Goal: Ask a question: Seek information or help from site administrators or community

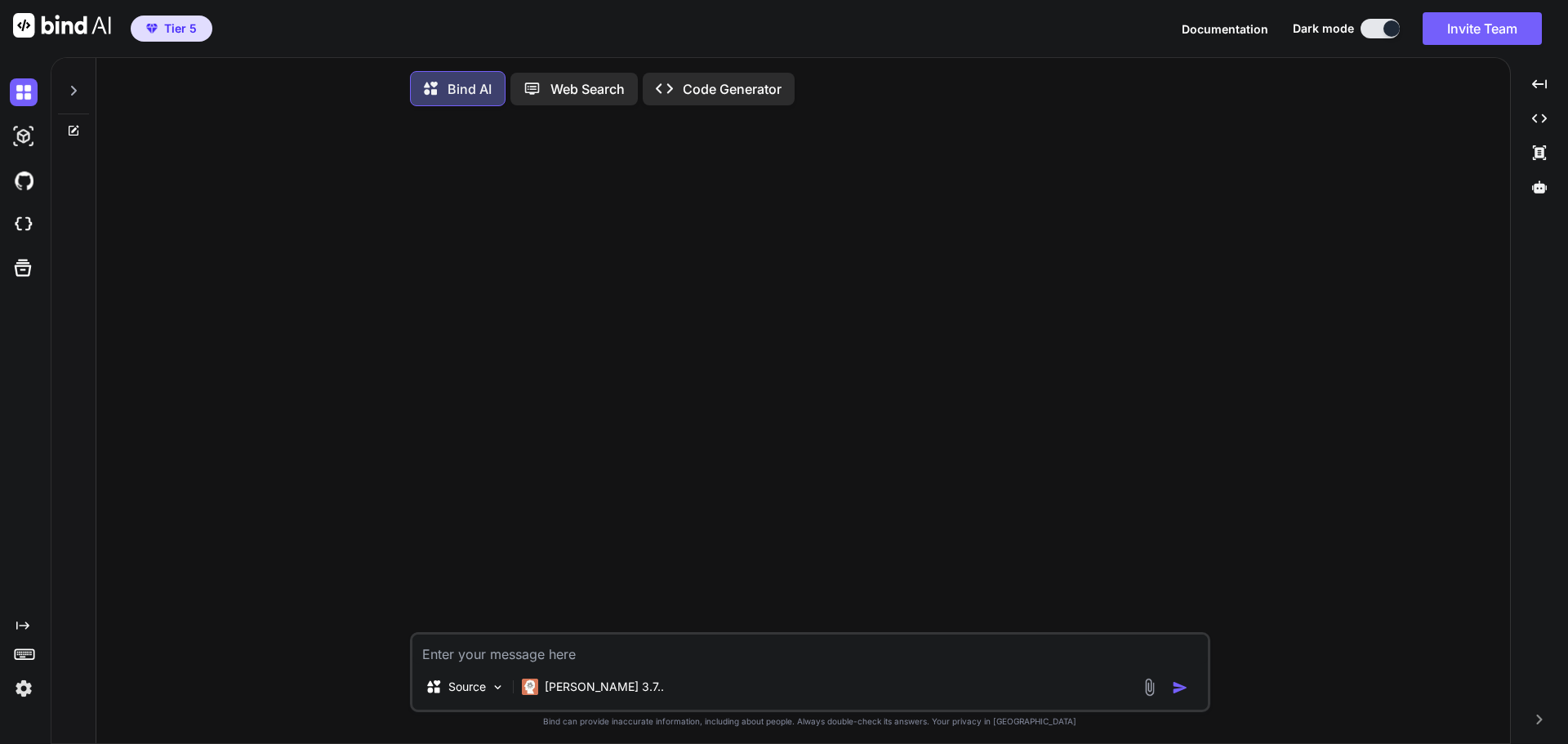
click at [74, 92] on icon at bounding box center [73, 90] width 13 height 13
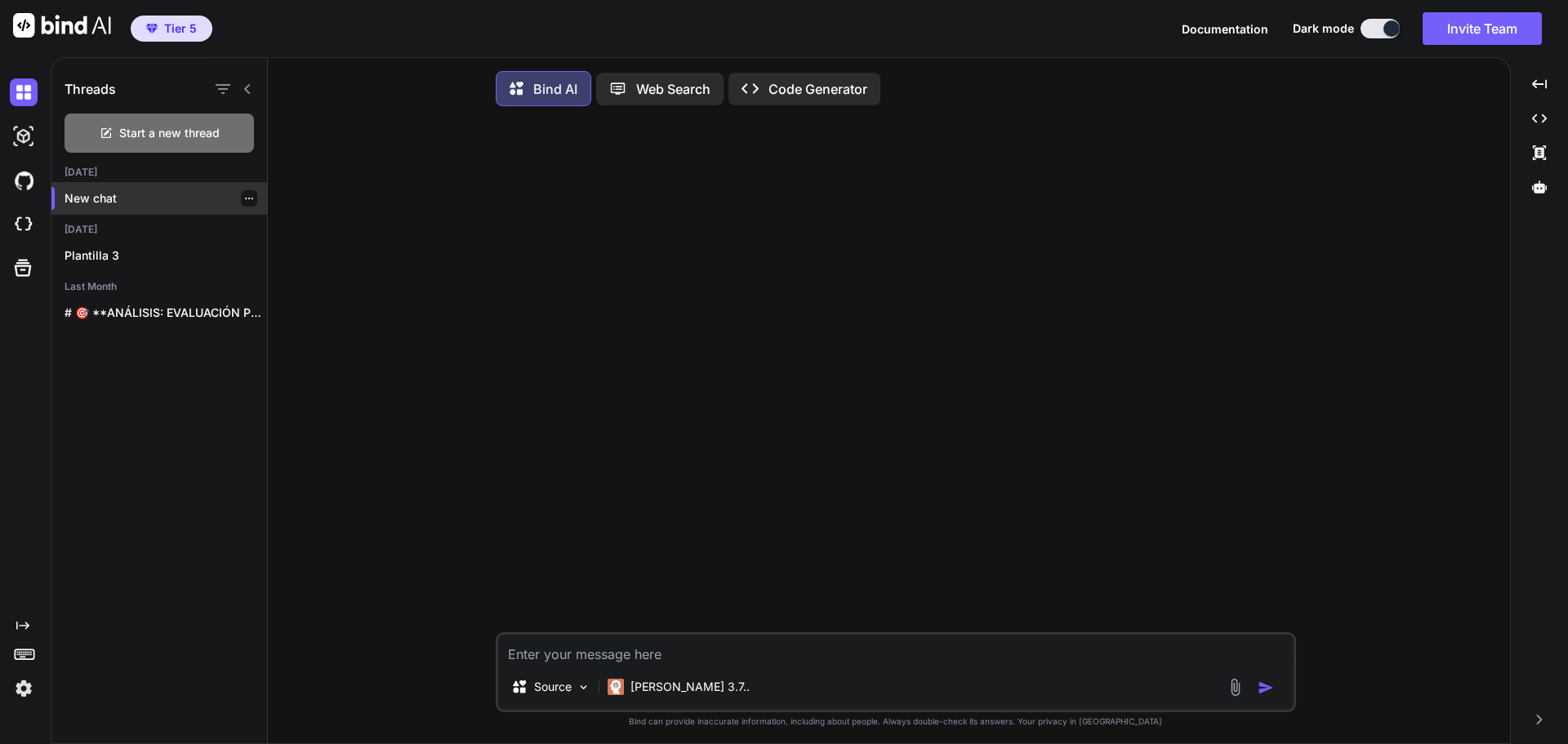
click at [122, 195] on p "New chat" at bounding box center [165, 198] width 202 height 16
click at [637, 668] on div "Source Claude 3.7.." at bounding box center [895, 671] width 800 height 80
click at [614, 650] on textarea at bounding box center [896, 649] width 796 height 29
click at [686, 693] on p "Claude 3.7.." at bounding box center [689, 687] width 119 height 16
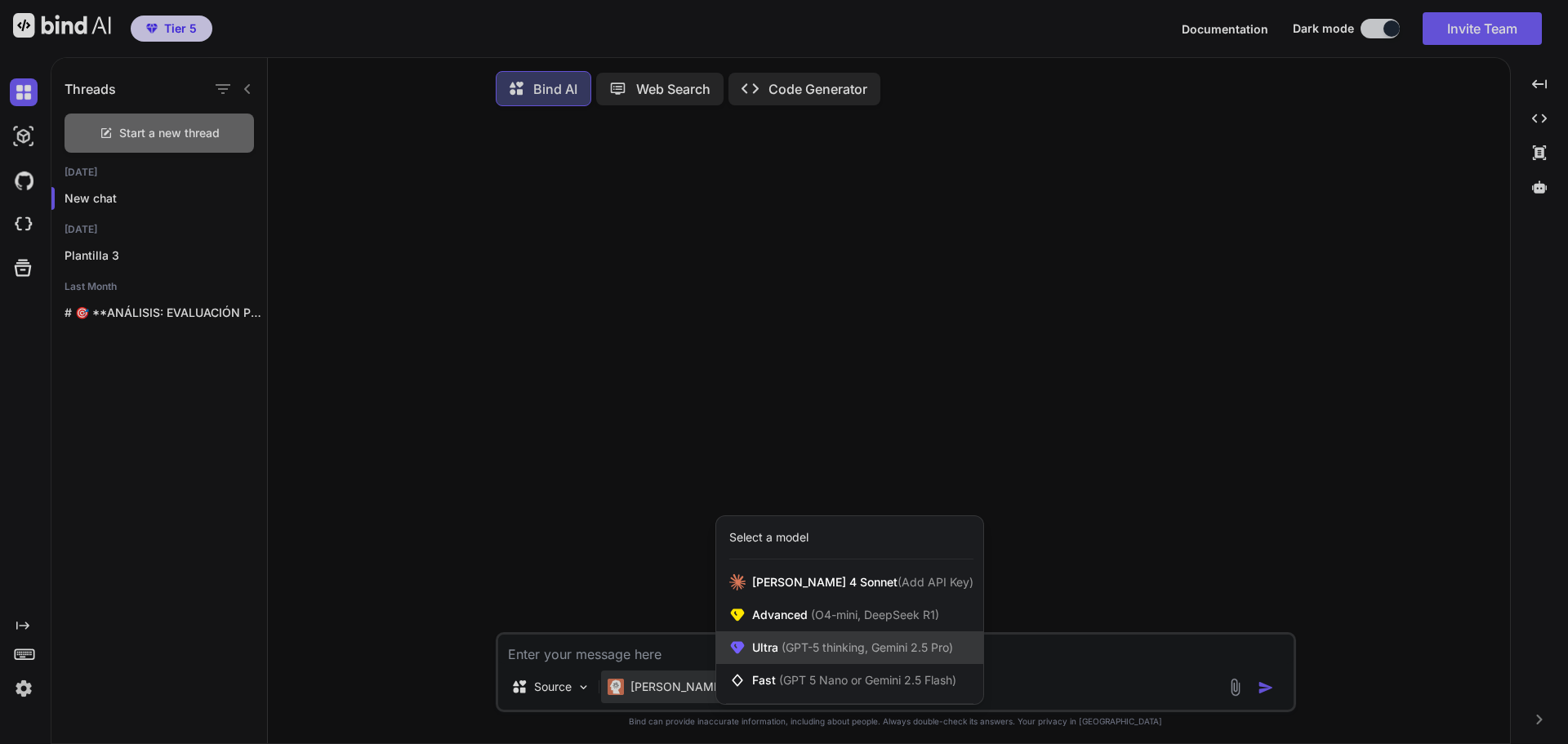
click at [794, 656] on span "Ultra (GPT-5 thinking, Gemini 2.5 Pro)" at bounding box center [852, 647] width 201 height 16
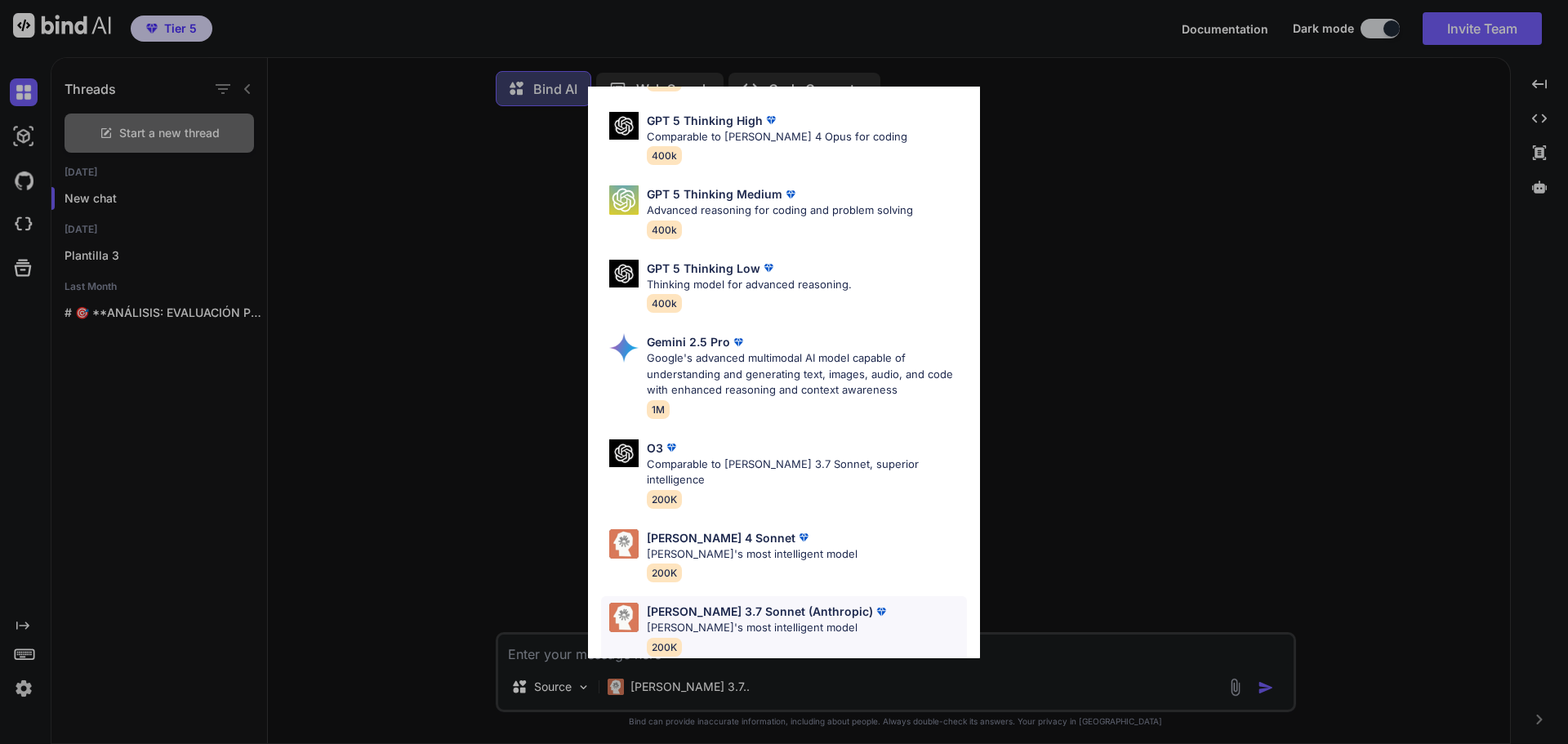
scroll to position [51, 0]
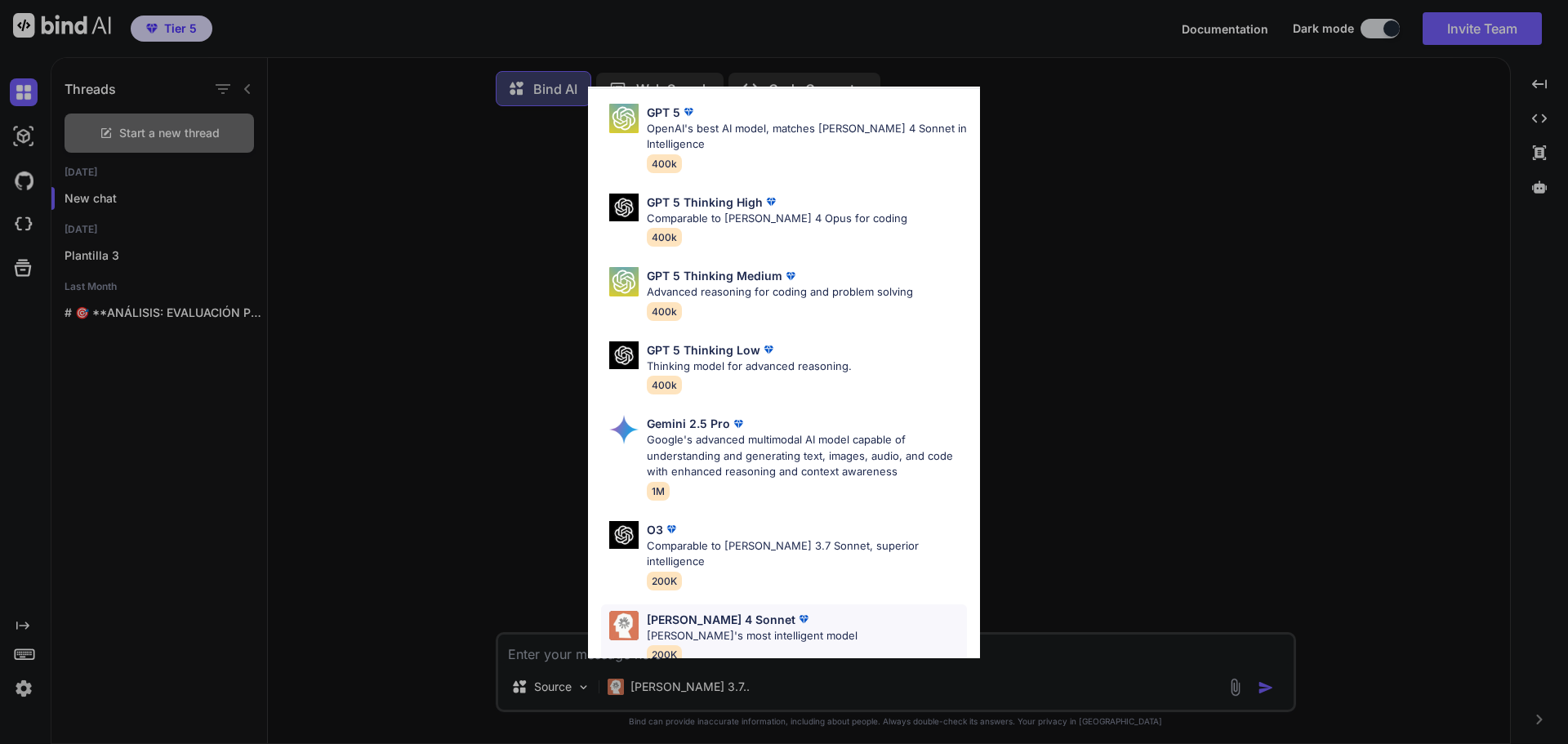
click at [750, 604] on div "Claude 4 Sonnet Claude's most intelligent model 200K" at bounding box center [784, 637] width 366 height 66
type textarea "x"
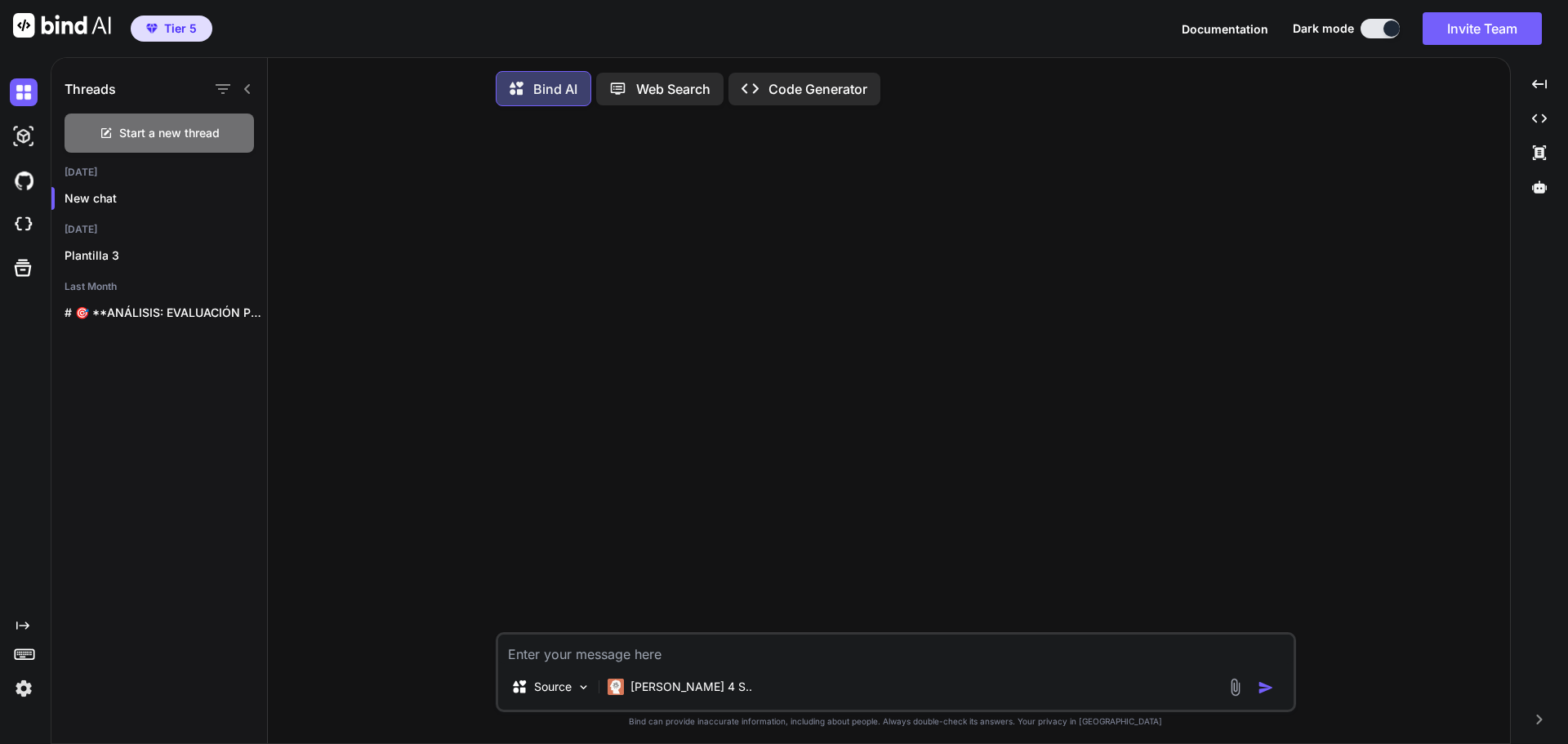
click at [725, 650] on textarea at bounding box center [896, 649] width 796 height 29
type textarea "Q"
type textarea "x"
type textarea "Qu"
type textarea "x"
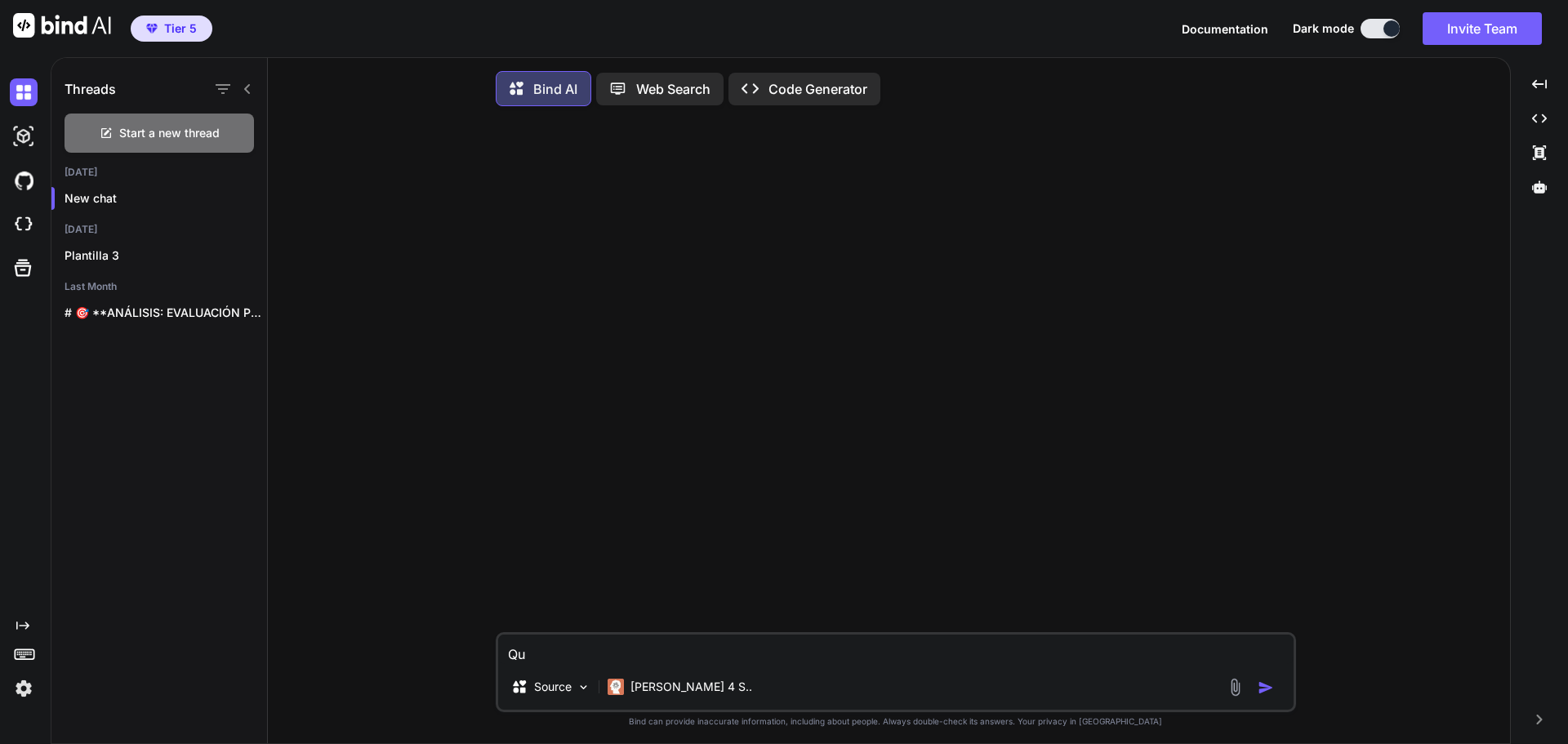
type textarea "Que"
type textarea "x"
type textarea "Que"
type textarea "x"
type textarea "Que m"
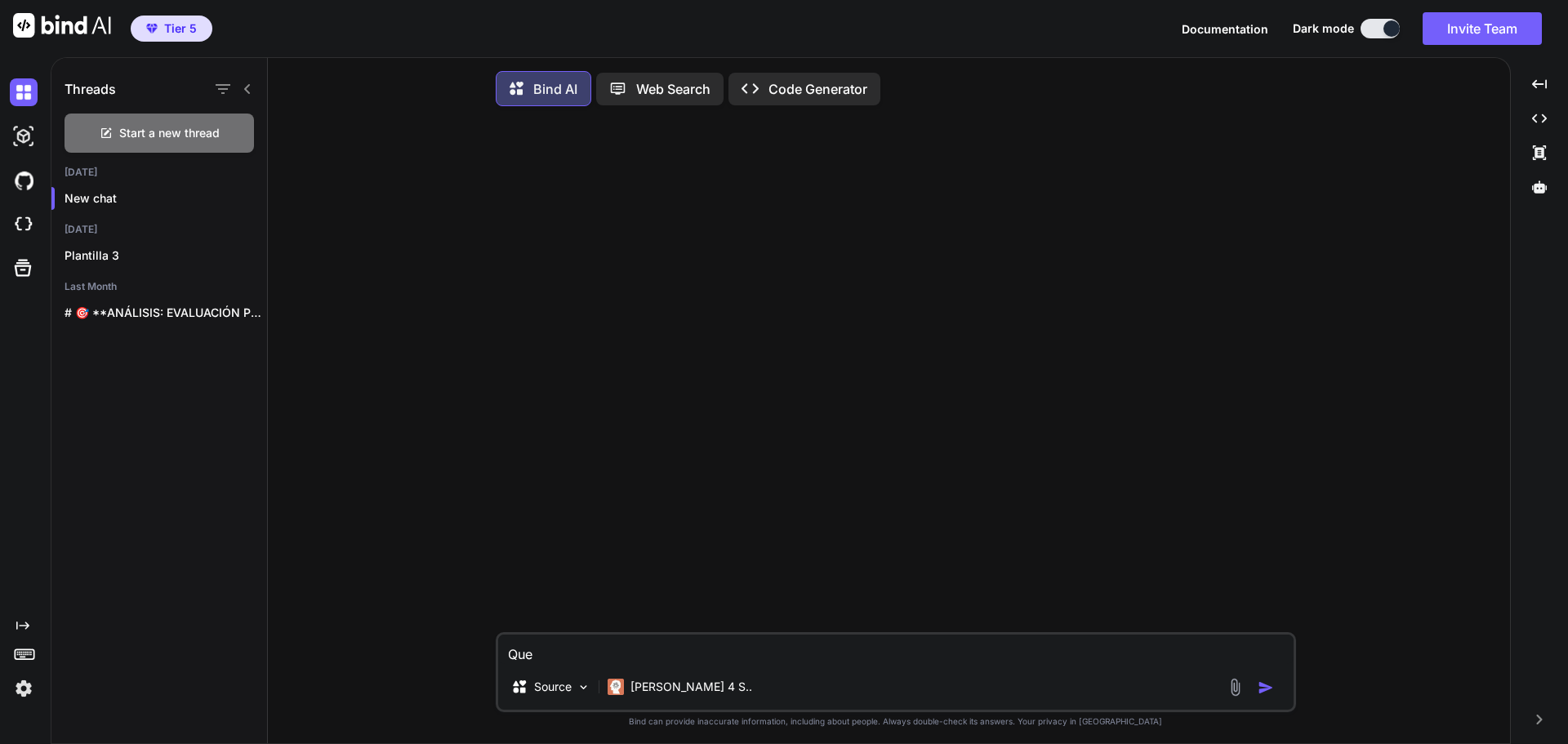
type textarea "x"
type textarea "Que mo"
type textarea "x"
type textarea "Que mod"
type textarea "x"
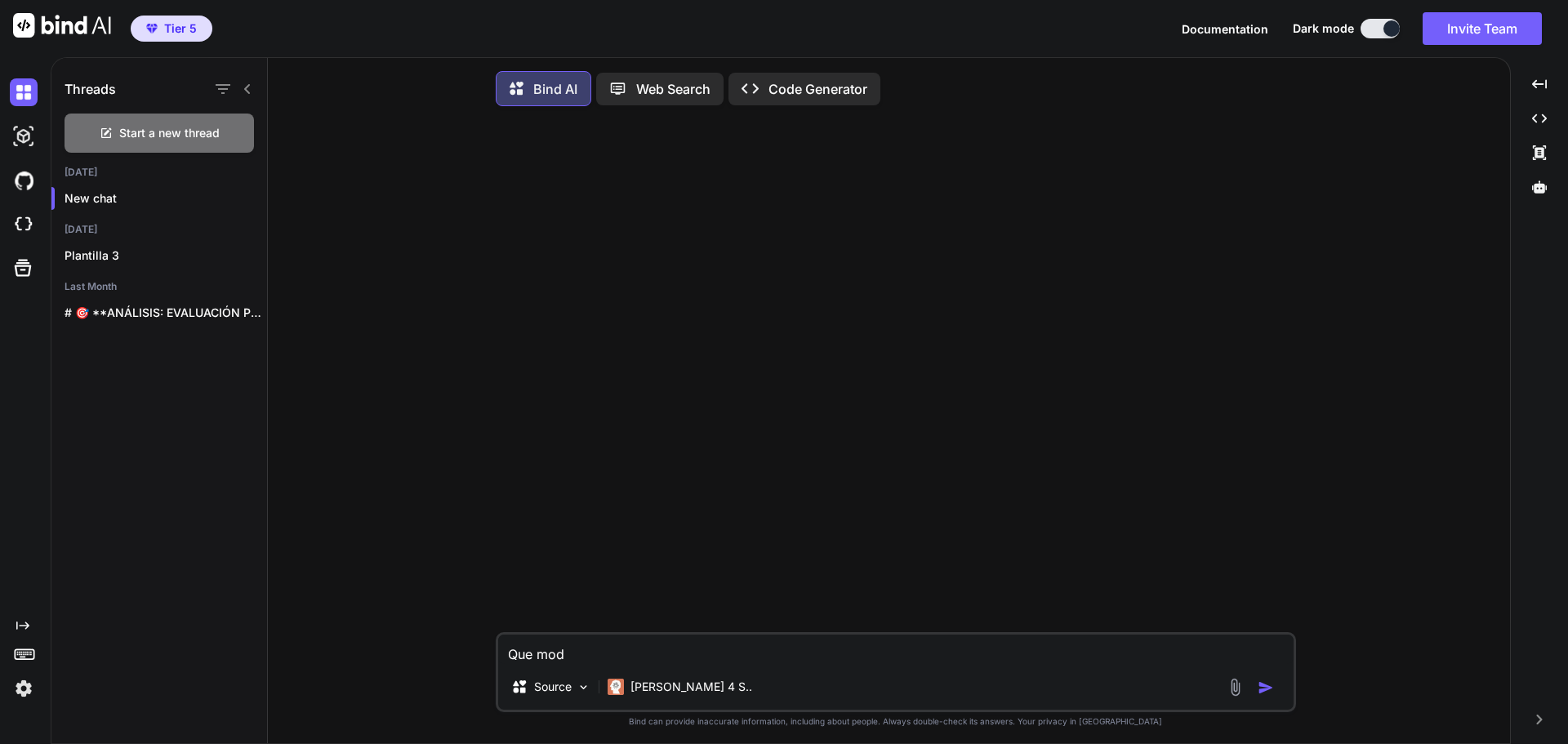
type textarea "Que mode"
type textarea "x"
type textarea "Que model"
type textarea "x"
type textarea "Que modelo"
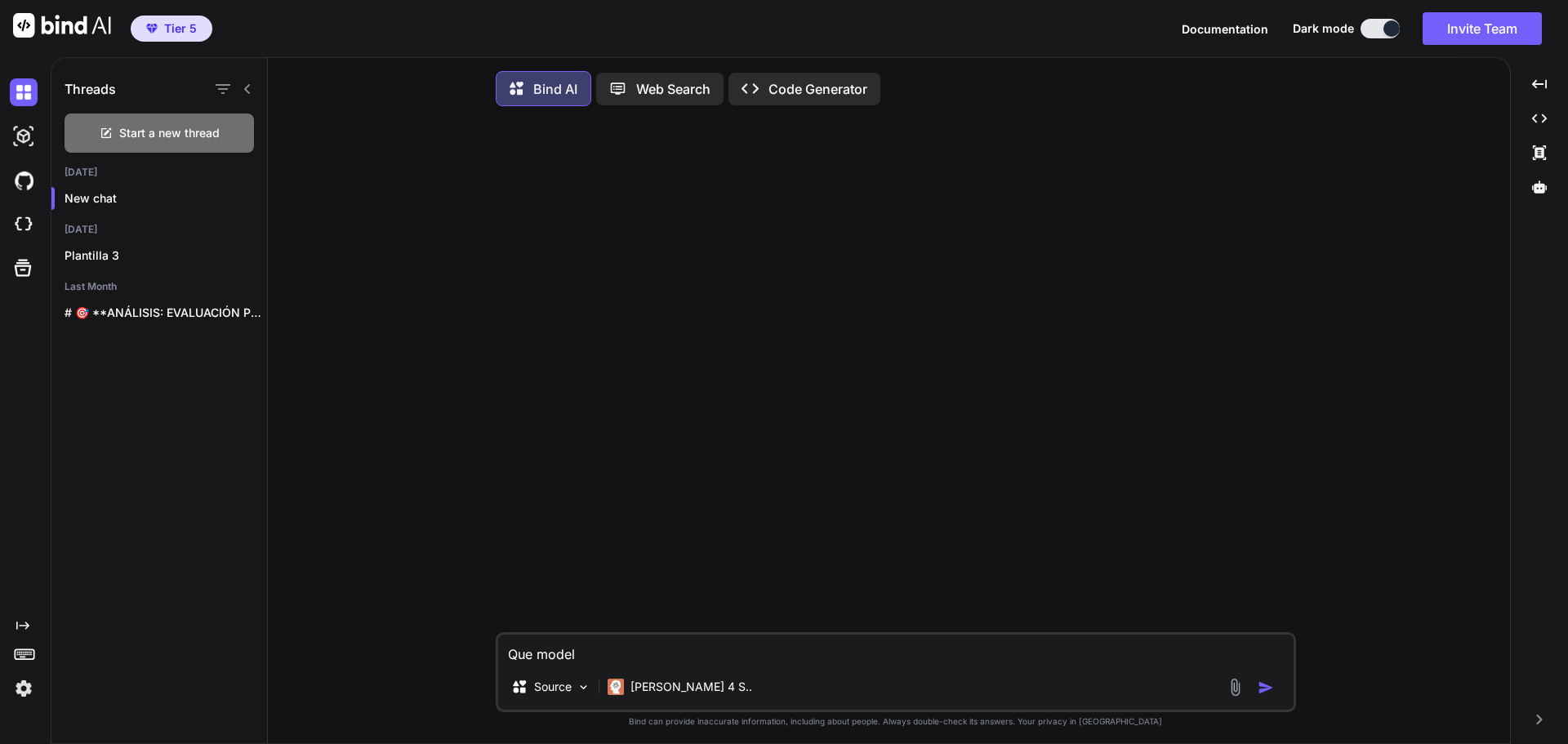
type textarea "x"
type textarea "Que modelo"
type textarea "x"
type textarea "Que modelo s"
type textarea "x"
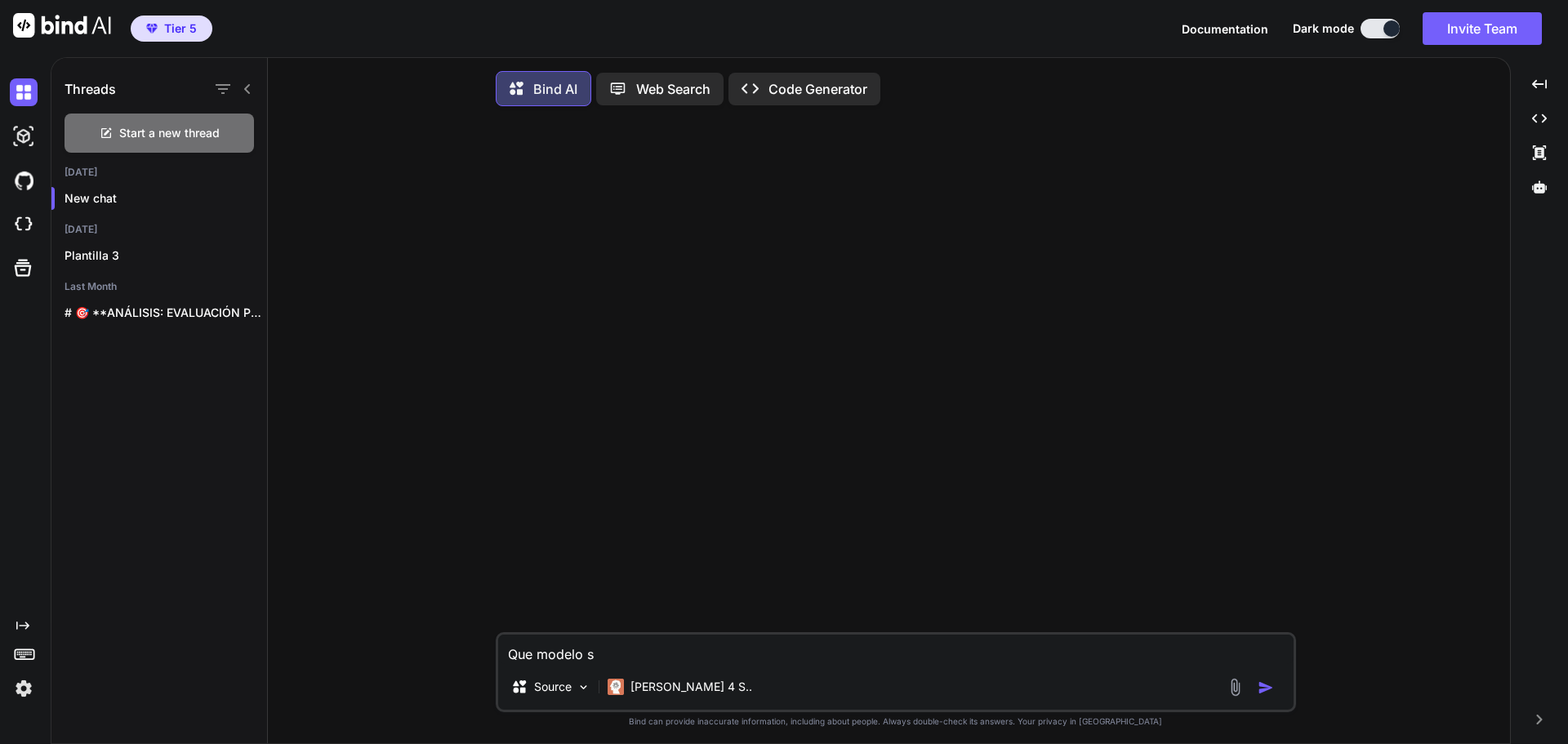
type textarea "Que modelo"
type textarea "x"
type textarea "Que modelo d"
type textarea "x"
type textarea "Que modelo de"
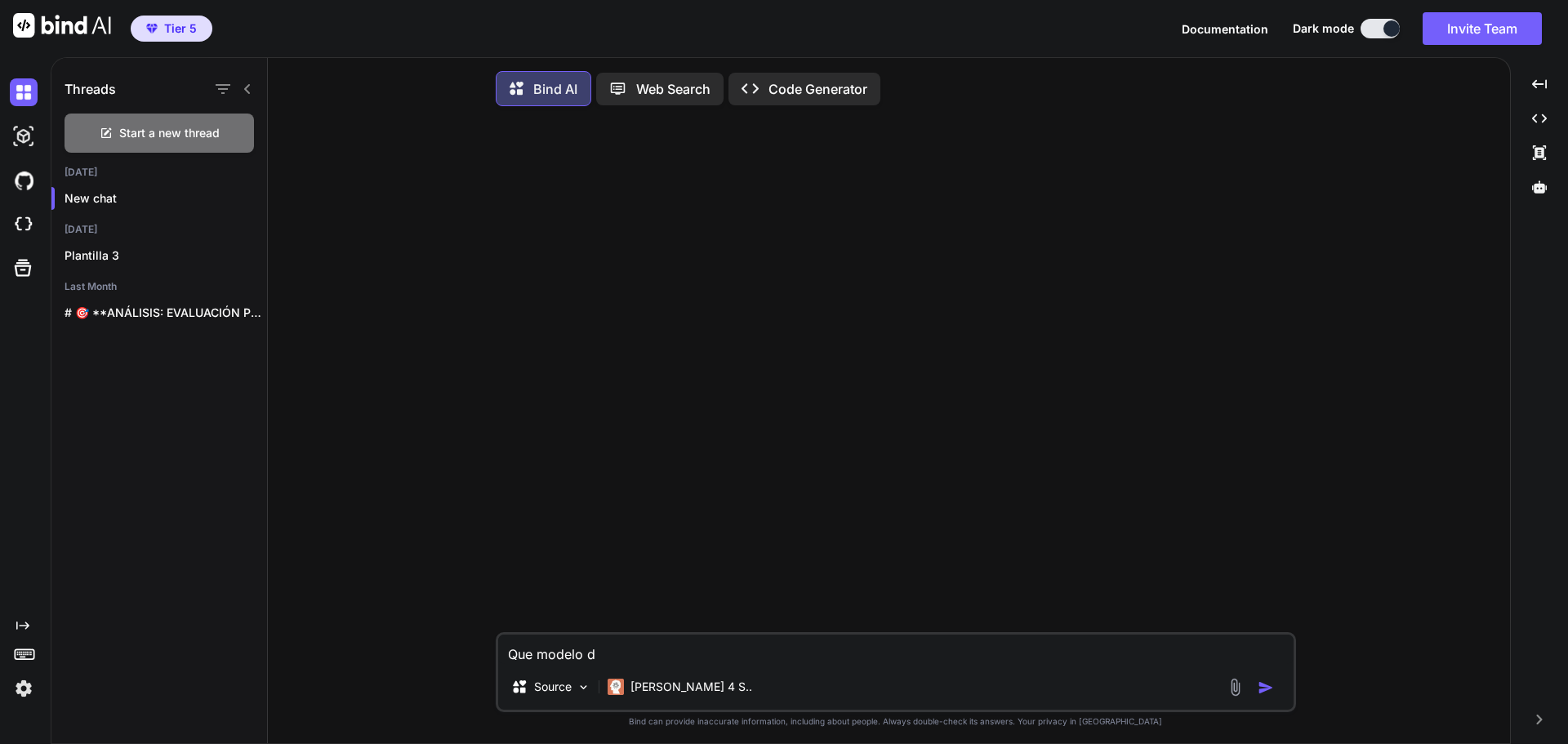
type textarea "x"
type textarea "Que modelo de"
type textarea "x"
type textarea "Que modelo de i"
type textarea "x"
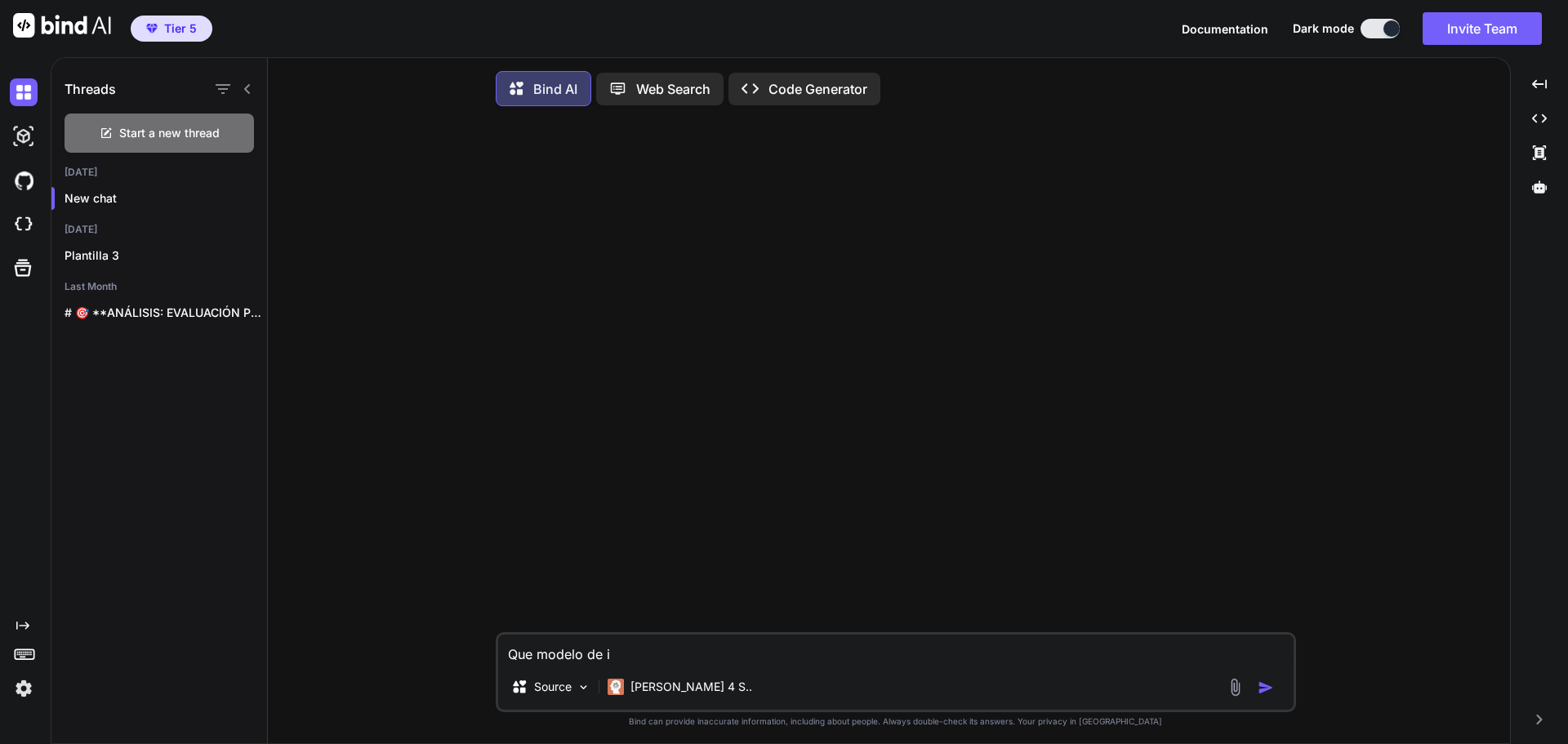
type textarea "Que modelo de ia"
type textarea "x"
type textarea "Que modelo de ia"
type textarea "x"
type textarea "Que modelo de ia e"
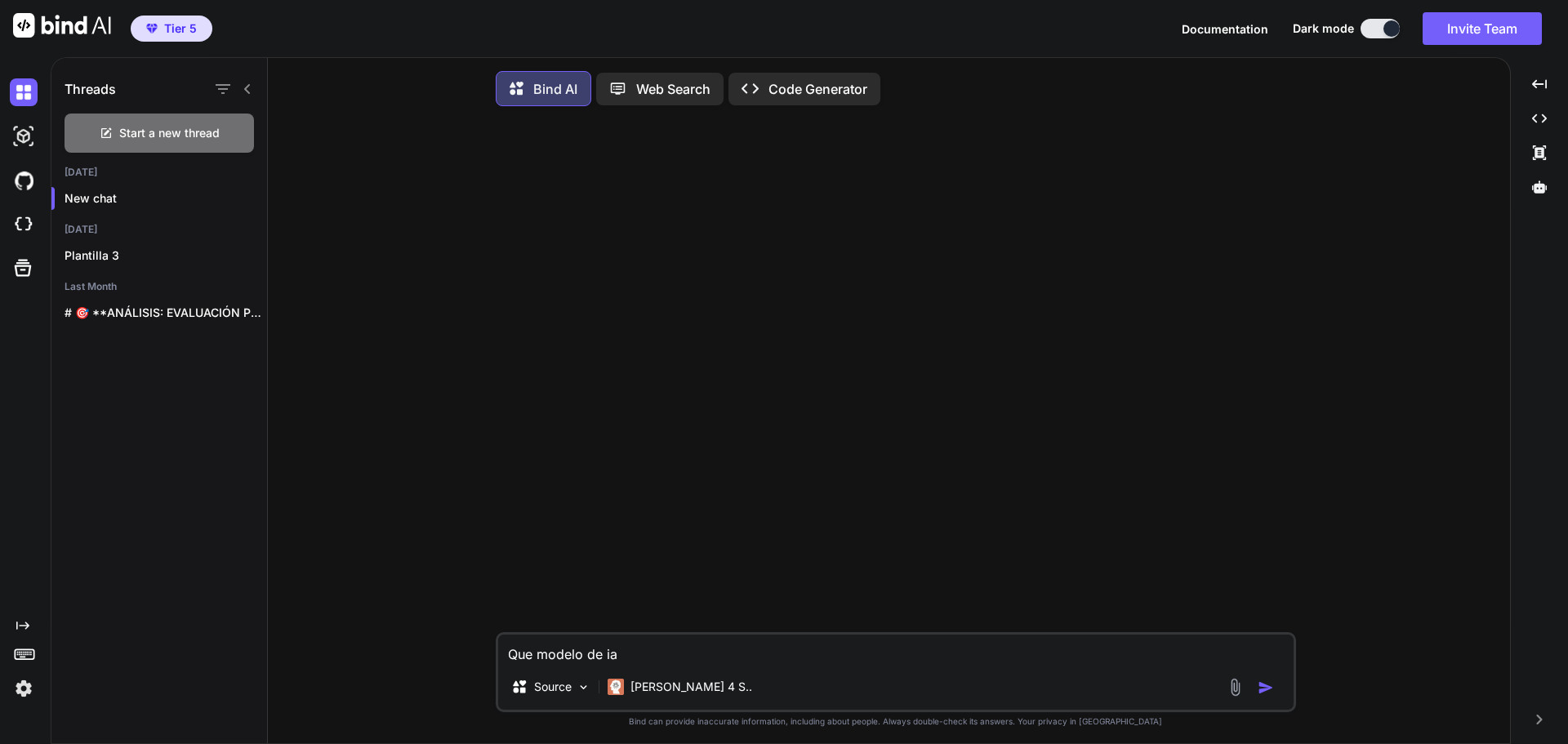
type textarea "x"
type textarea "Que modelo de ia er"
type textarea "x"
type textarea "Que modelo de ia ere"
type textarea "x"
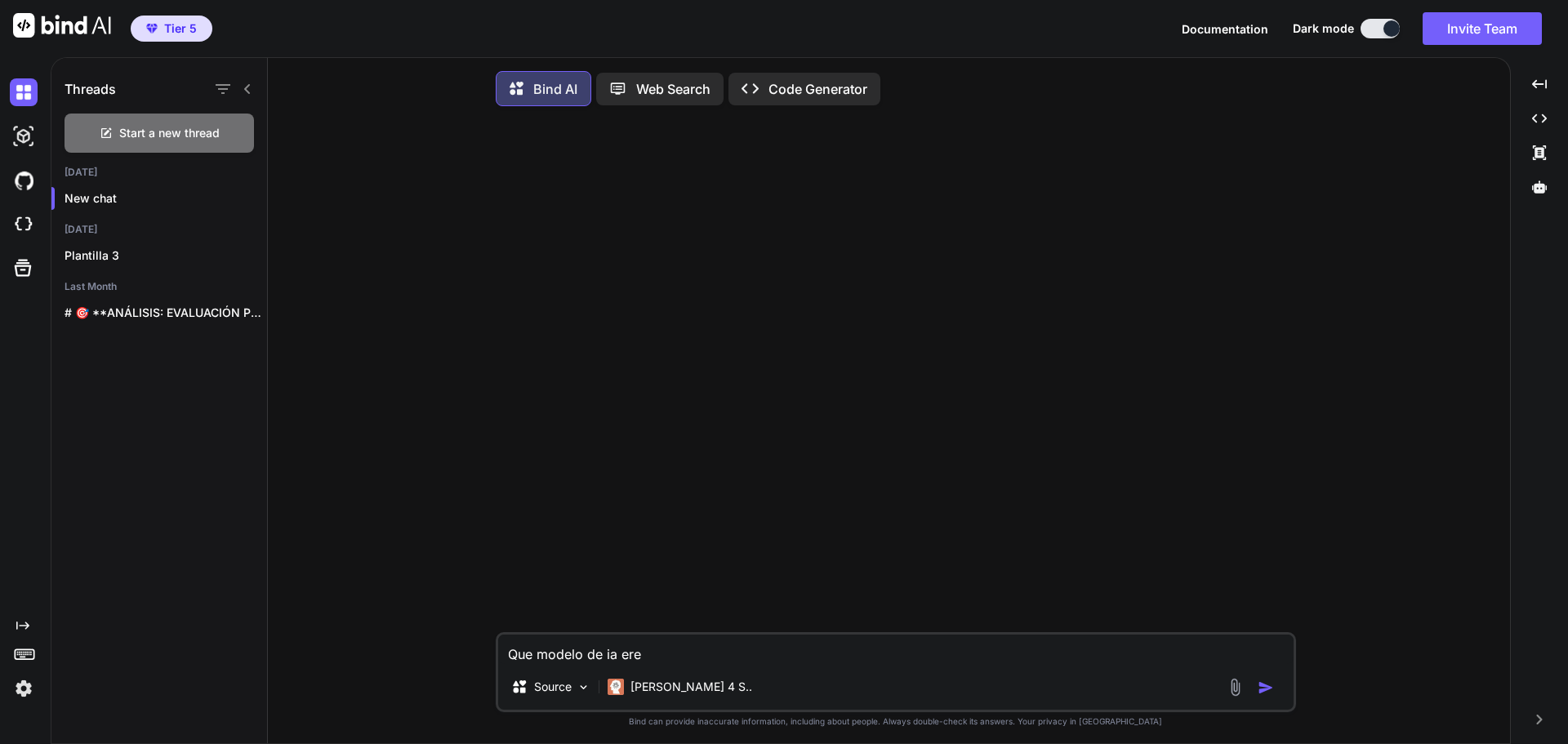
type textarea "Que modelo de ia eres"
type textarea "x"
type textarea "Que modelo de ia eres?"
type textarea "x"
type textarea "Que modelo de ia eres?"
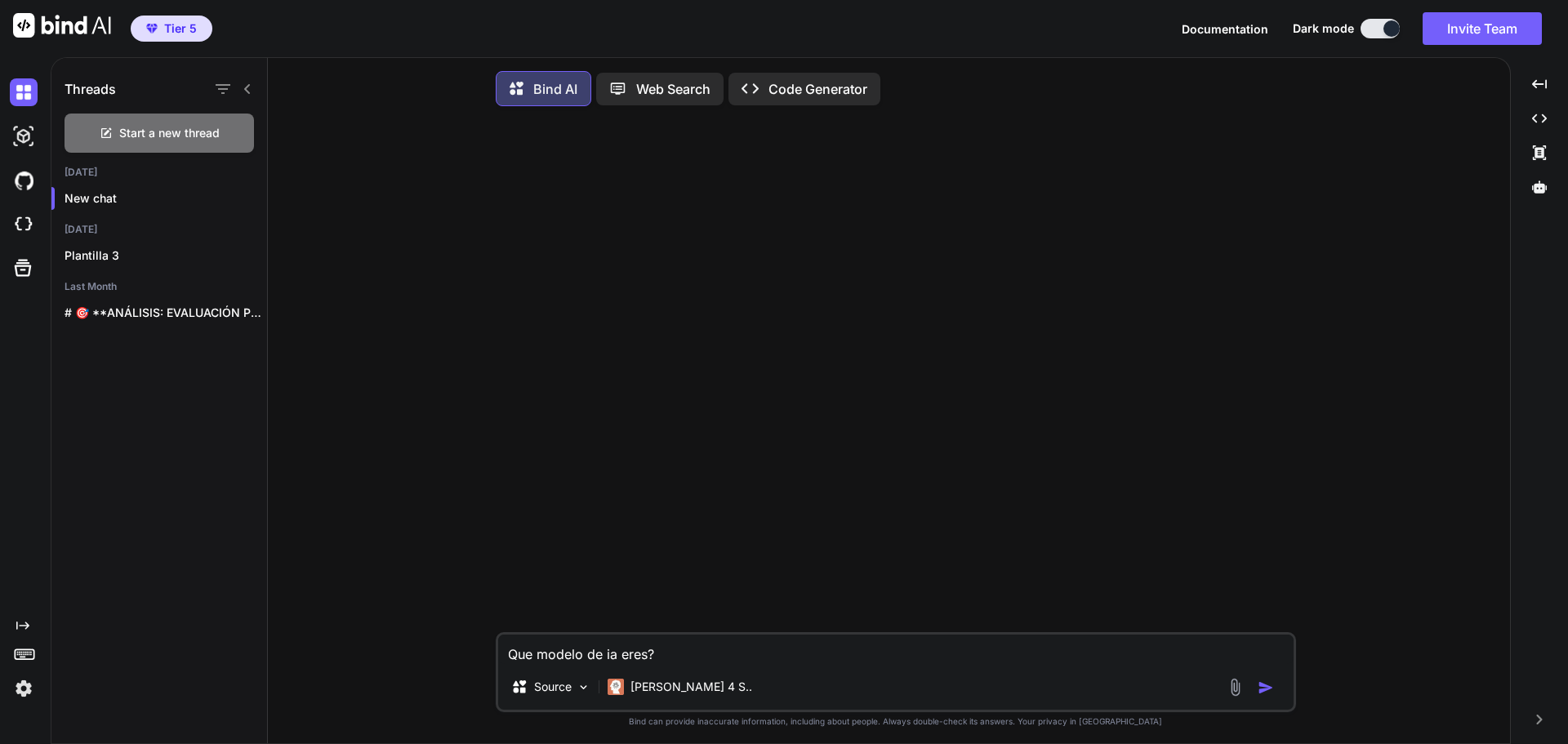
click at [1263, 687] on img "button" at bounding box center [1265, 687] width 16 height 16
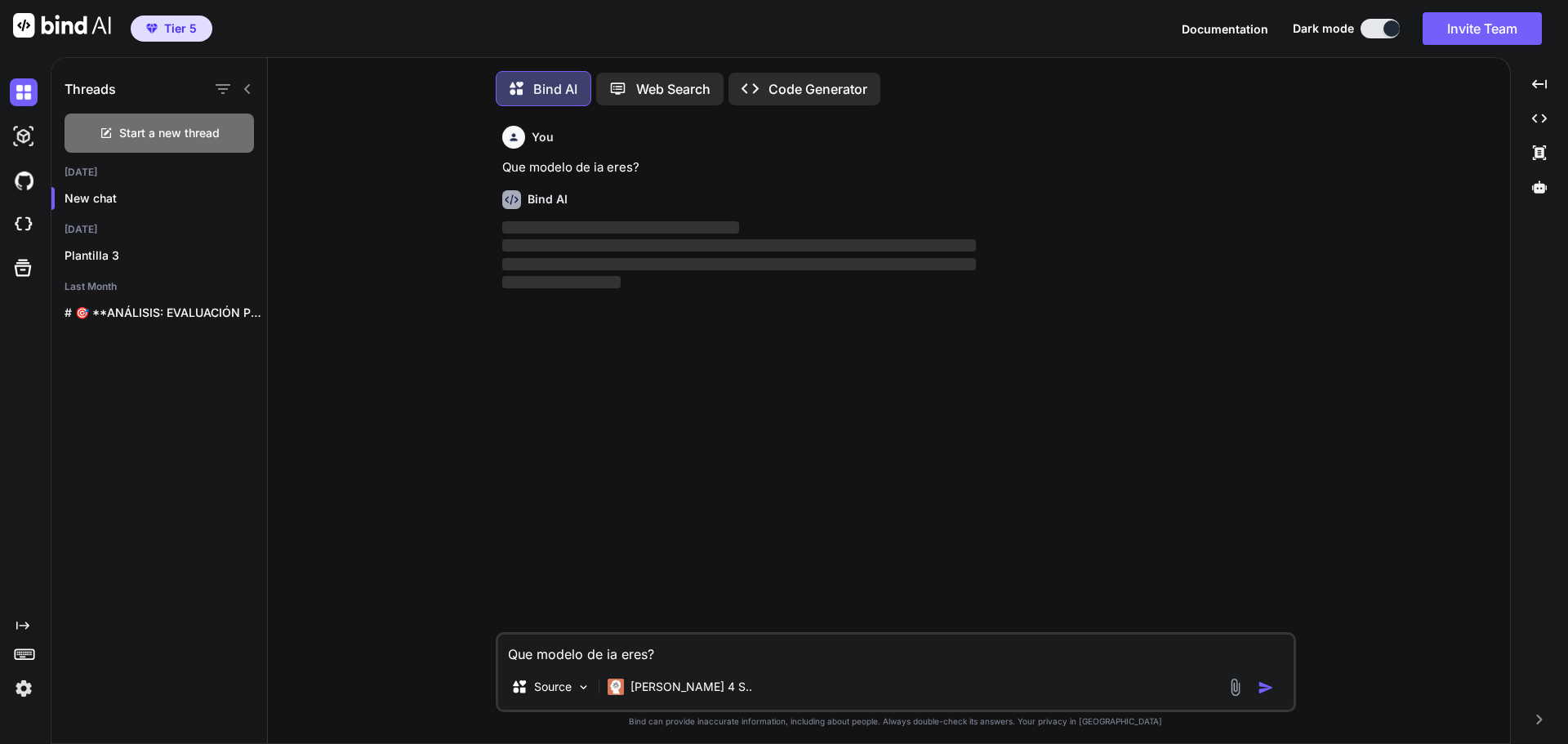
scroll to position [9, 0]
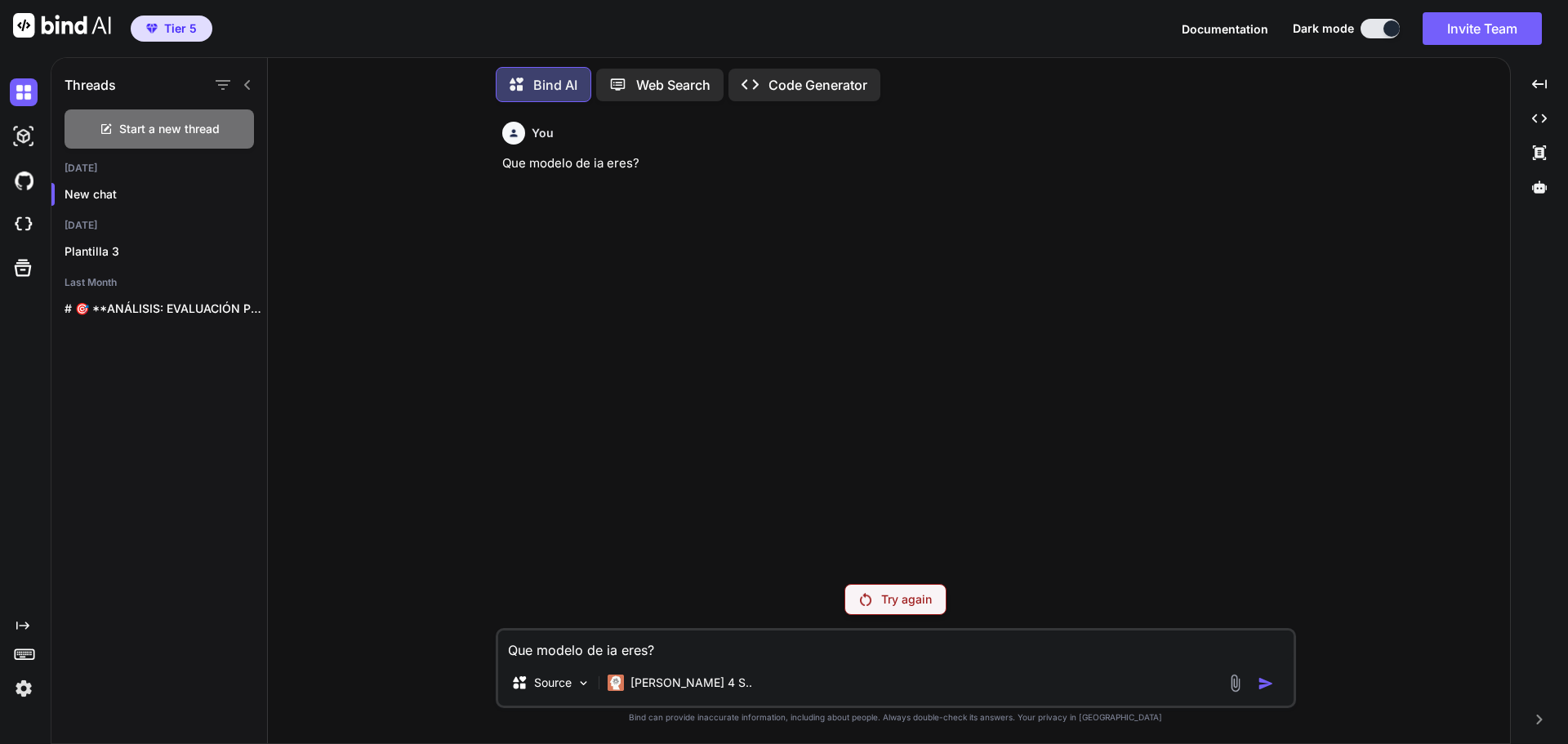
click at [916, 607] on p "Try again" at bounding box center [906, 599] width 51 height 16
click at [662, 691] on div "Claude 4 S.." at bounding box center [680, 682] width 158 height 33
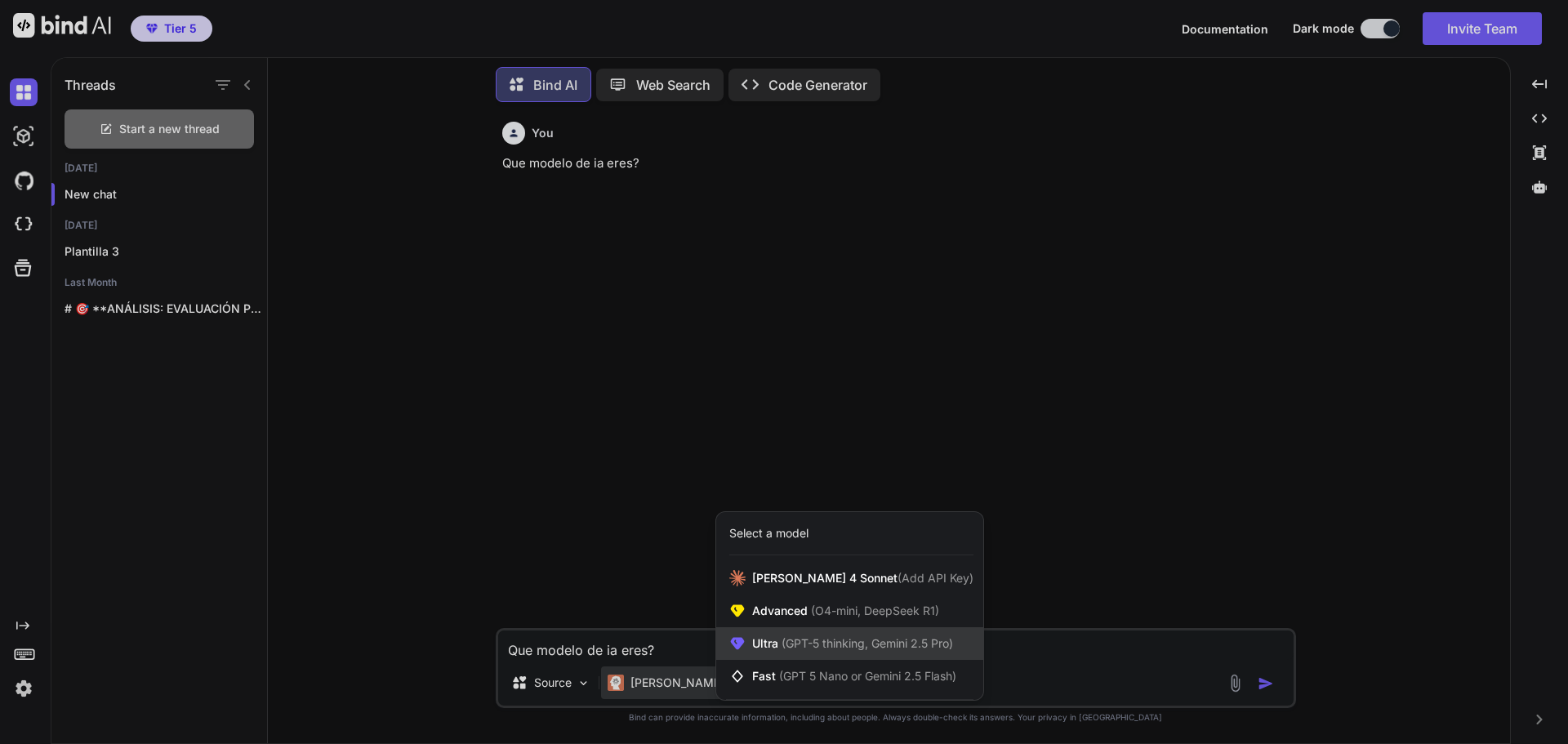
click at [861, 655] on div "Ultra (GPT-5 thinking, Gemini 2.5 Pro)" at bounding box center [849, 643] width 267 height 33
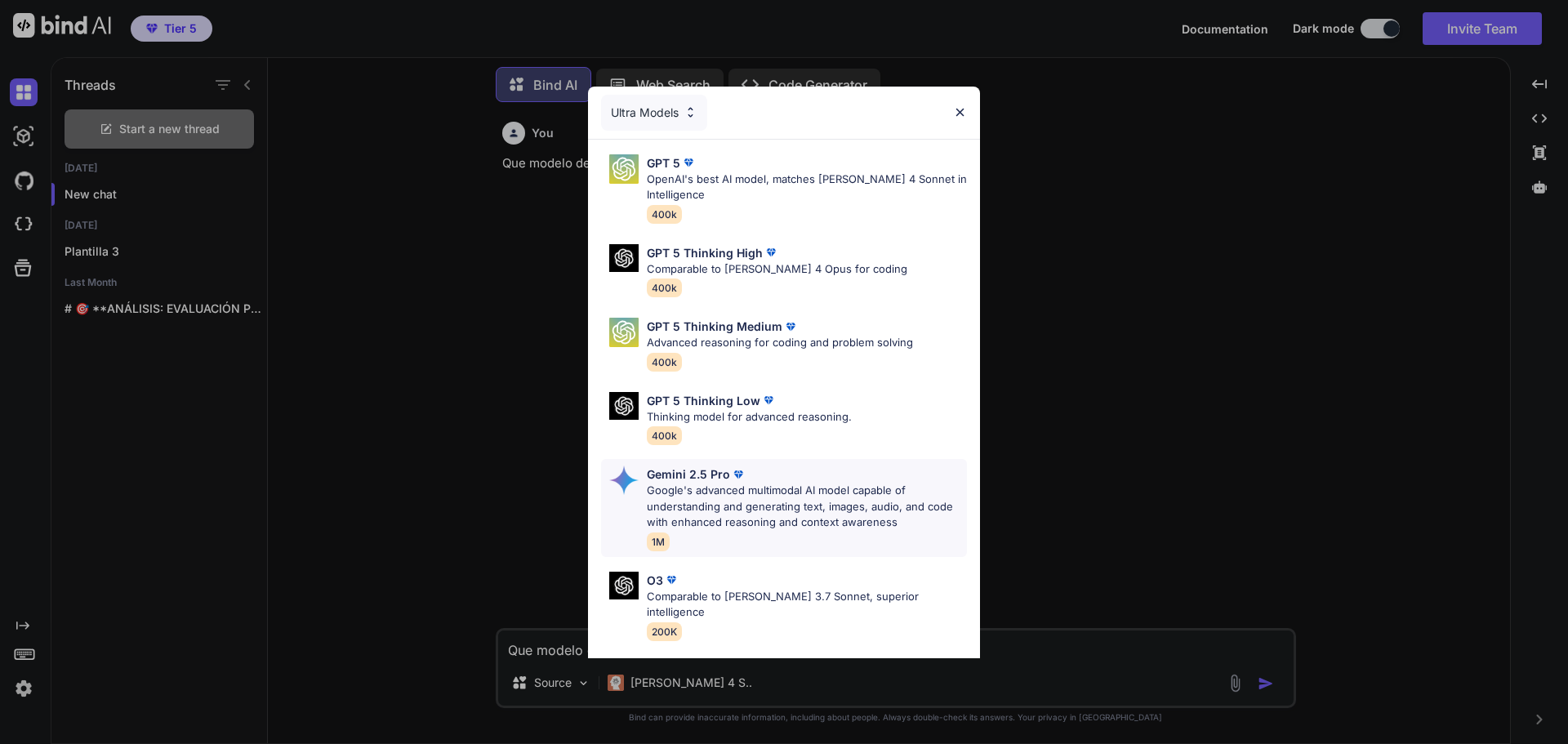
scroll to position [132, 0]
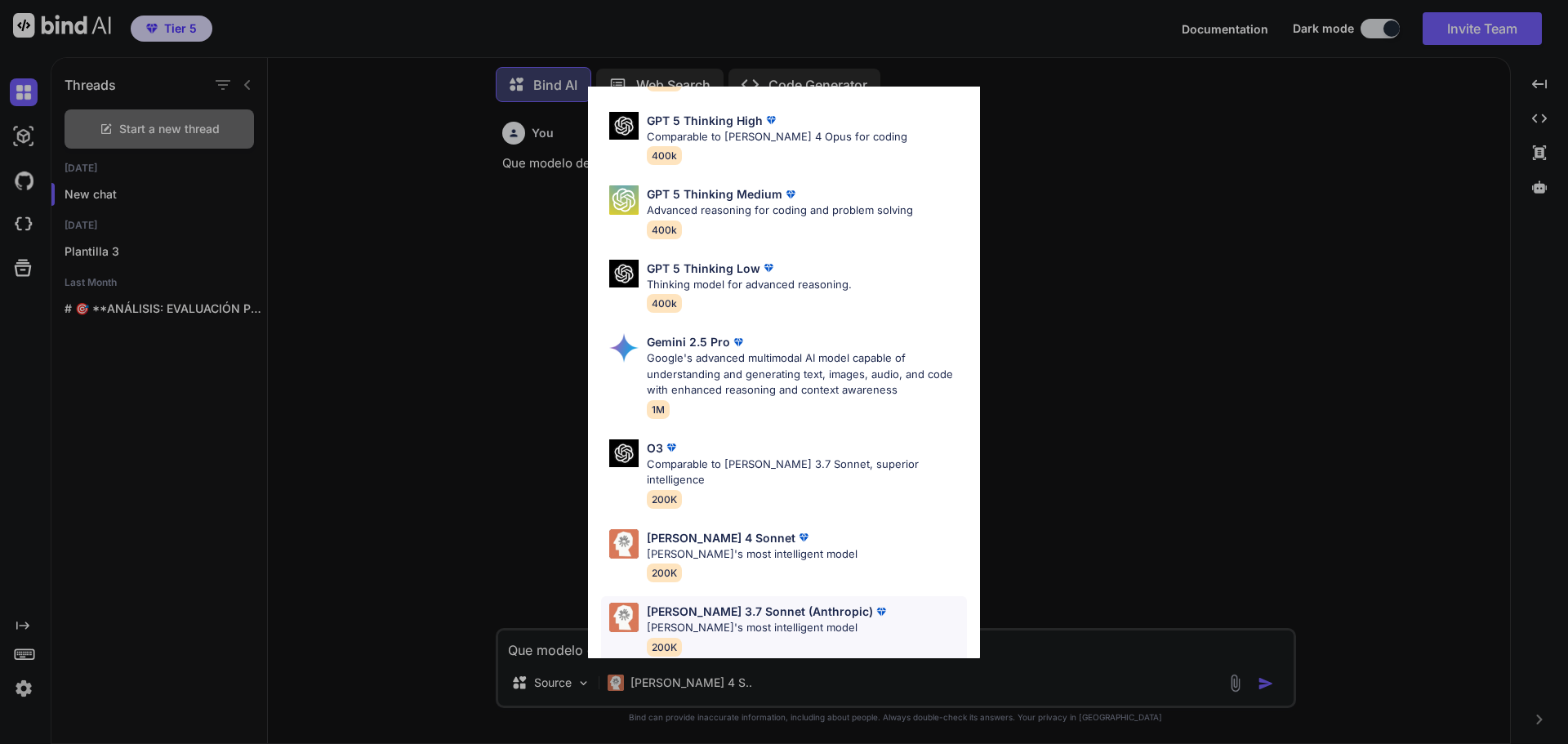
click at [873, 603] on img at bounding box center [880, 611] width 16 height 16
type textarea "x"
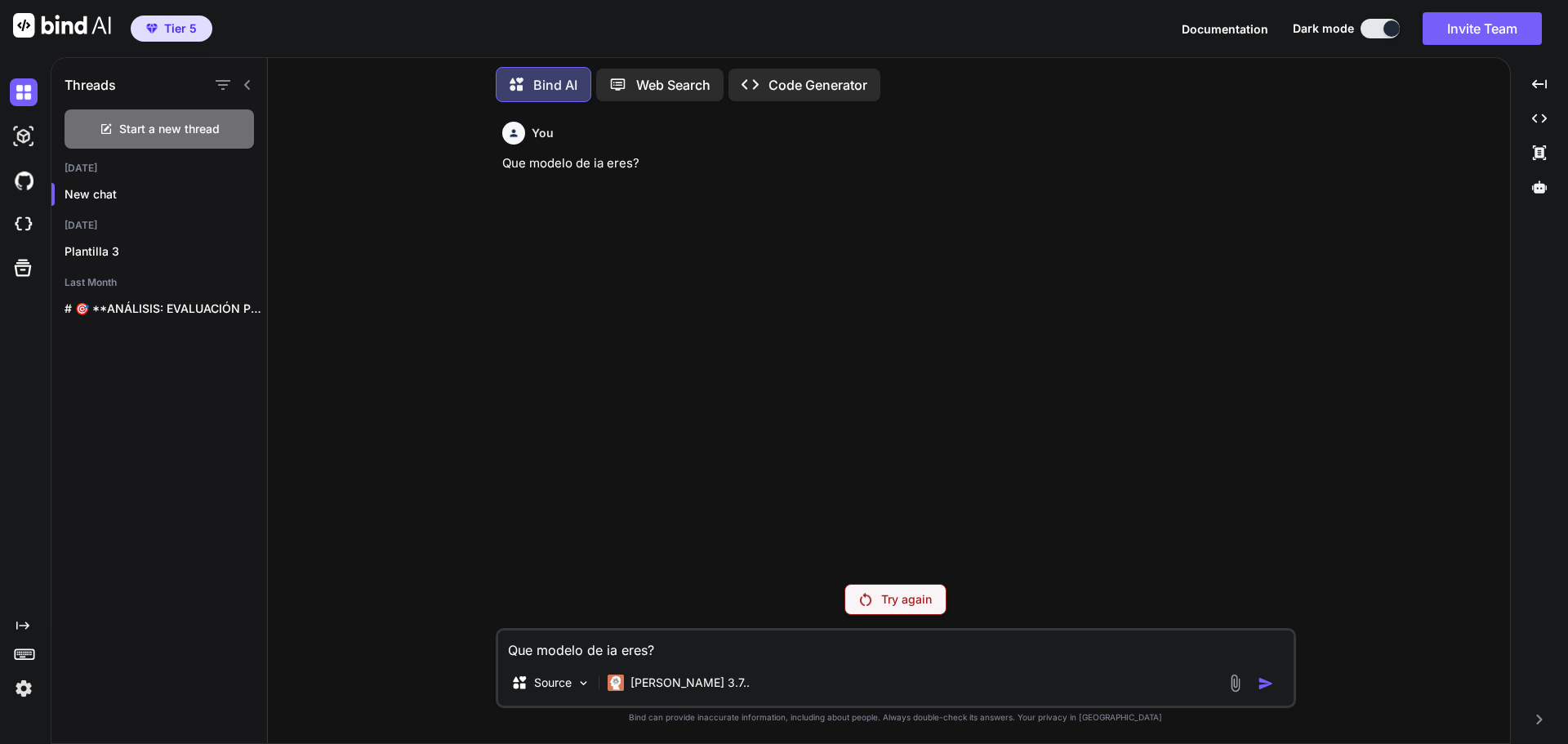
click at [1152, 672] on div "Source Claude 3.7.." at bounding box center [896, 686] width 796 height 39
click at [887, 678] on div "Source Claude 3.7.." at bounding box center [896, 686] width 796 height 39
click at [769, 644] on textarea "Que modelo de ia eres?" at bounding box center [896, 645] width 796 height 29
type textarea "c"
type textarea "x"
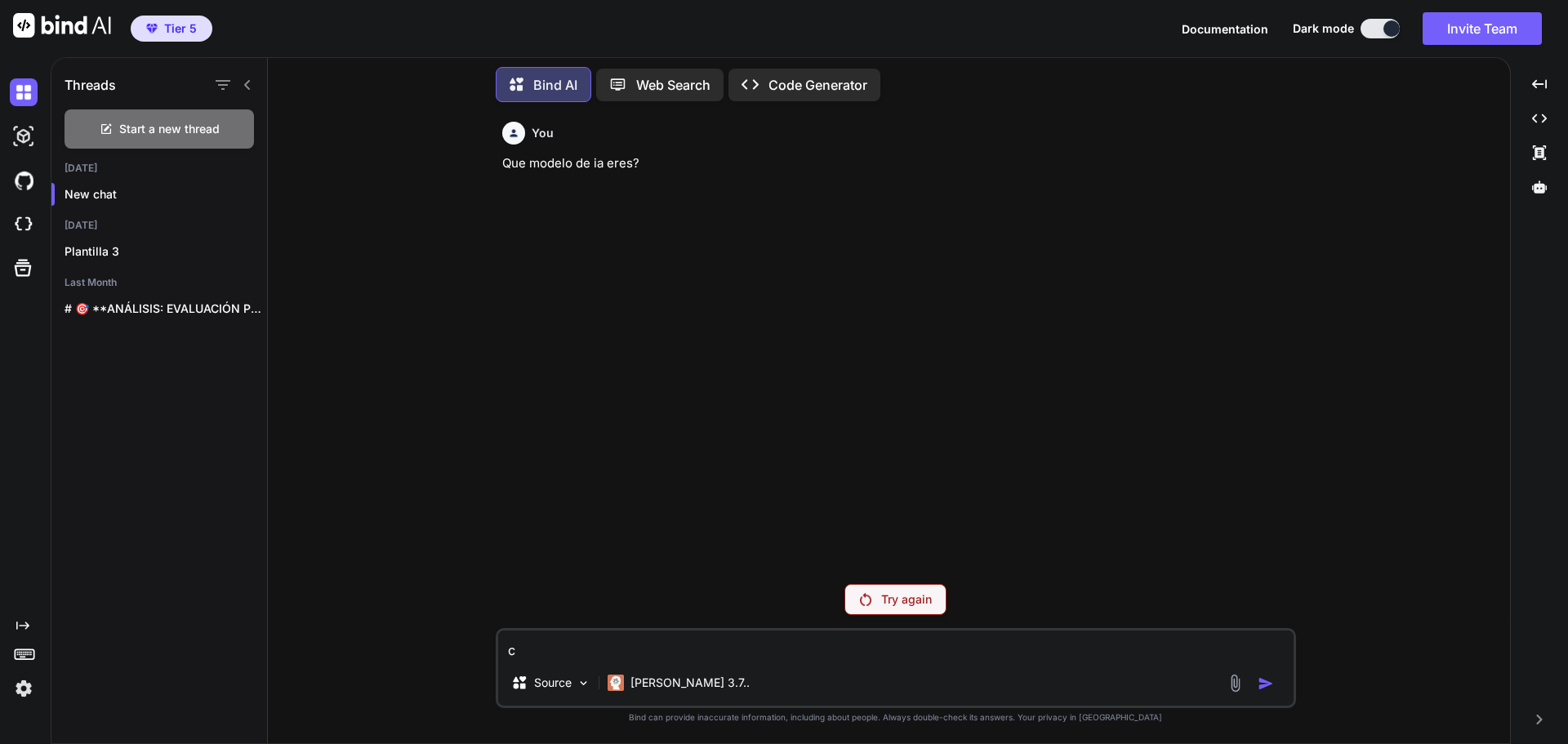
type textarea "co"
type textarea "x"
type textarea "con"
type textarea "x"
type textarea "cont"
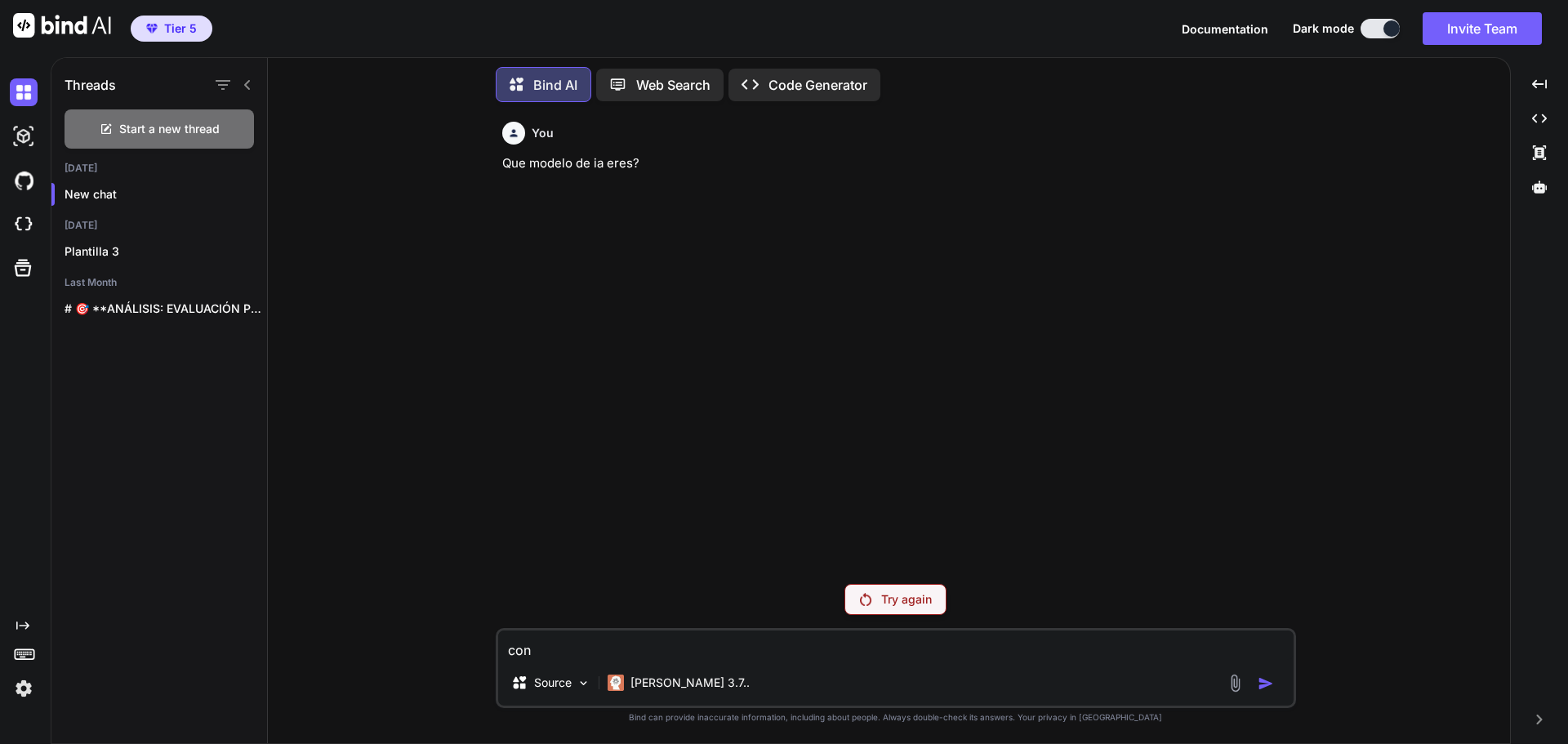
type textarea "x"
type textarea "conte"
type textarea "x"
type textarea "contes"
type textarea "x"
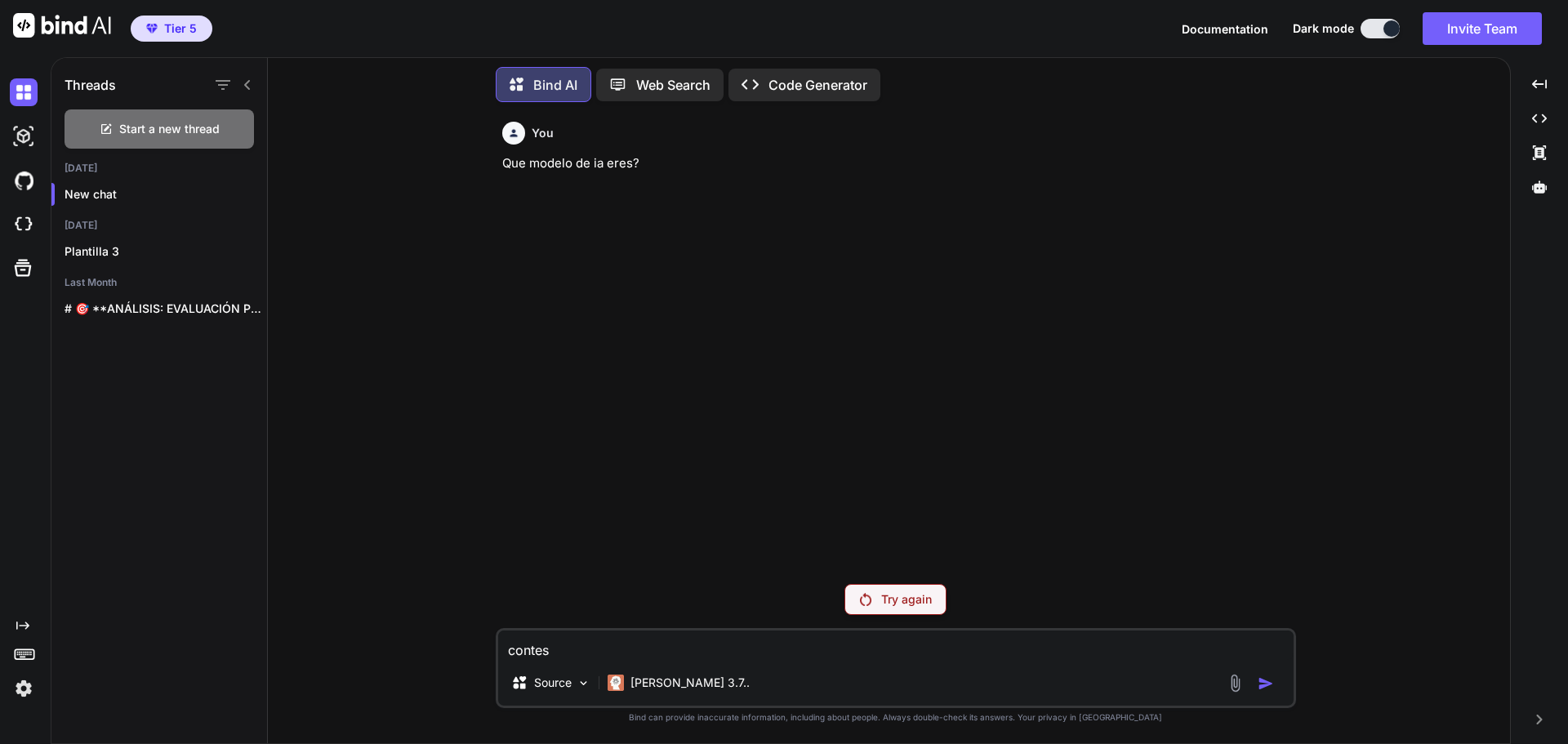
type textarea "contest"
type textarea "x"
type textarea "contesta"
type textarea "x"
click at [921, 630] on textarea "contesta" at bounding box center [896, 645] width 796 height 29
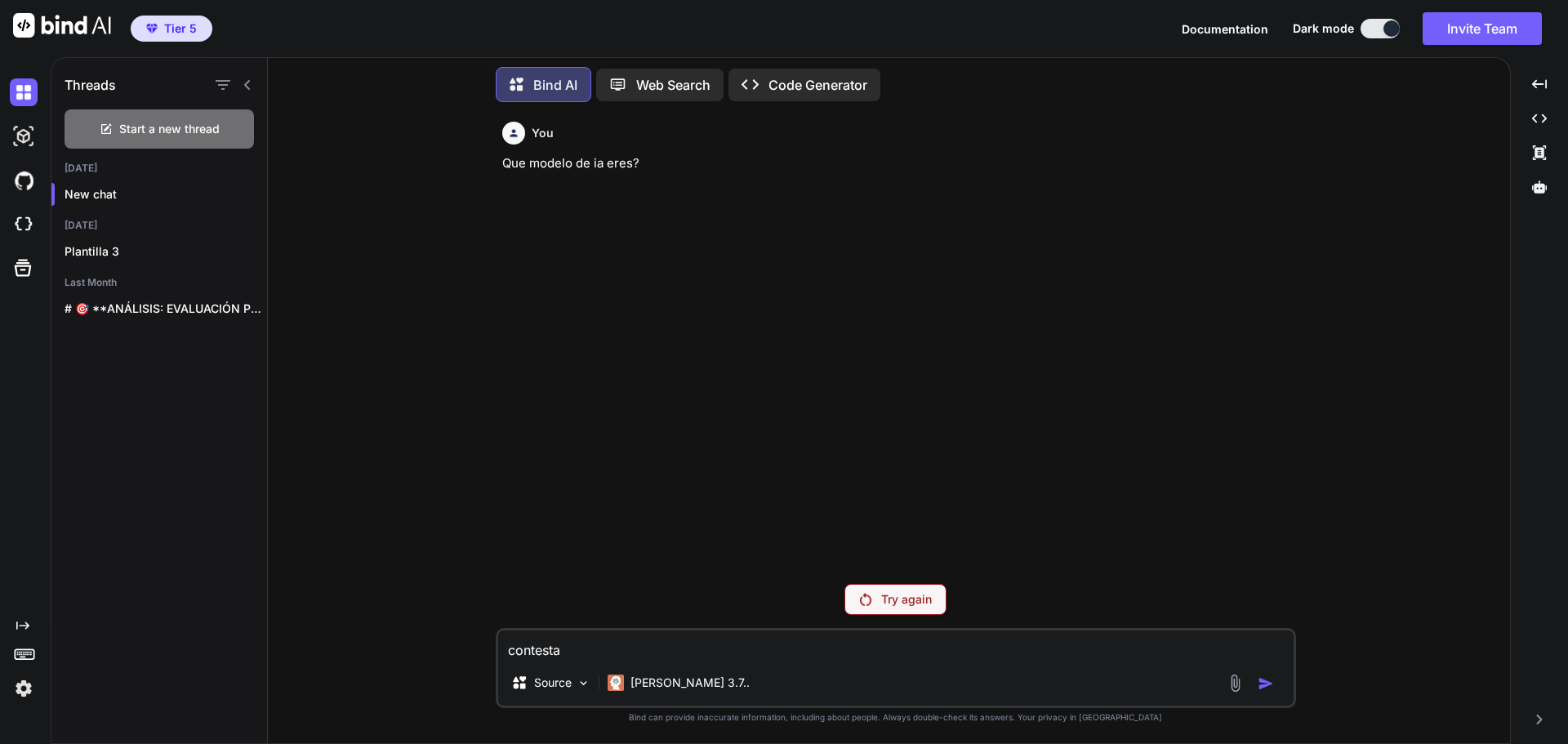
type textarea "contesta"
type textarea "x"
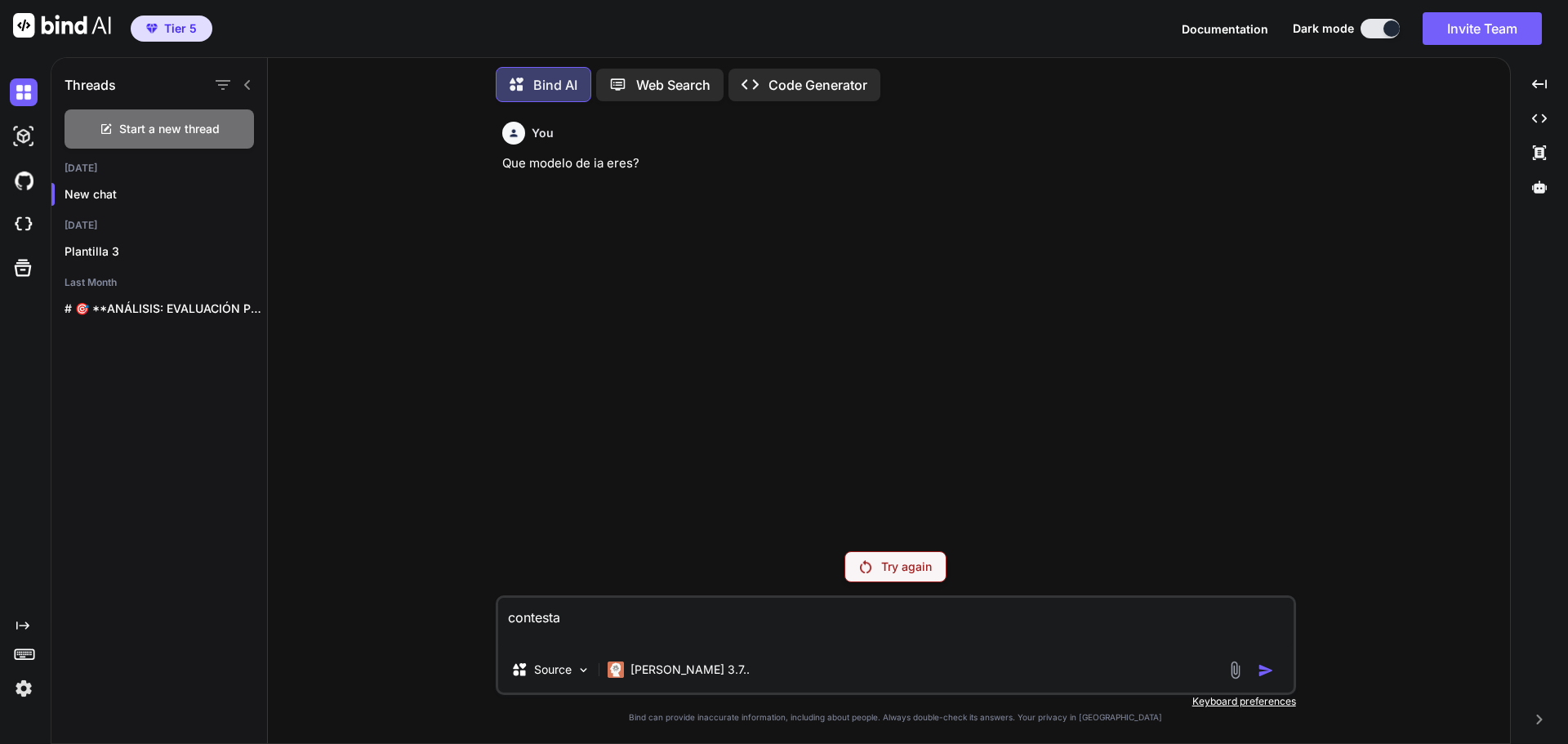
type textarea "contesta"
click at [1260, 681] on div "Source Claude 3.7.." at bounding box center [896, 673] width 796 height 39
click at [898, 572] on p "Try again" at bounding box center [906, 566] width 51 height 16
click at [901, 574] on p "Try again" at bounding box center [906, 566] width 51 height 16
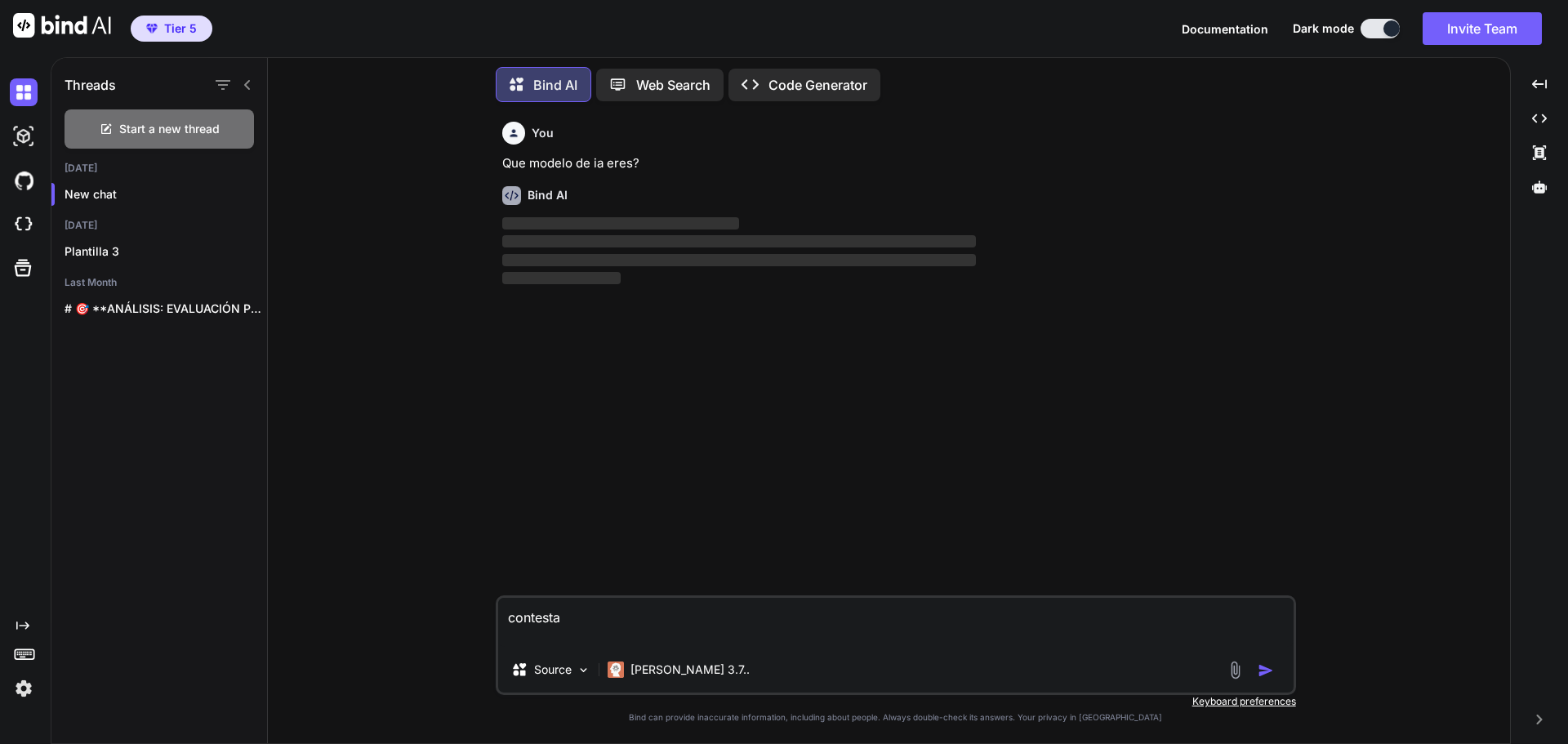
type textarea "x"
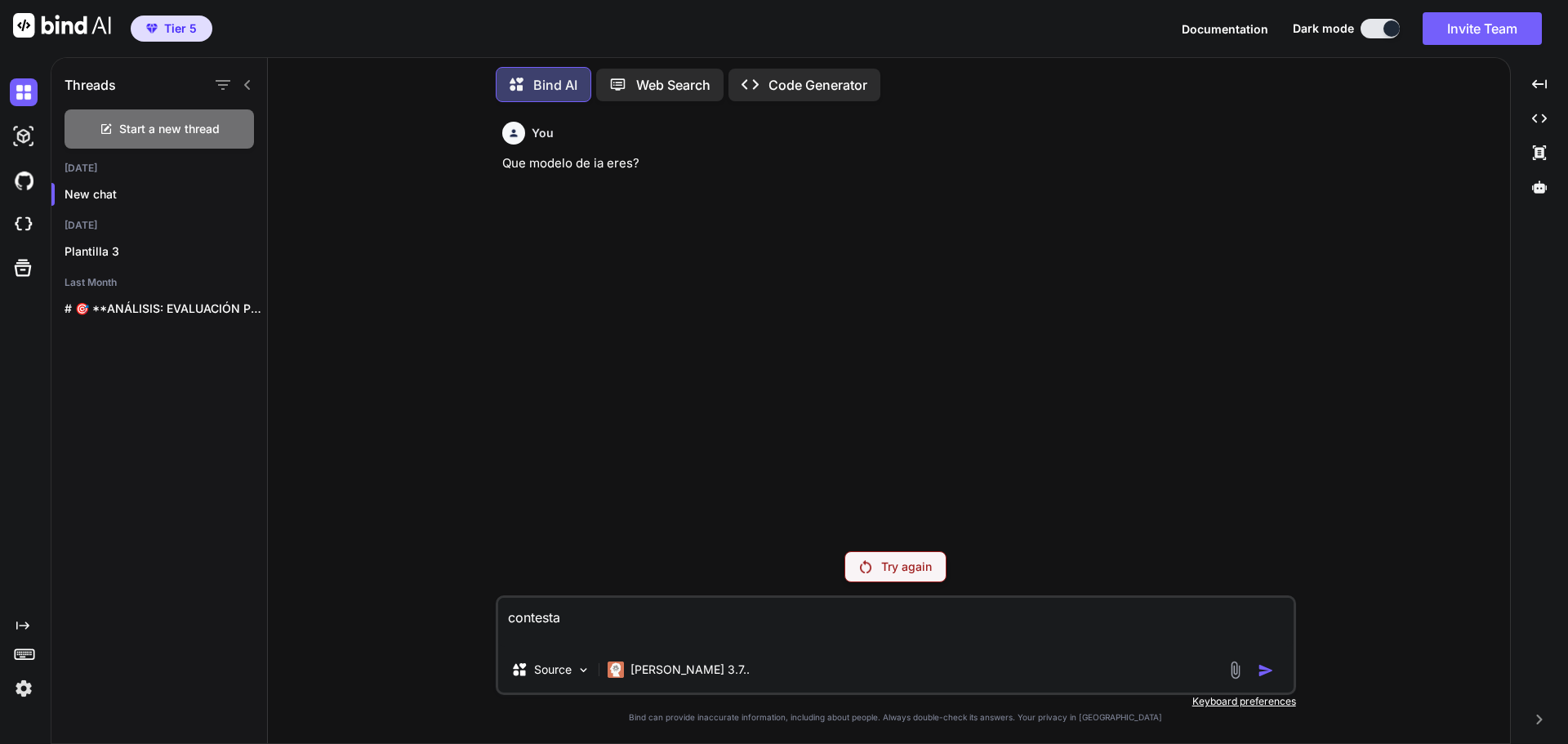
click at [922, 566] on p "Try again" at bounding box center [906, 566] width 51 height 16
click at [391, 165] on div "You Que modelo de ia eres? Try again contesta Source Claude 3.7.. Created with …" at bounding box center [895, 429] width 1229 height 627
click at [158, 32] on span "Tier 5" at bounding box center [171, 28] width 63 height 16
click at [20, 687] on img at bounding box center [23, 688] width 27 height 27
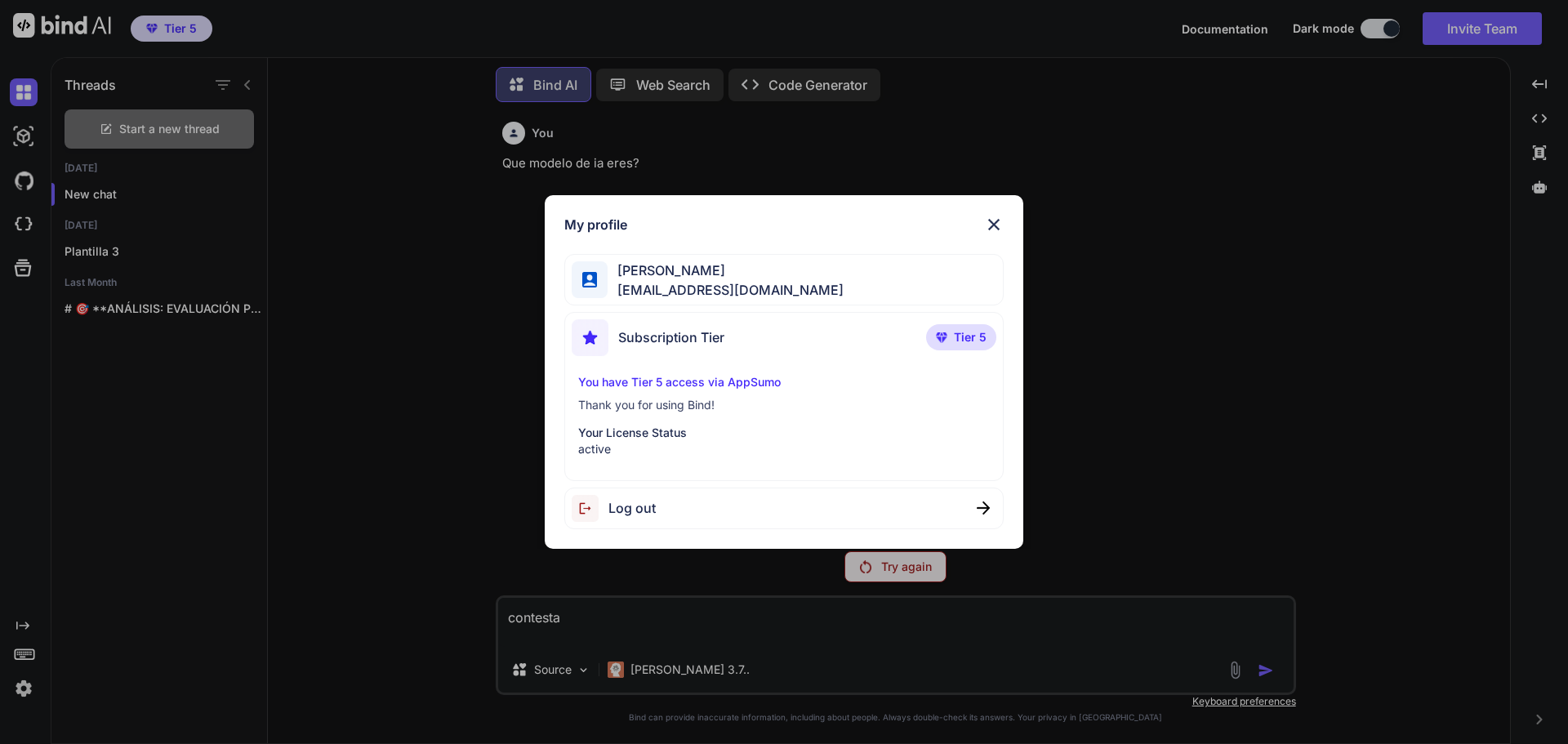
click at [1000, 219] on img at bounding box center [994, 225] width 20 height 20
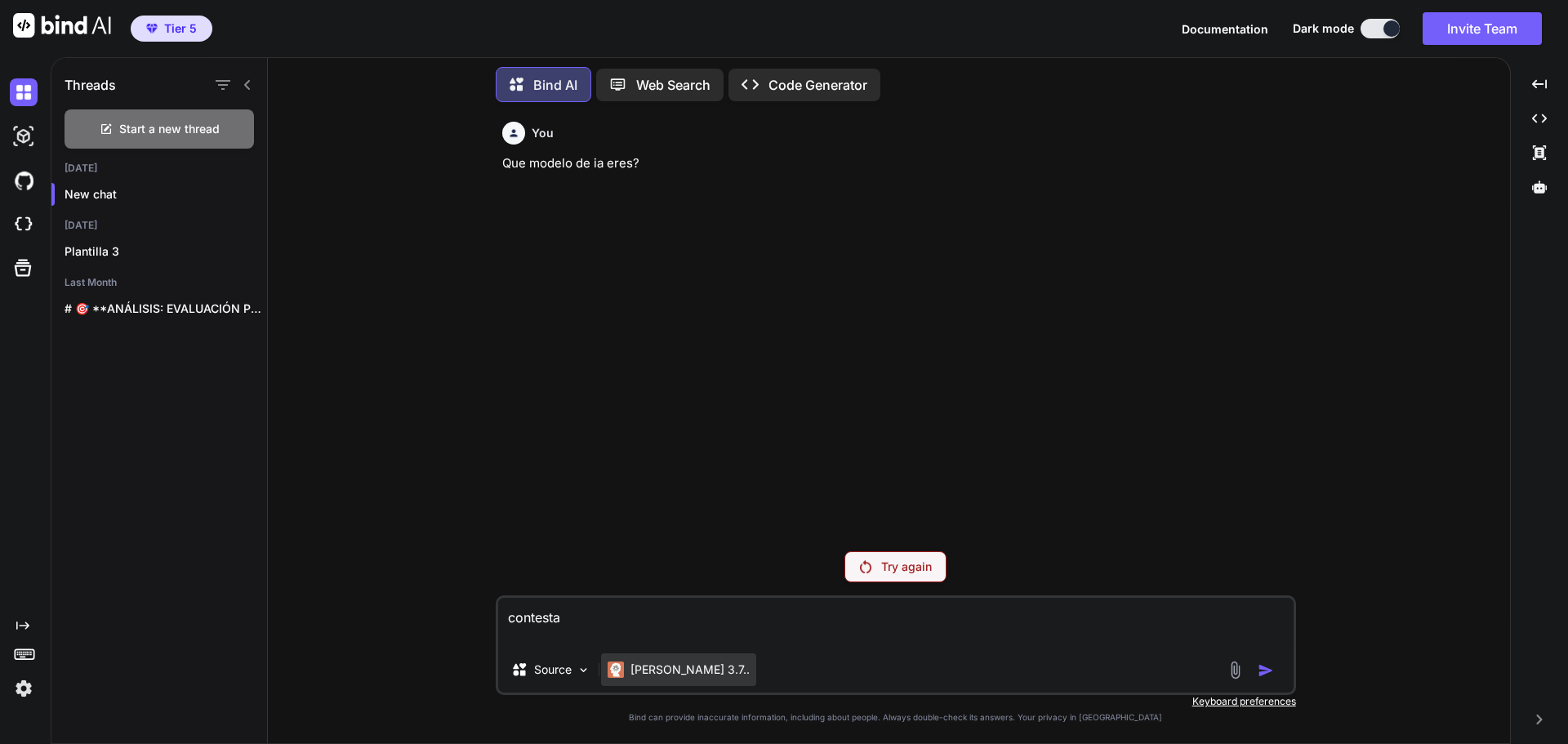
click at [672, 670] on p "Claude 3.7.." at bounding box center [689, 669] width 119 height 16
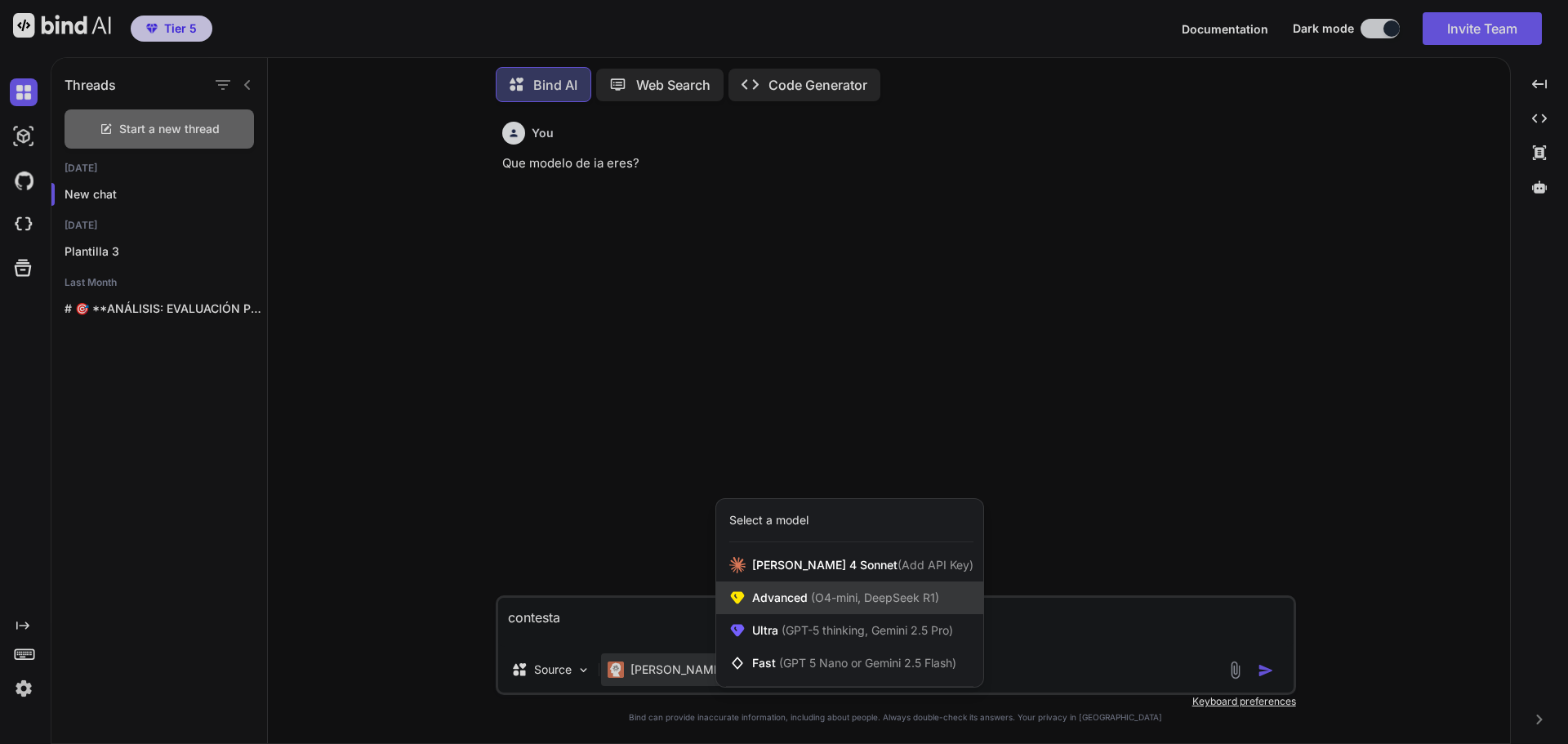
click at [928, 601] on span "(O4-mini, DeepSeek R1)" at bounding box center [873, 597] width 131 height 14
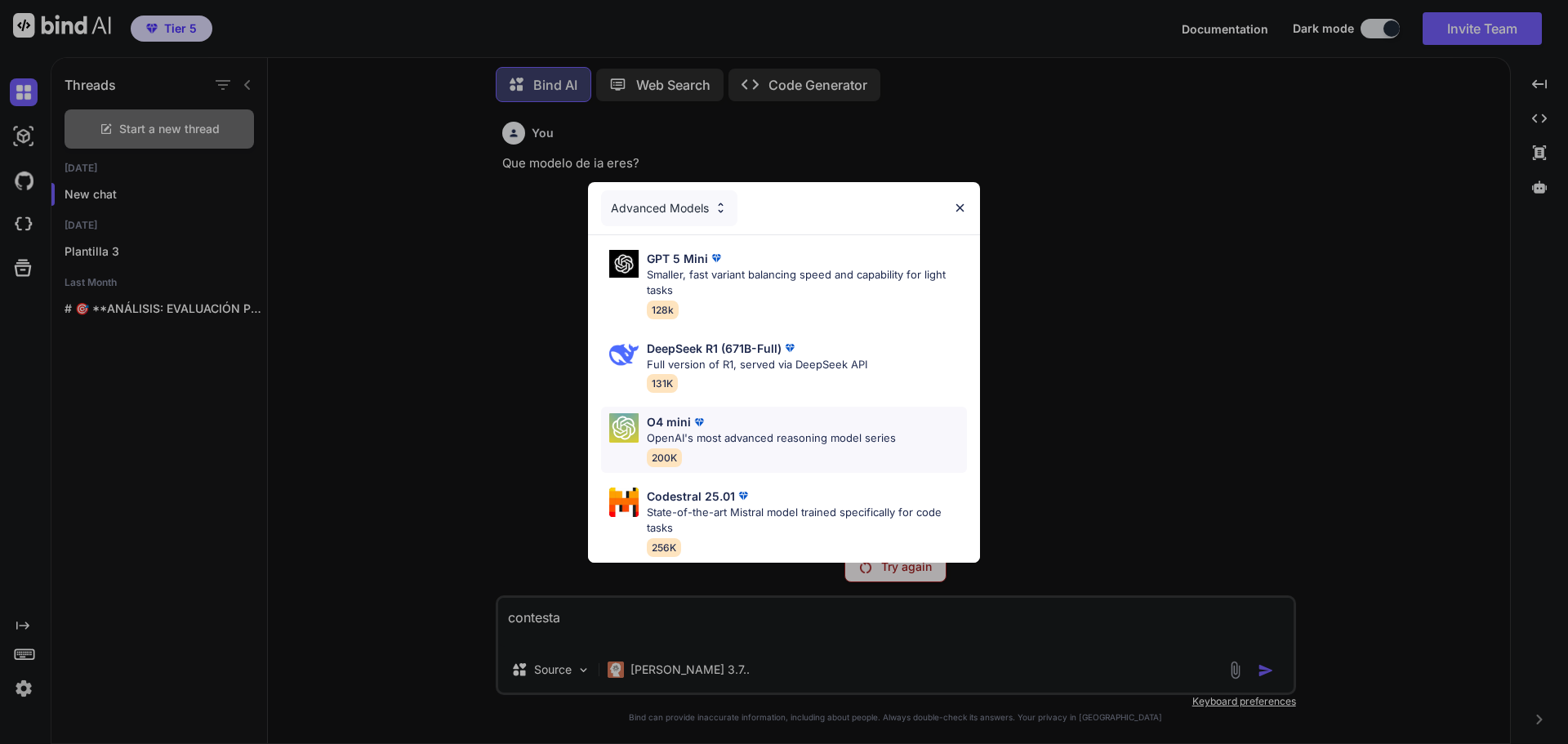
click at [822, 441] on div "O4 mini OpenAI's most advanced reasoning model series 200K" at bounding box center [771, 440] width 249 height 53
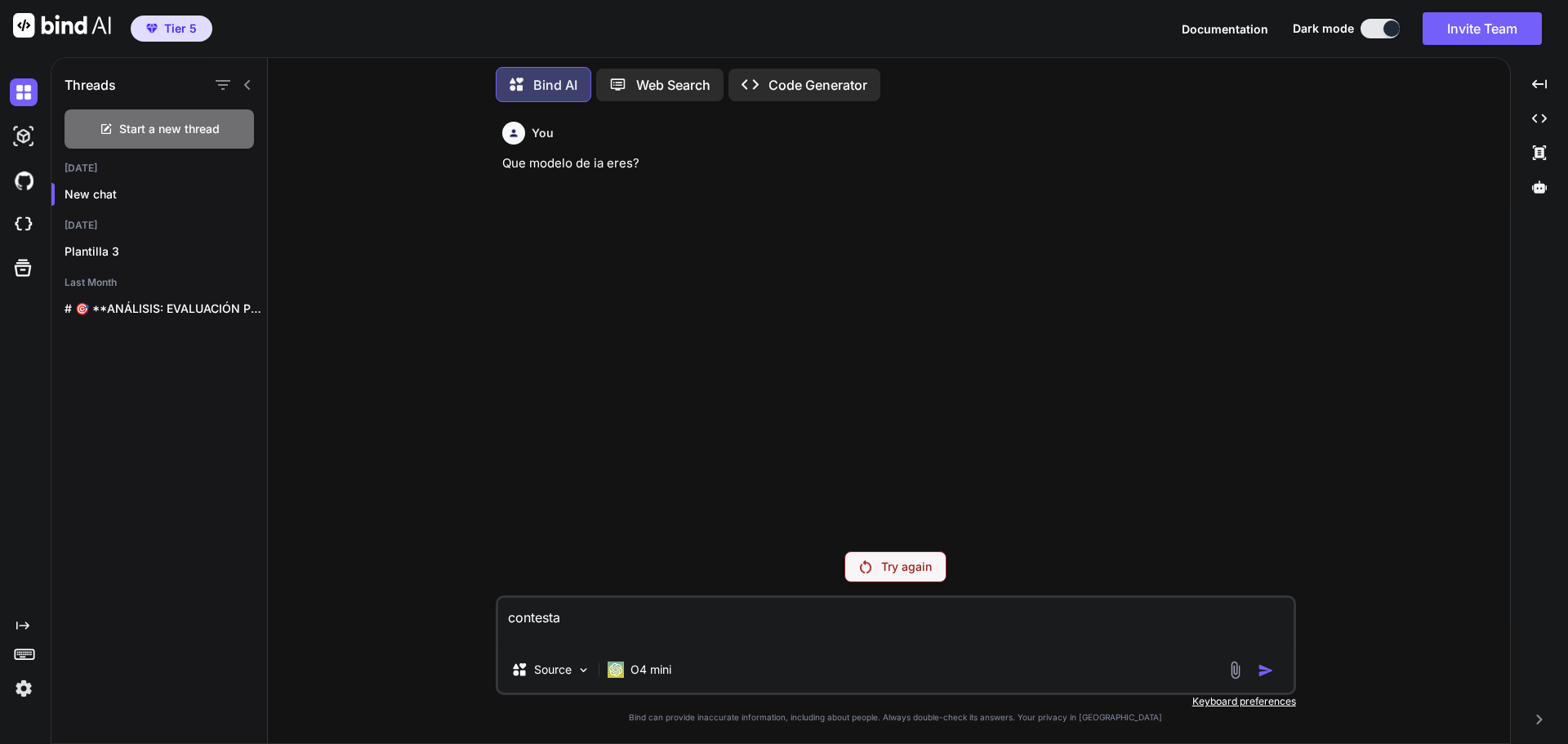
click at [925, 573] on p "Try again" at bounding box center [906, 566] width 51 height 16
click at [930, 574] on p "Try again" at bounding box center [906, 566] width 51 height 16
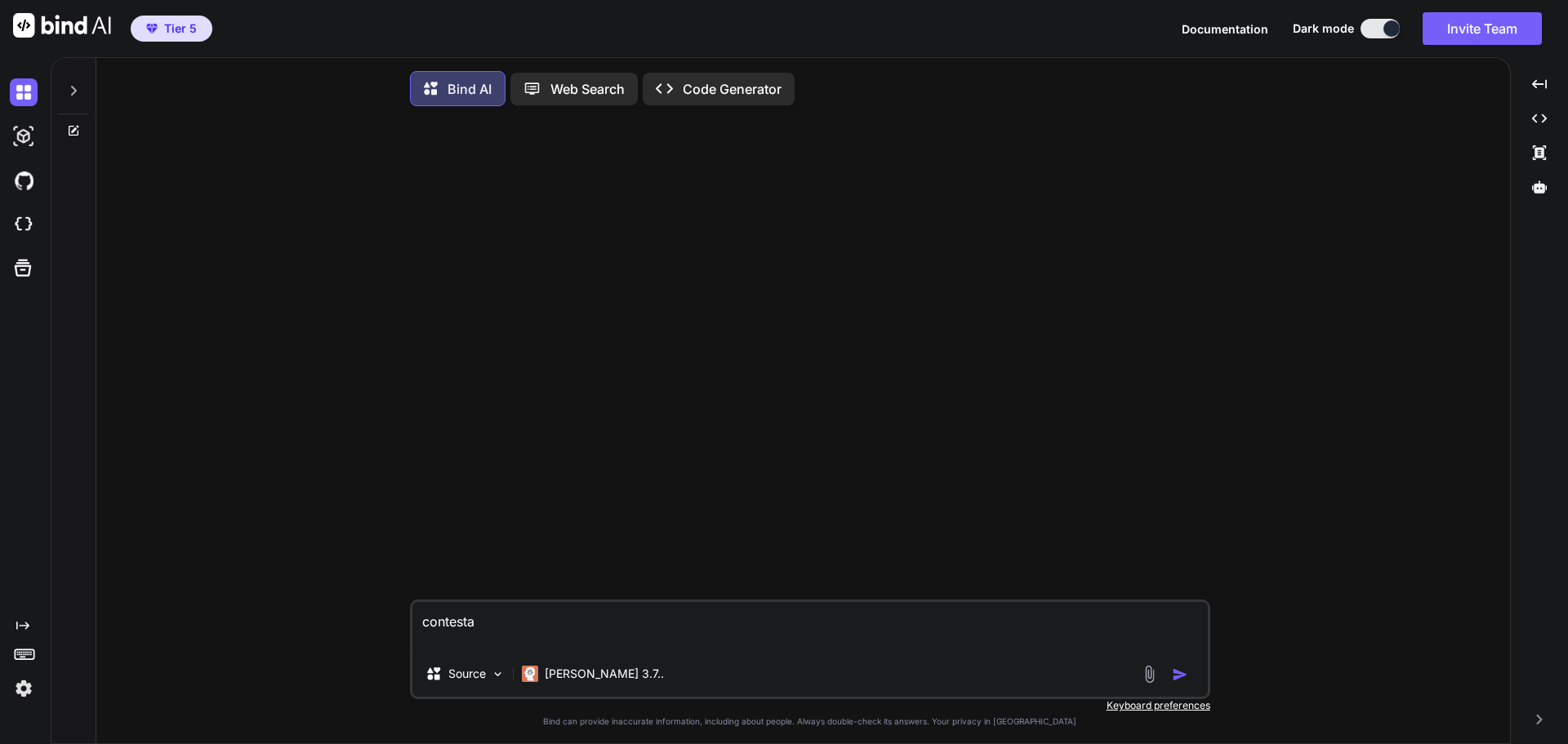
type textarea "x"
drag, startPoint x: 612, startPoint y: 637, endPoint x: 315, endPoint y: 588, distance: 301.0
click at [315, 588] on div "contesta Source O4 mini Created with Bind Always check its answers. Privacy in …" at bounding box center [809, 433] width 1400 height 627
type textarea "h"
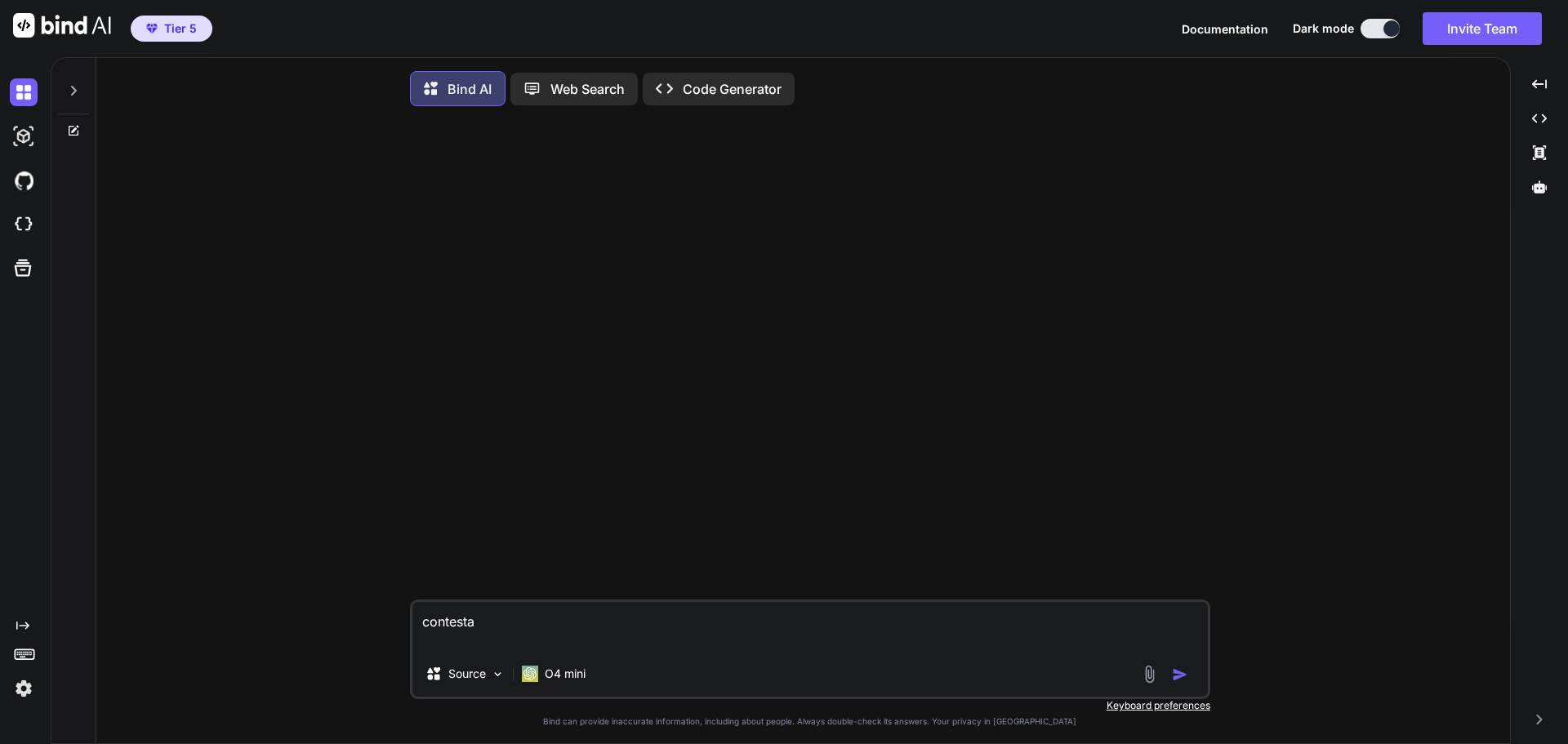
type textarea "x"
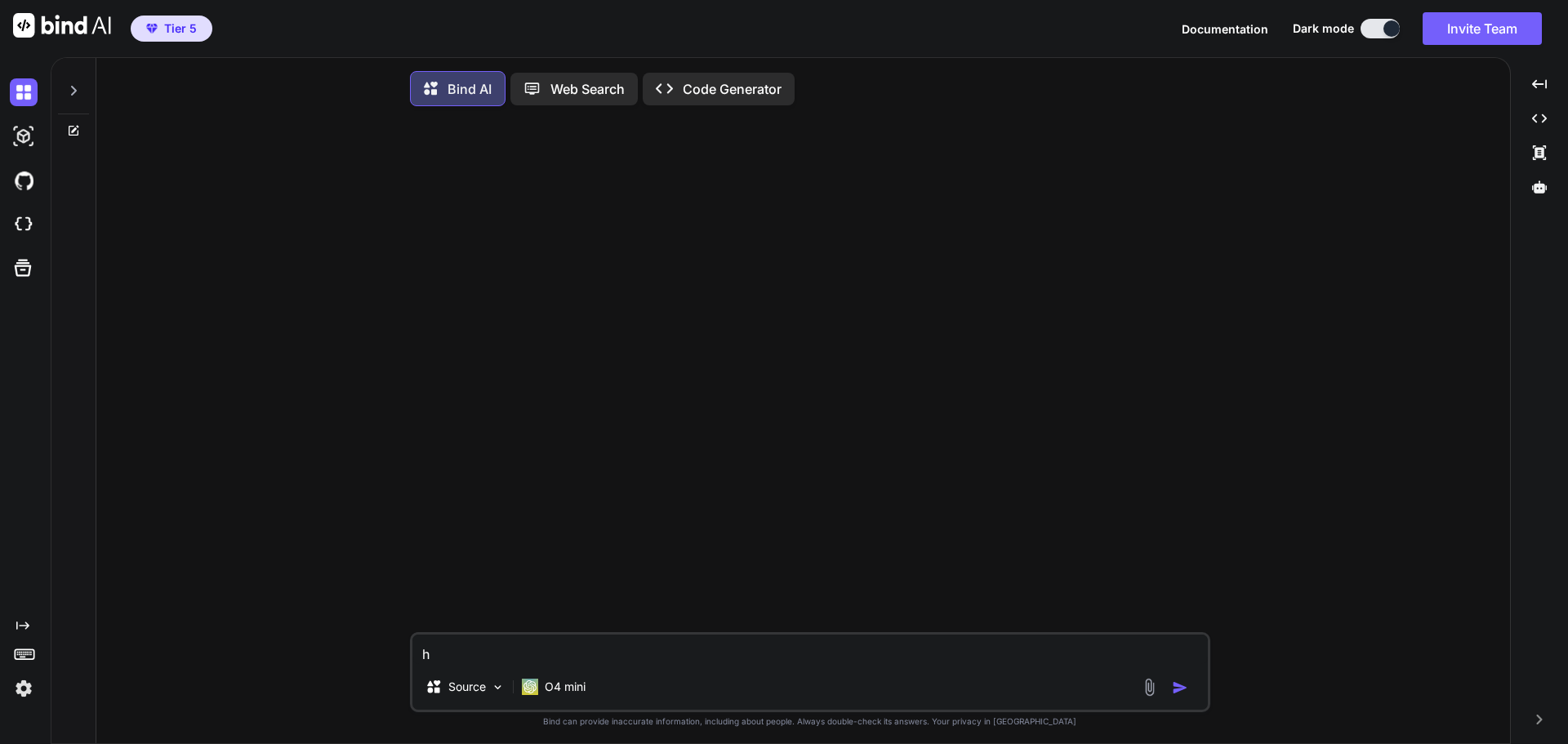
type textarea "ho"
type textarea "x"
type textarea "hol"
type textarea "x"
type textarea "hola"
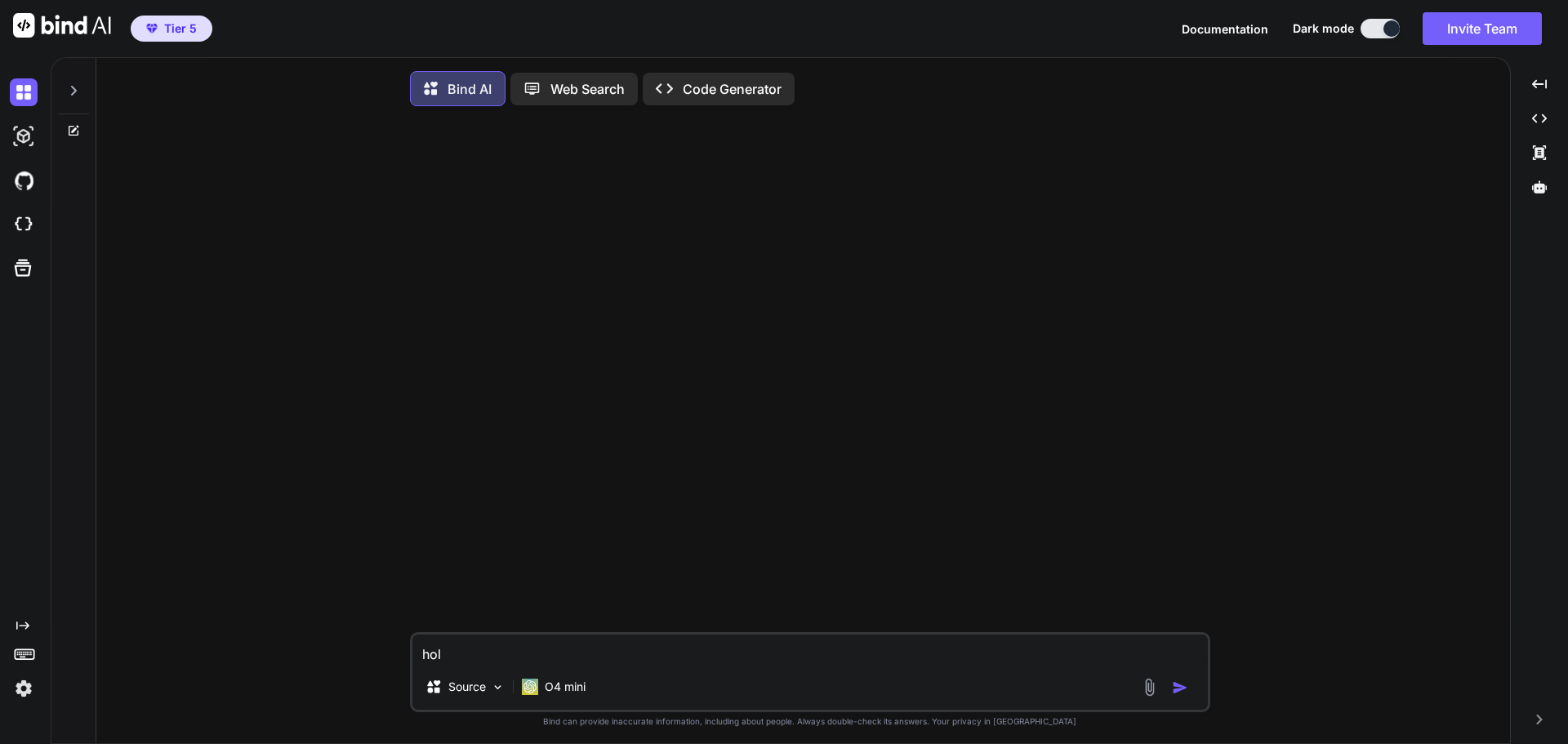
type textarea "x"
type textarea "hola"
click at [1182, 687] on img "button" at bounding box center [1180, 687] width 16 height 16
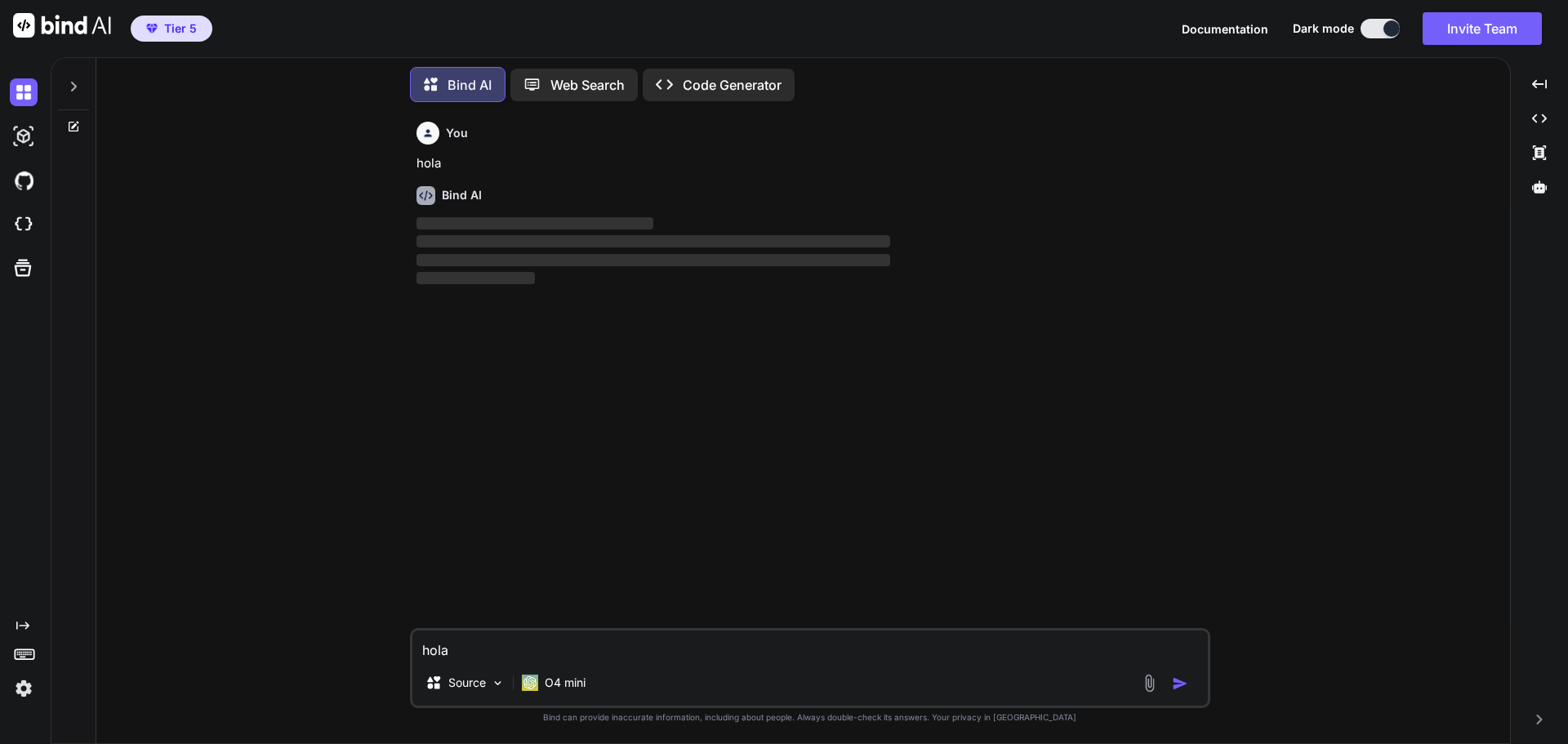
type textarea "x"
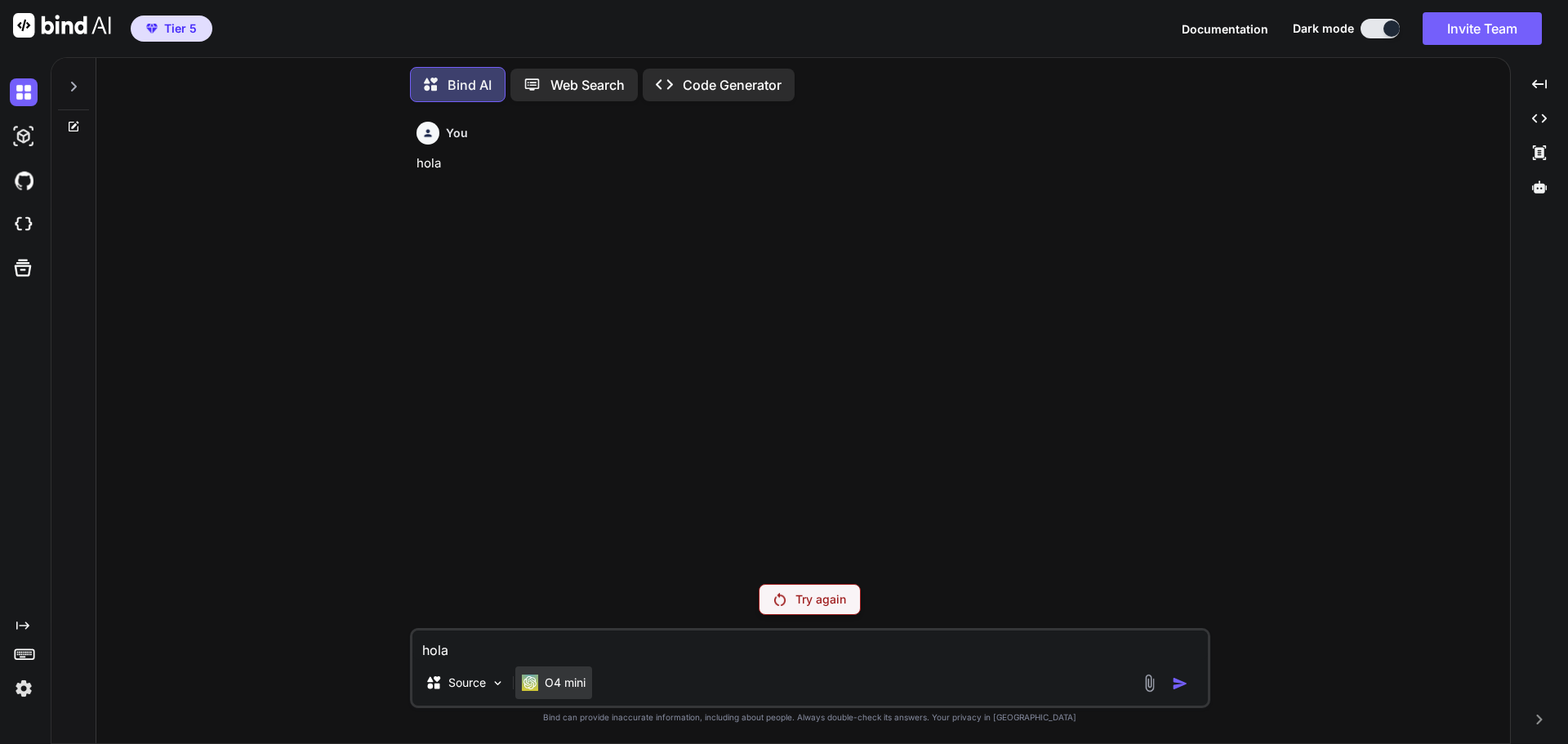
click at [557, 673] on div "O4 mini" at bounding box center [554, 682] width 77 height 33
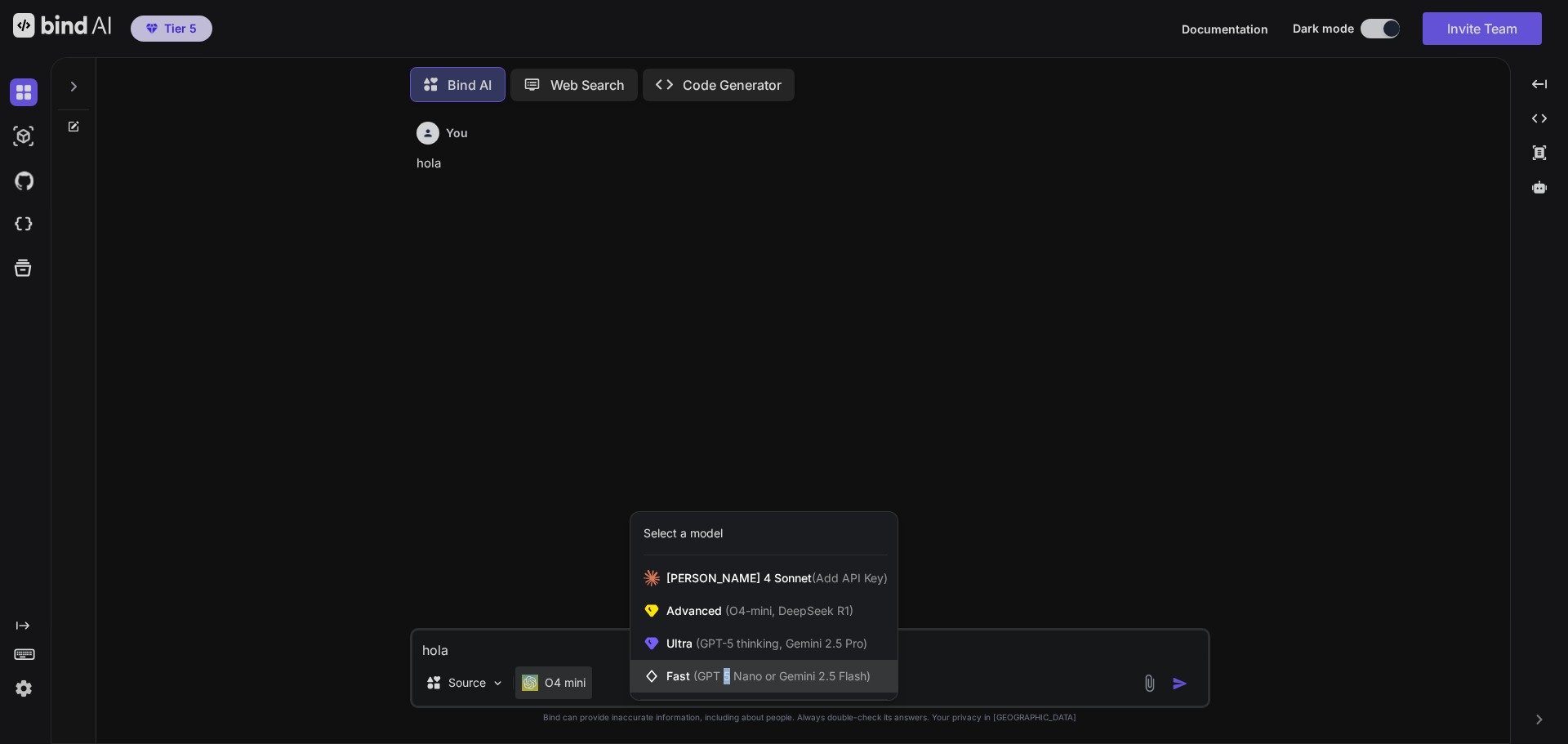
click at [730, 673] on span "(GPT 5 Nano or Gemini 2.5 Flash)" at bounding box center [782, 675] width 177 height 14
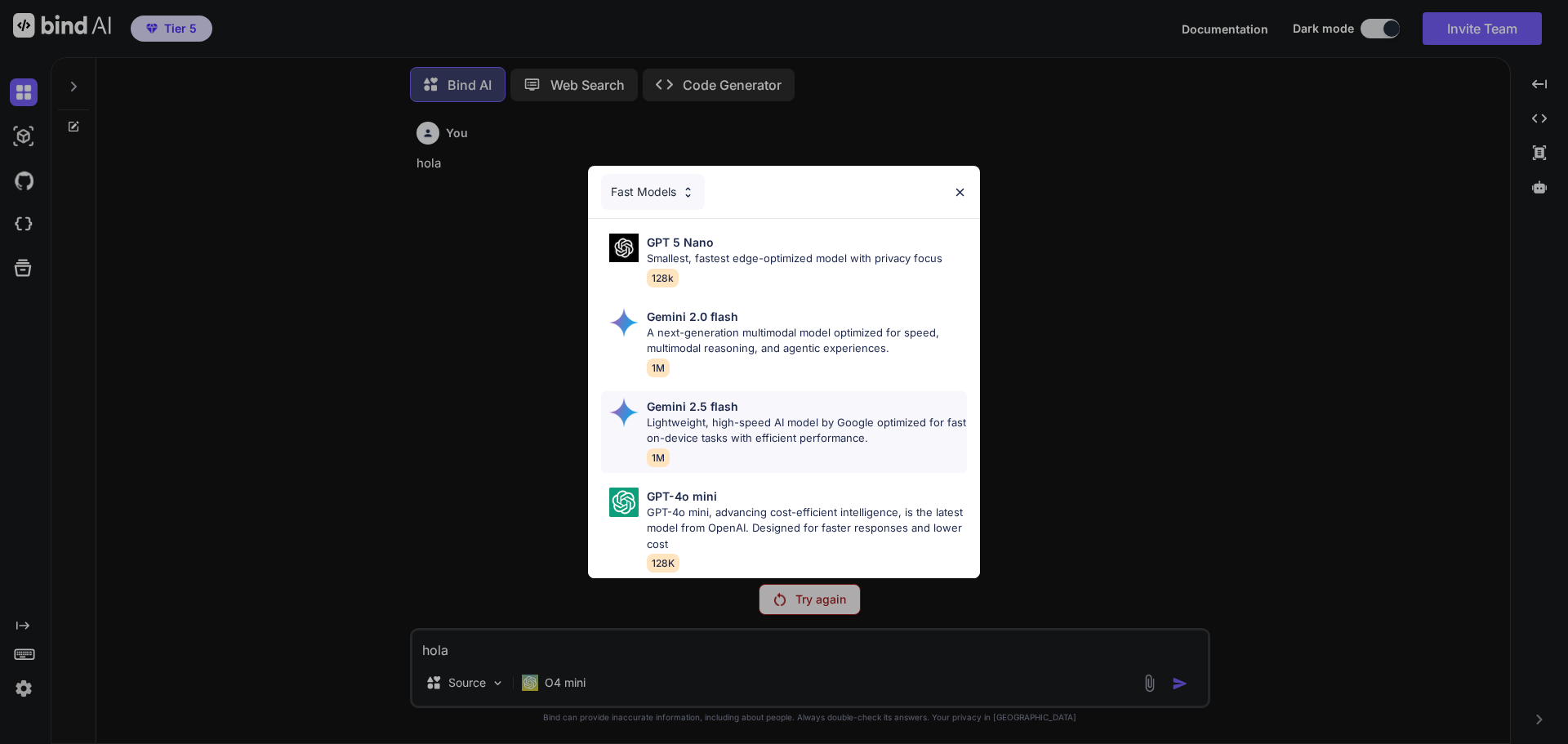
click at [770, 406] on div "Gemini 2.5 flash" at bounding box center [806, 406] width 320 height 17
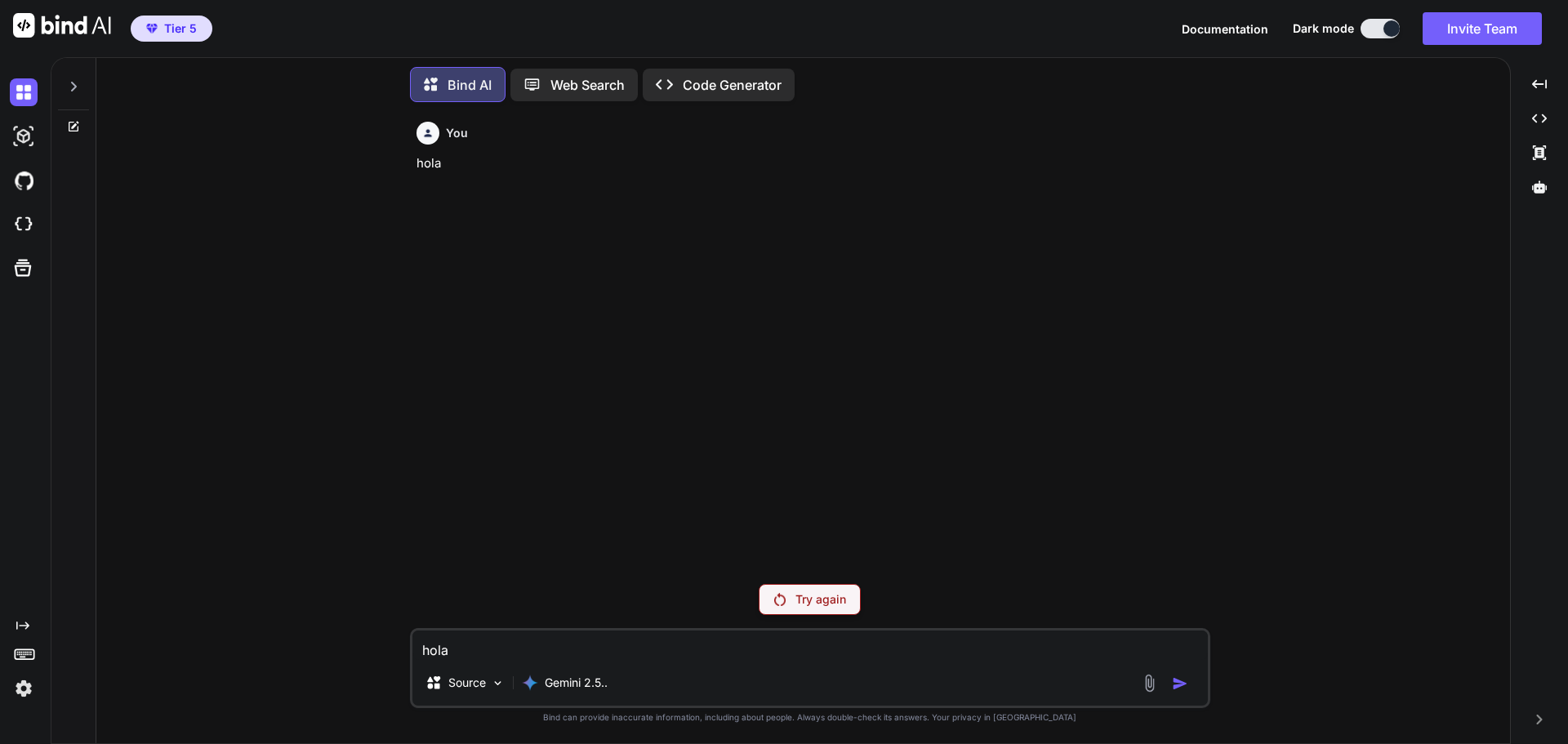
click at [538, 645] on textarea "hola" at bounding box center [810, 645] width 796 height 29
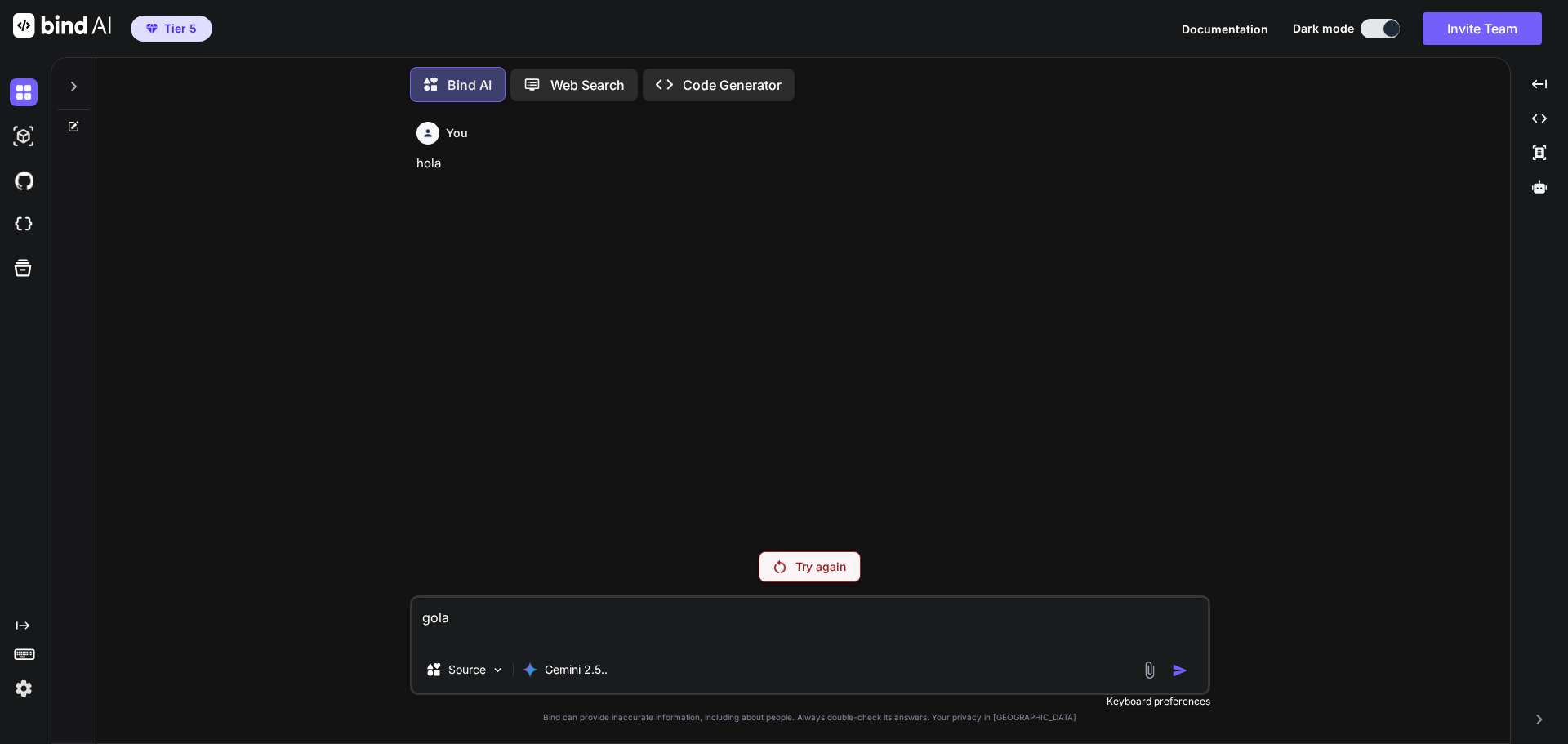
type textarea "gola"
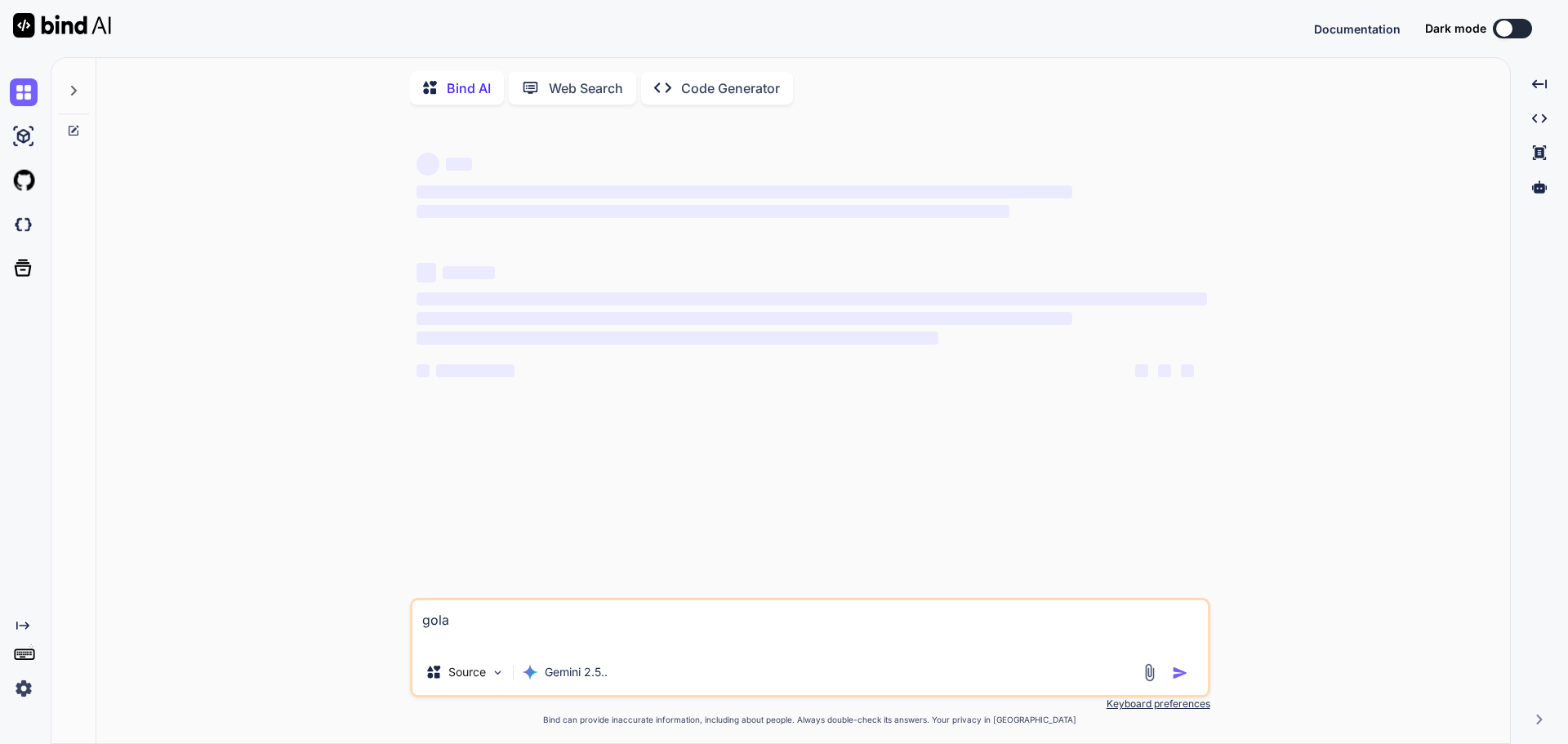
drag, startPoint x: 538, startPoint y: 617, endPoint x: 327, endPoint y: 574, distance: 215.3
click at [327, 574] on div "‌ ‌ ‌ ‌ ‌ ‌ ‌ ‌ ‌ ‌ ‌ ‌ ‌ ‌ gola Source Gemini 2.5.. Created with Bind Always c…" at bounding box center [809, 431] width 1400 height 627
type textarea "x"
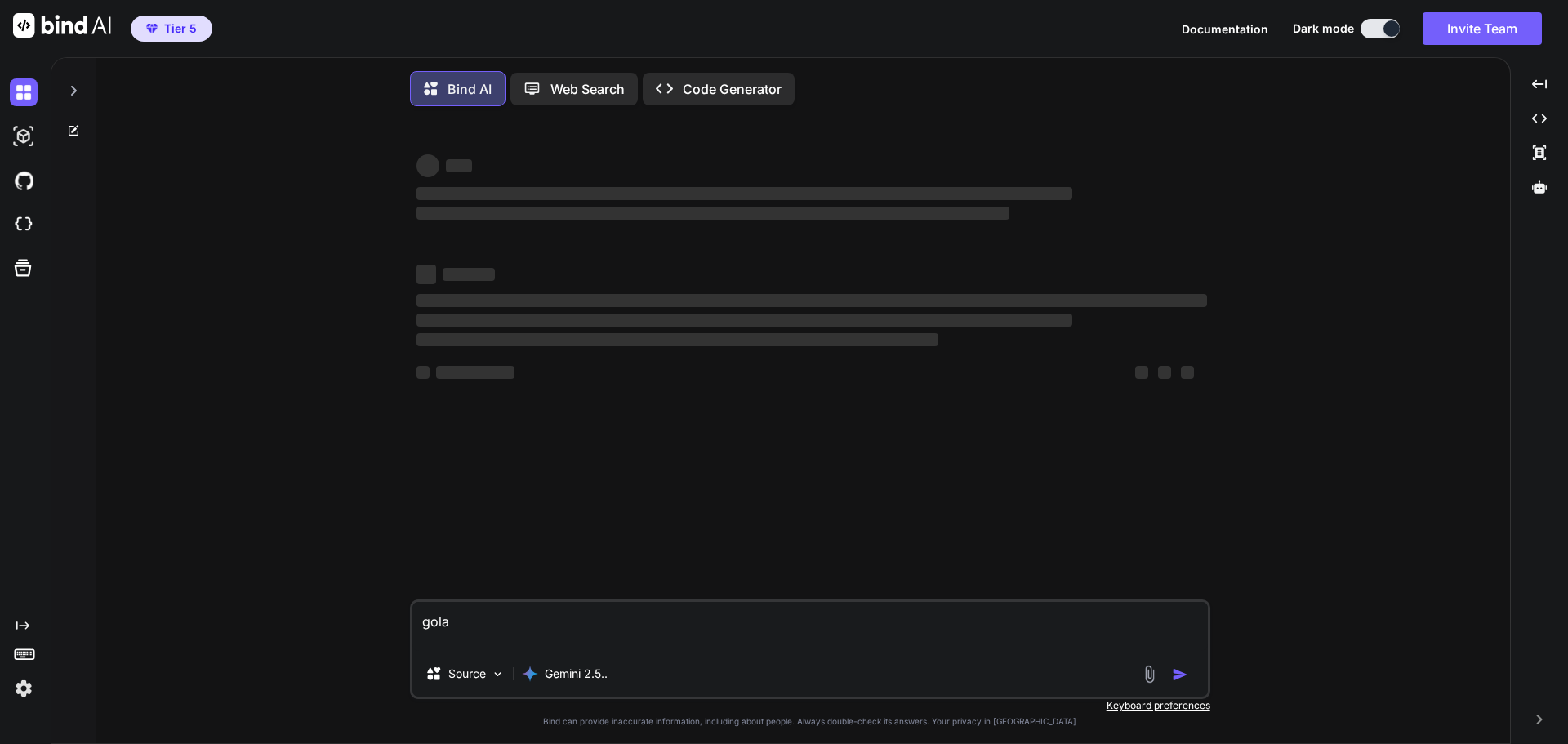
type textarea "h"
type textarea "x"
type textarea "ho"
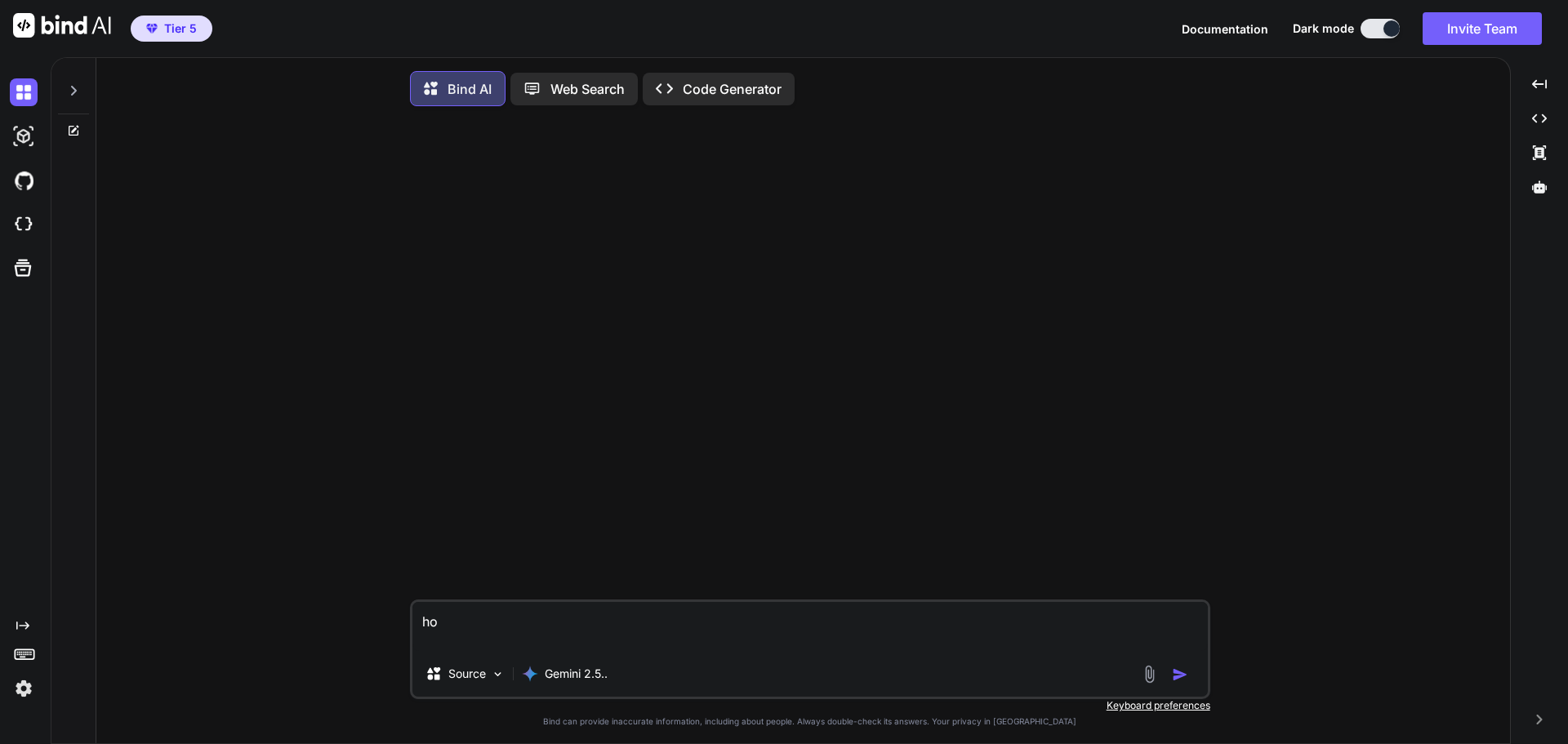
type textarea "x"
type textarea "hol"
type textarea "x"
type textarea "hola"
type textarea "x"
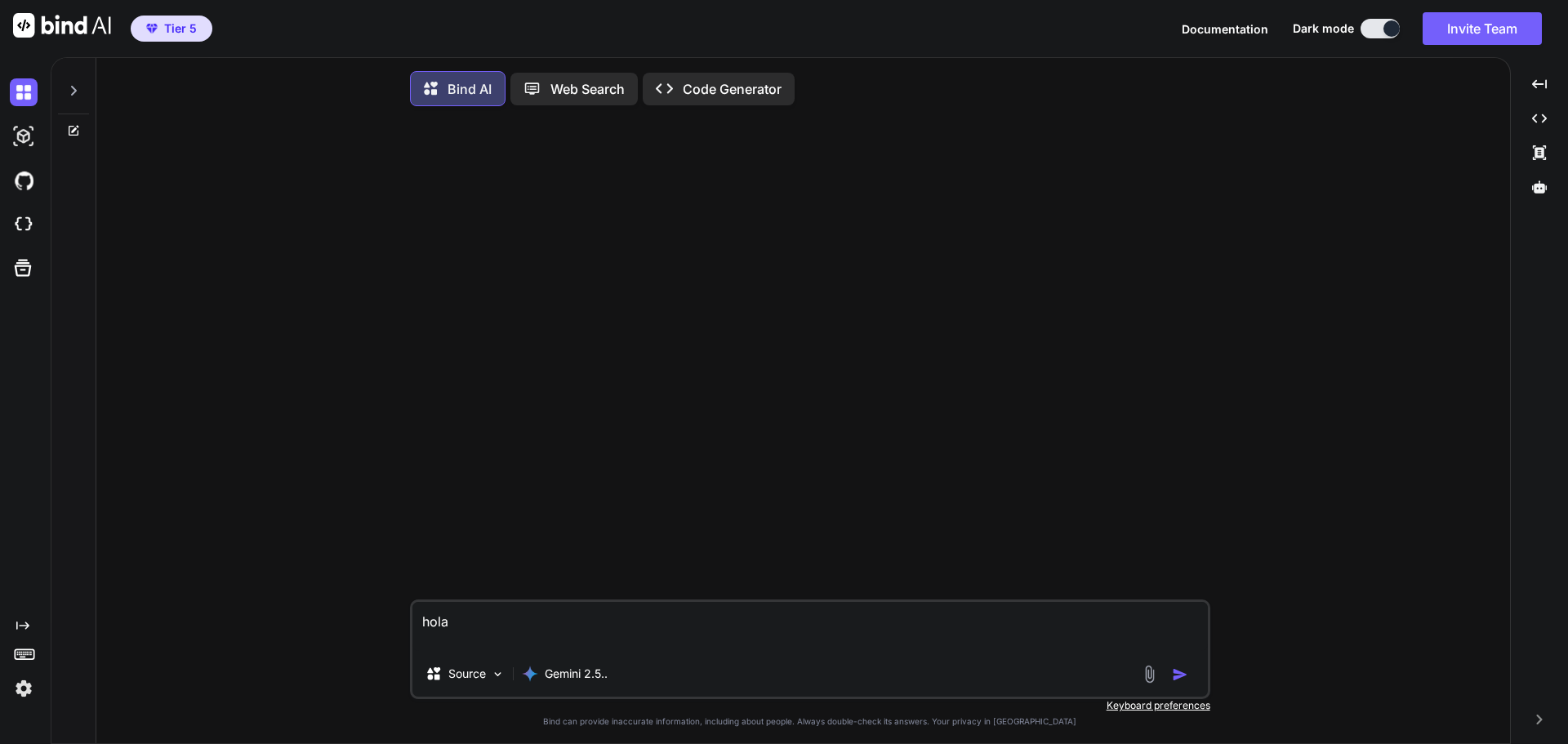
type textarea "holam"
type textarea "x"
type textarea "holam"
type textarea "x"
type textarea "holam q"
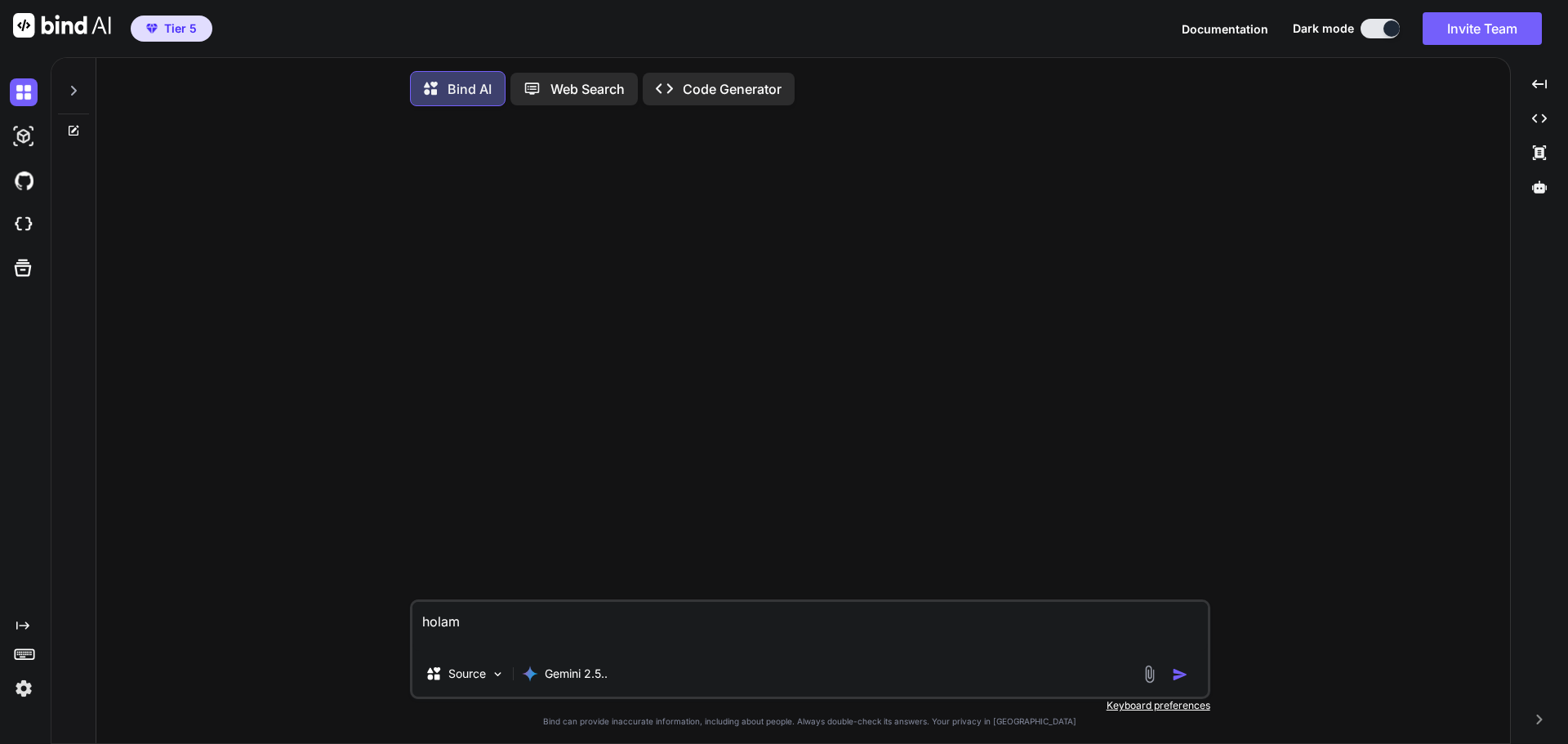
type textarea "x"
type textarea "holam qu"
type textarea "x"
type textarea "holam que"
type textarea "x"
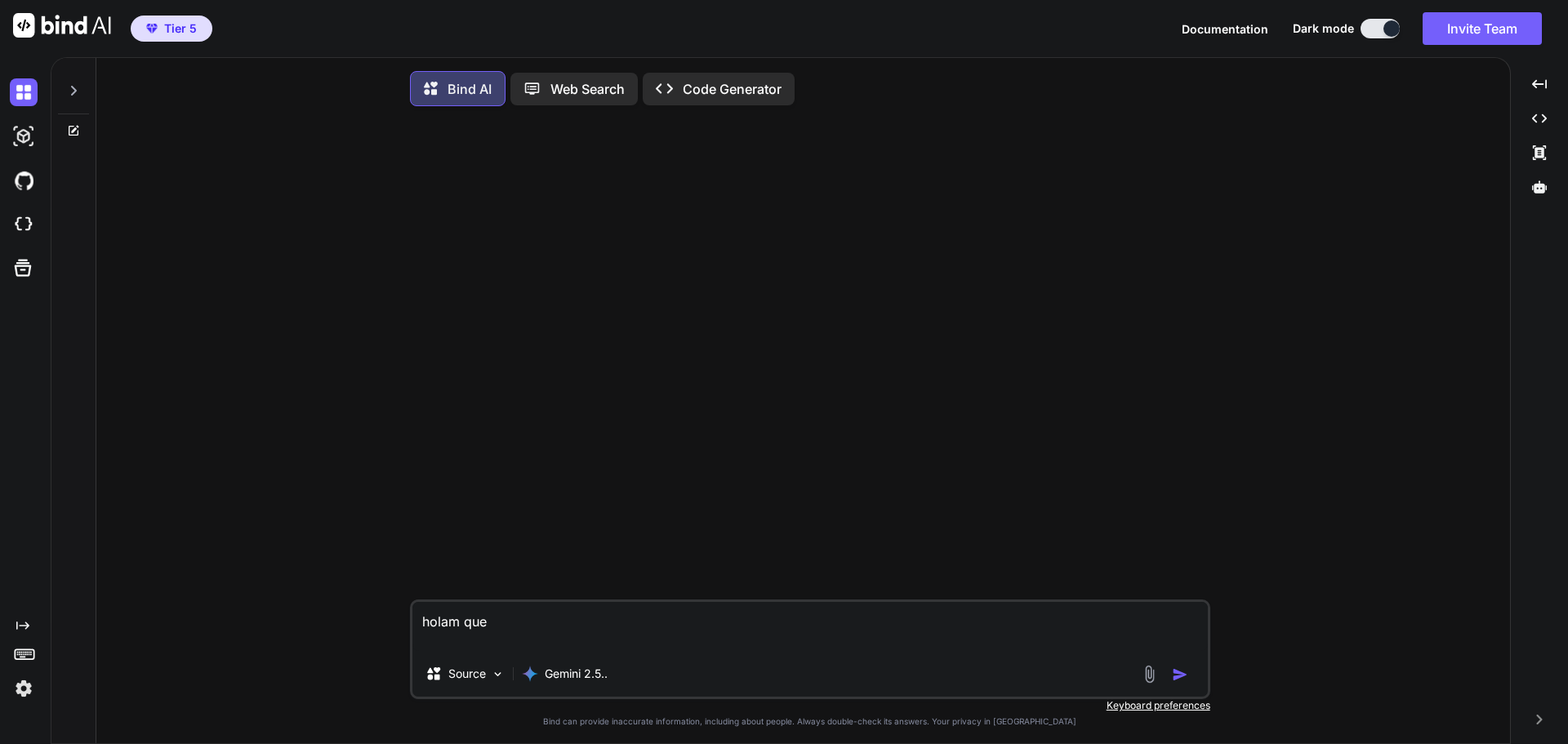
type textarea "holam que"
type textarea "x"
type textarea "holam que m"
type textarea "x"
type textarea "holam que mo"
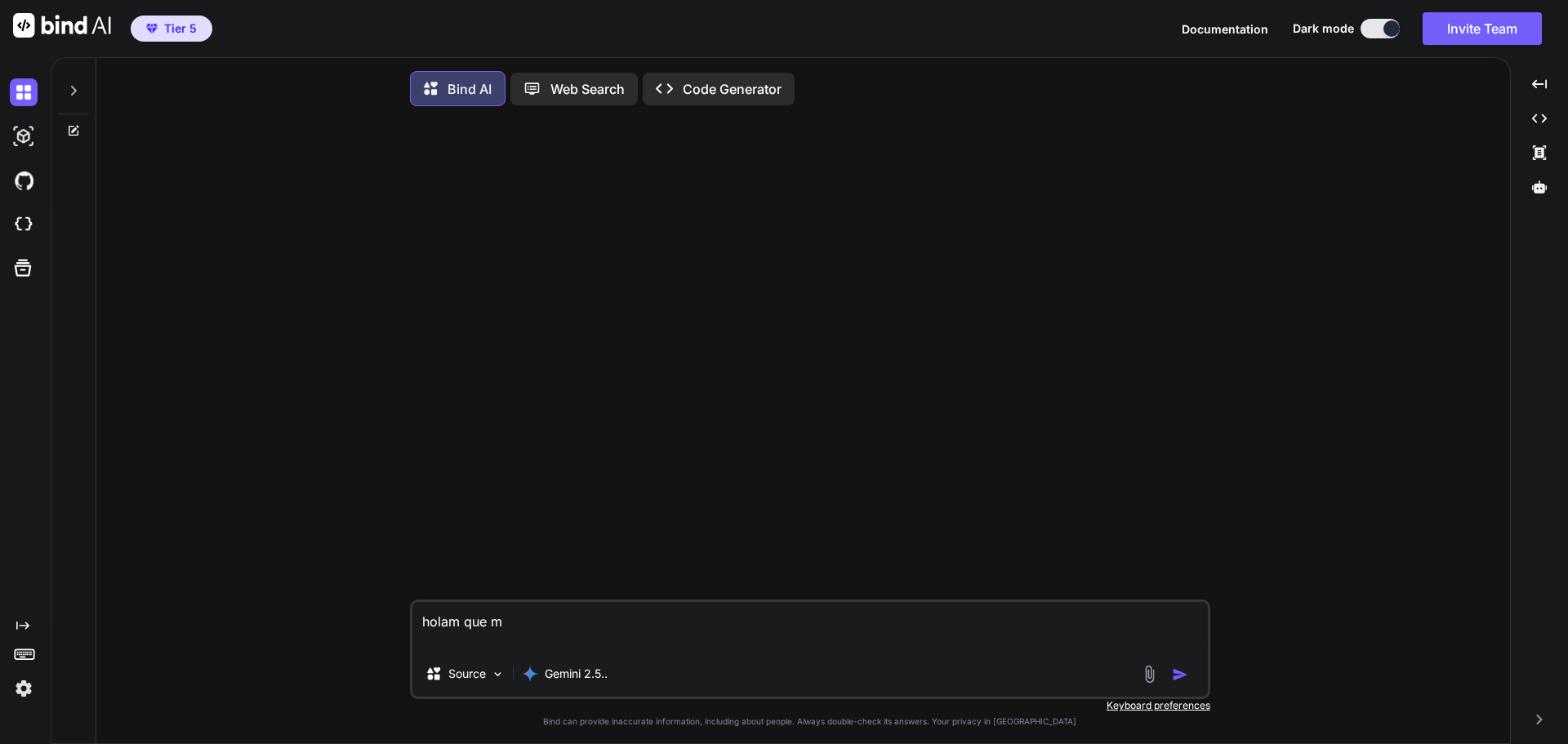
type textarea "x"
type textarea "holam que mod"
type textarea "x"
type textarea "holam que mode"
type textarea "x"
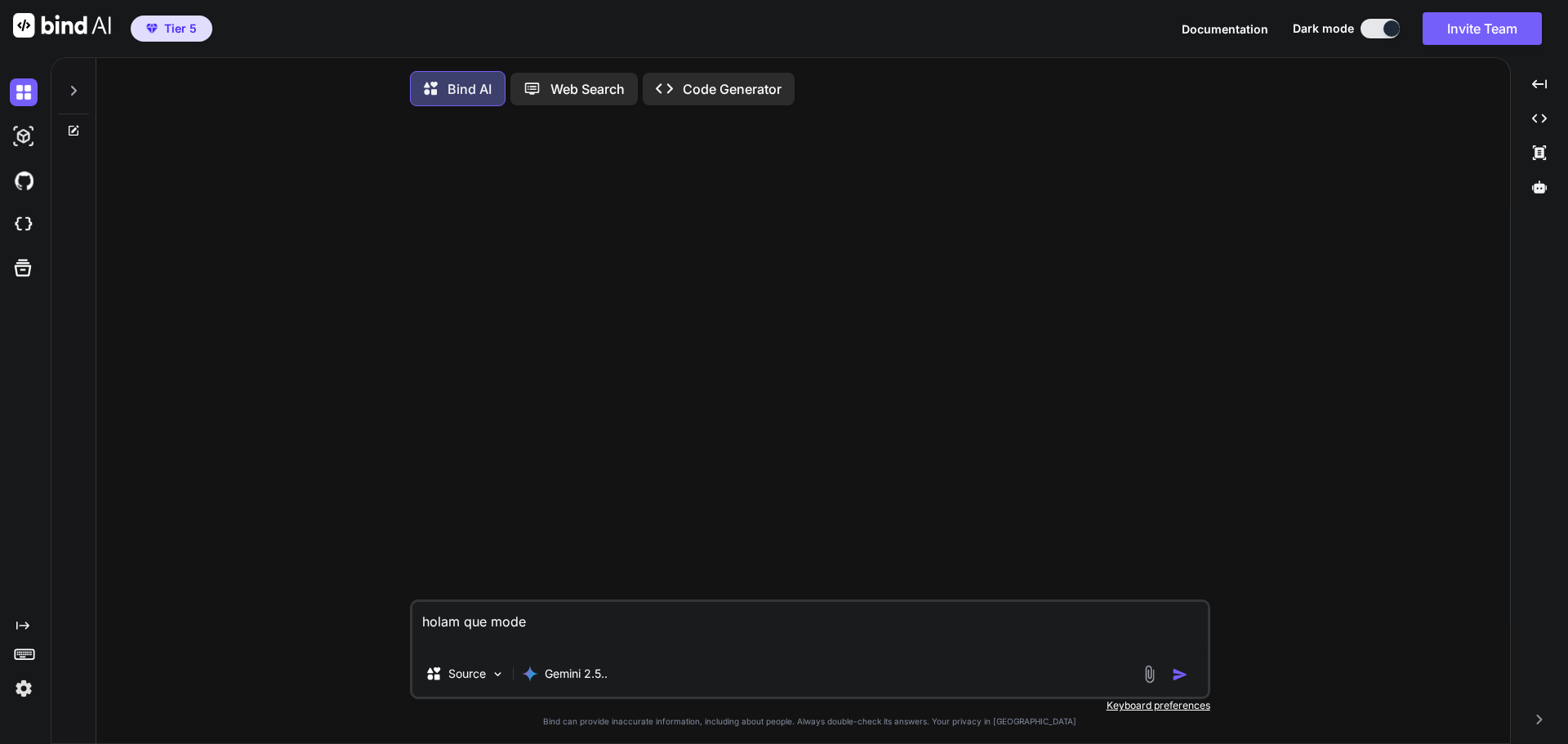
type textarea "holam que model"
type textarea "x"
type textarea "holam que modelo"
type textarea "x"
type textarea "holam que modelo"
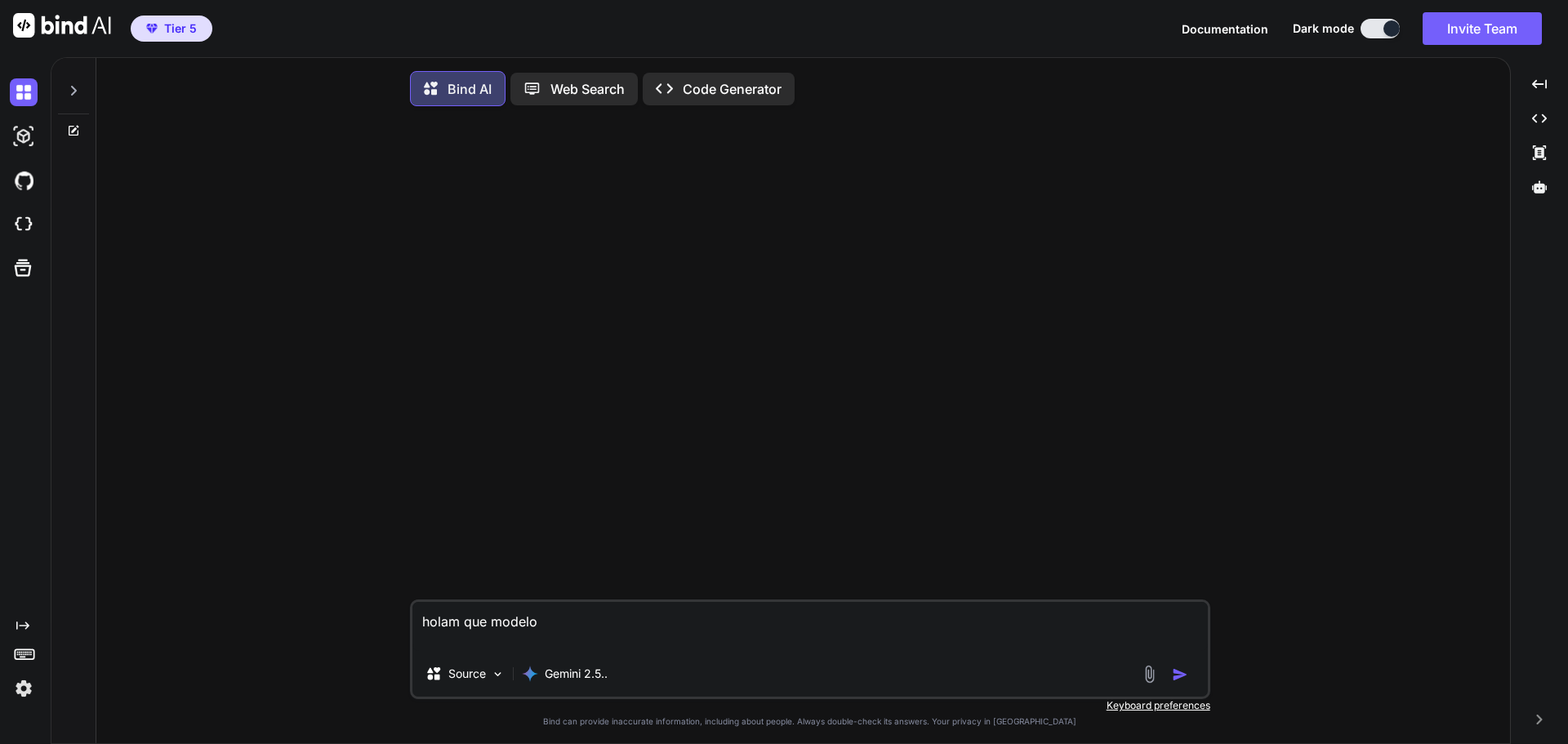
type textarea "x"
type textarea "holam que modelo e"
type textarea "x"
type textarea "holam que modelo er"
type textarea "x"
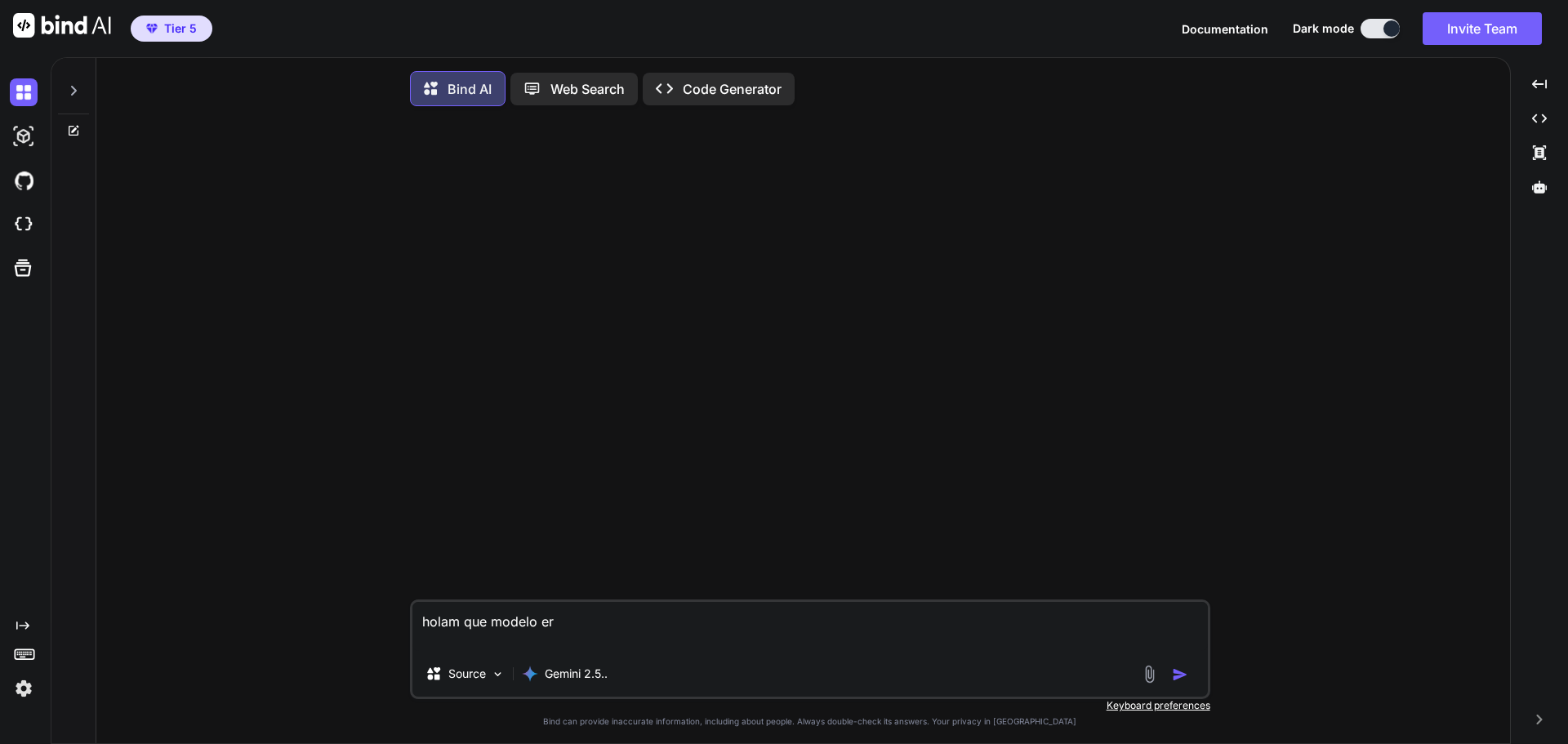
type textarea "holam que modelo ere"
type textarea "x"
type textarea "holam que modelo eres"
type textarea "x"
type textarea "holam que modelo eres"
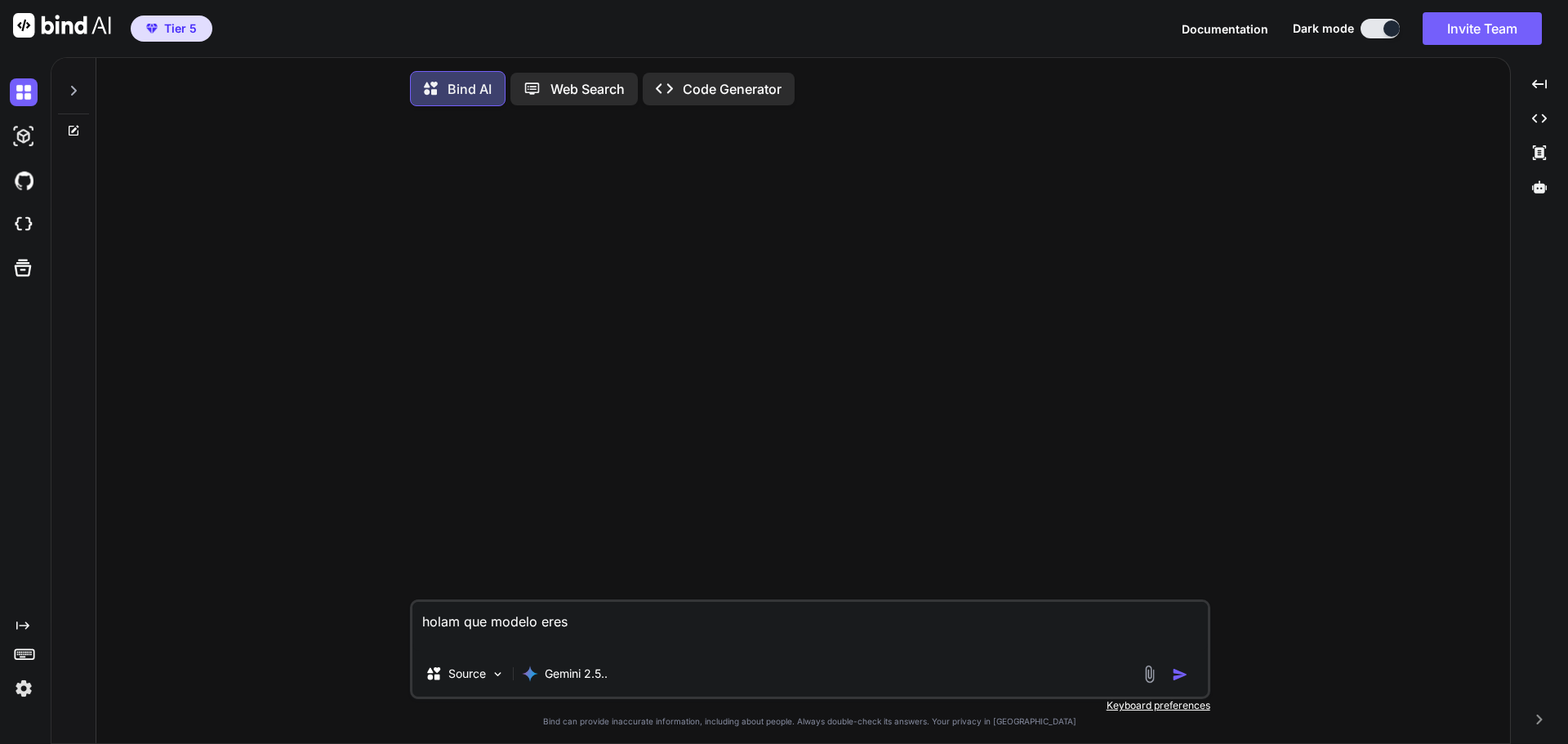
click at [1176, 679] on img "button" at bounding box center [1180, 674] width 16 height 16
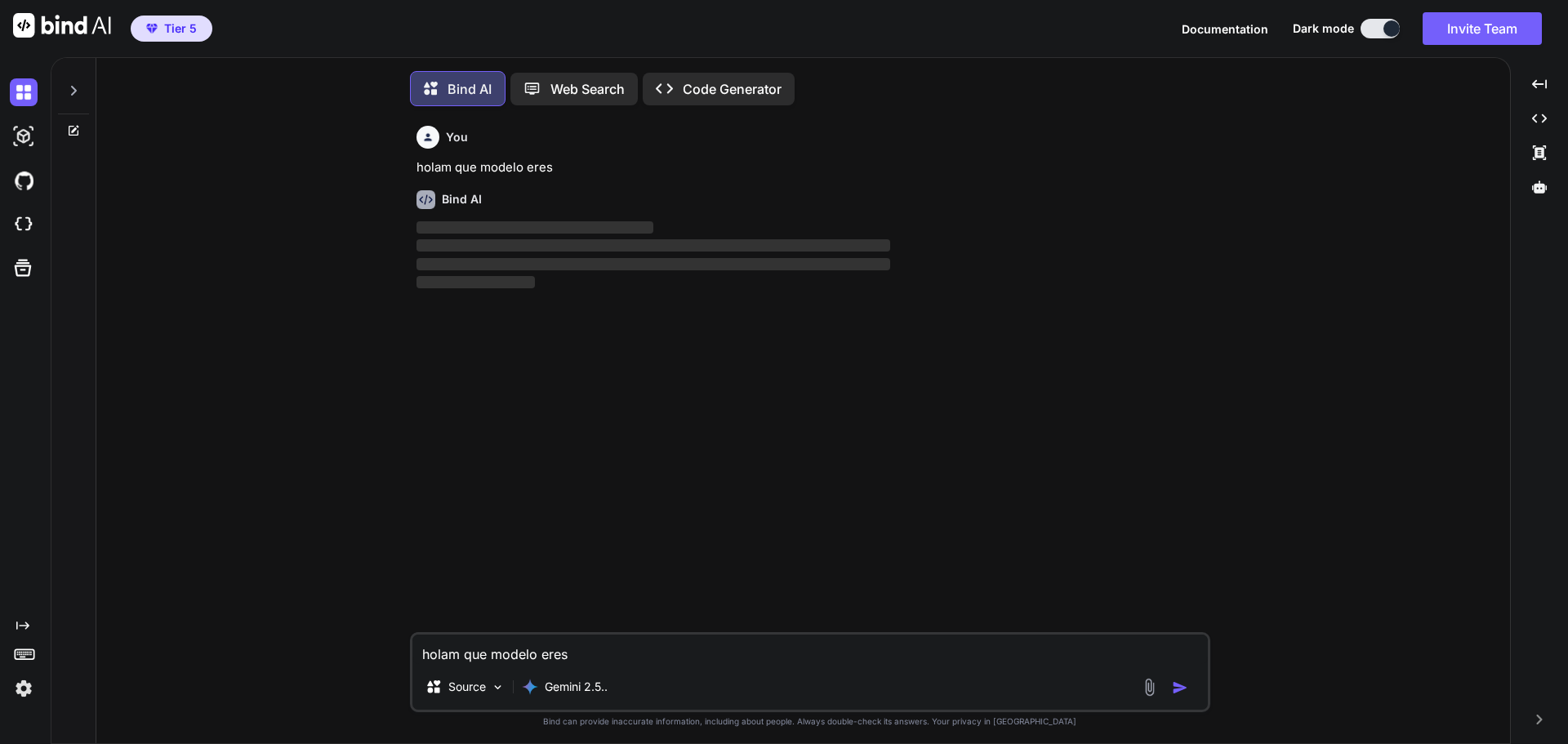
scroll to position [9, 0]
type textarea "x"
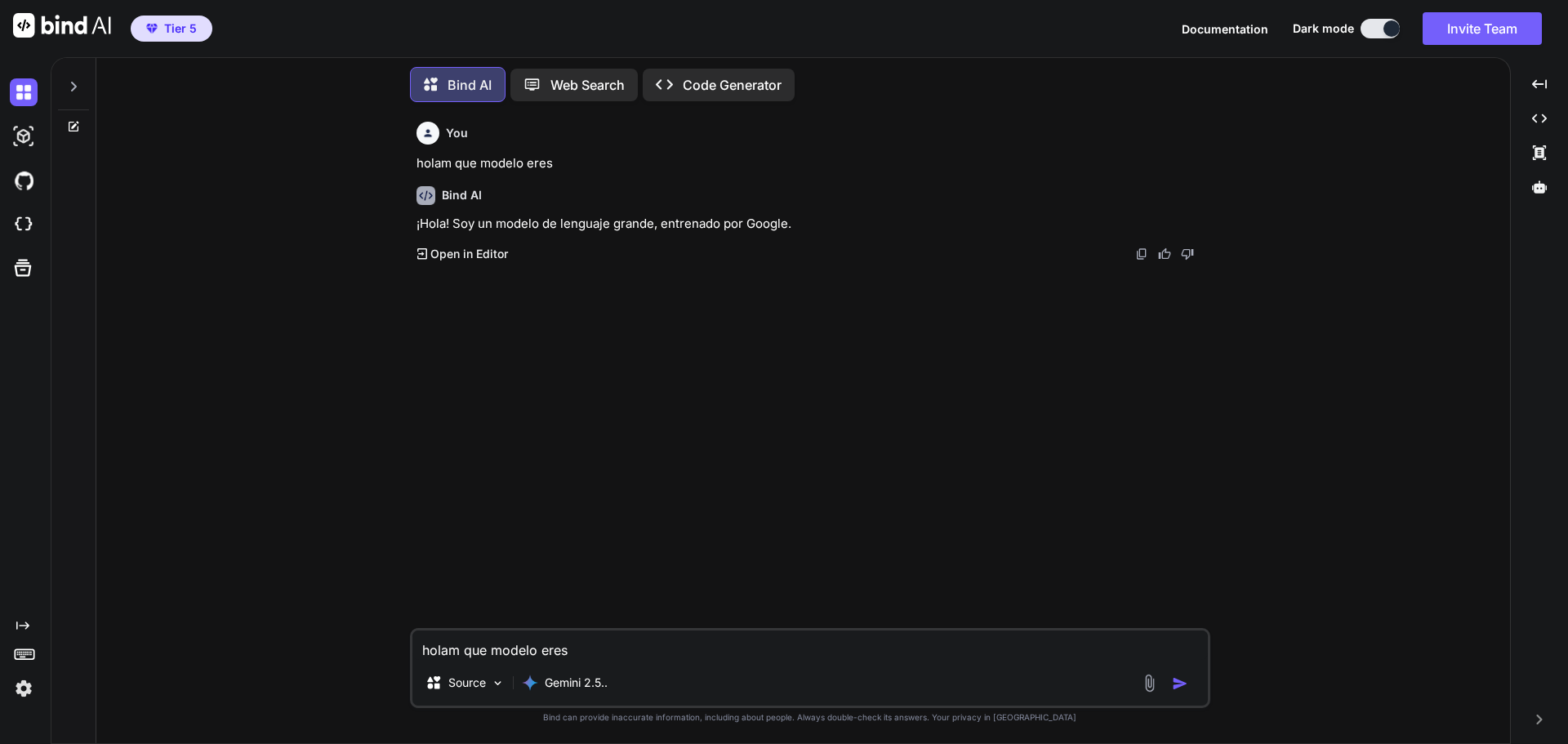
click at [293, 248] on div "You holam que modelo eres Bind AI ¡Hola! Soy un modelo de lenguaje grande, entr…" at bounding box center [809, 429] width 1400 height 627
click at [597, 681] on p "Gemini 2.5.." at bounding box center [575, 682] width 63 height 16
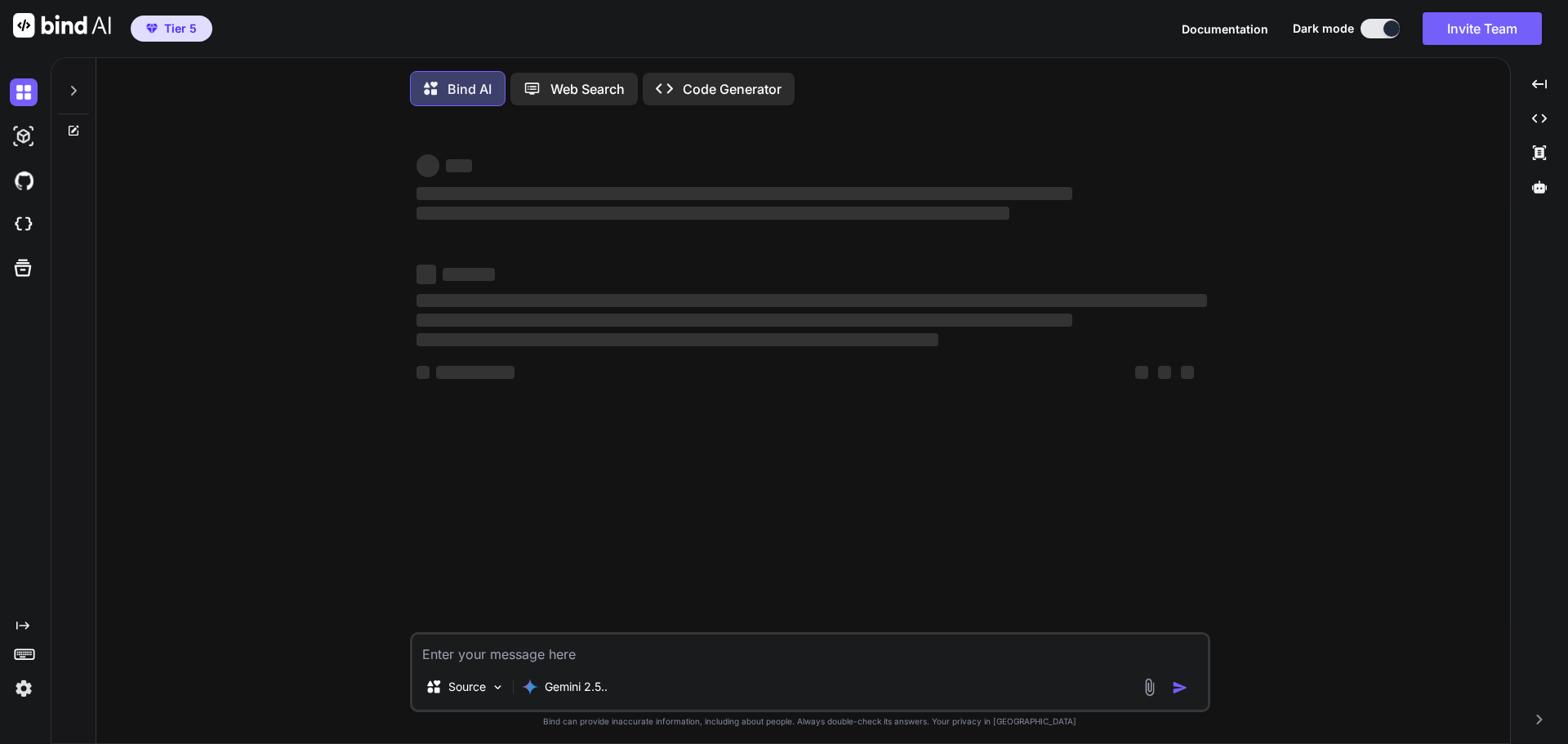
scroll to position [9, 0]
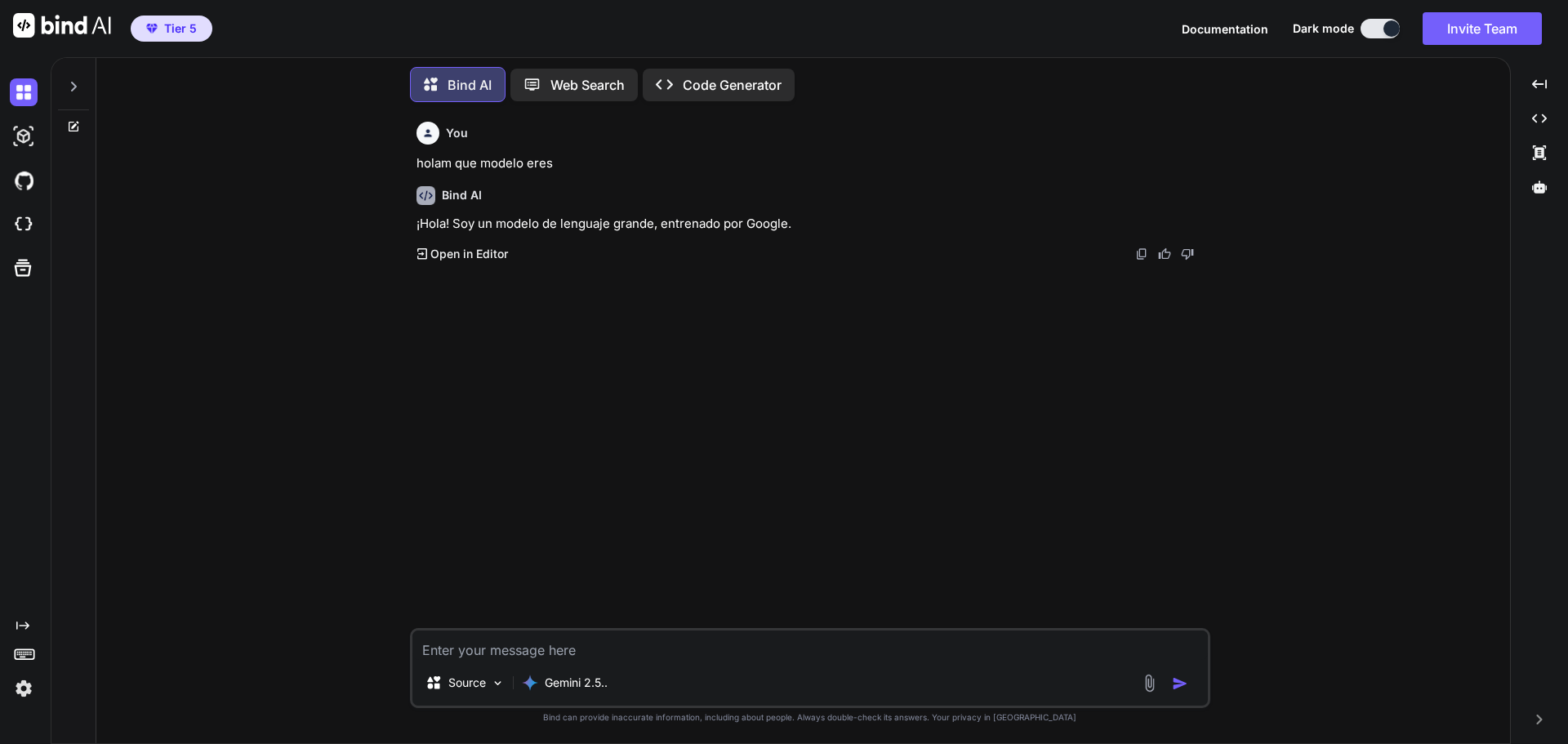
click at [79, 81] on div at bounding box center [74, 82] width 31 height 57
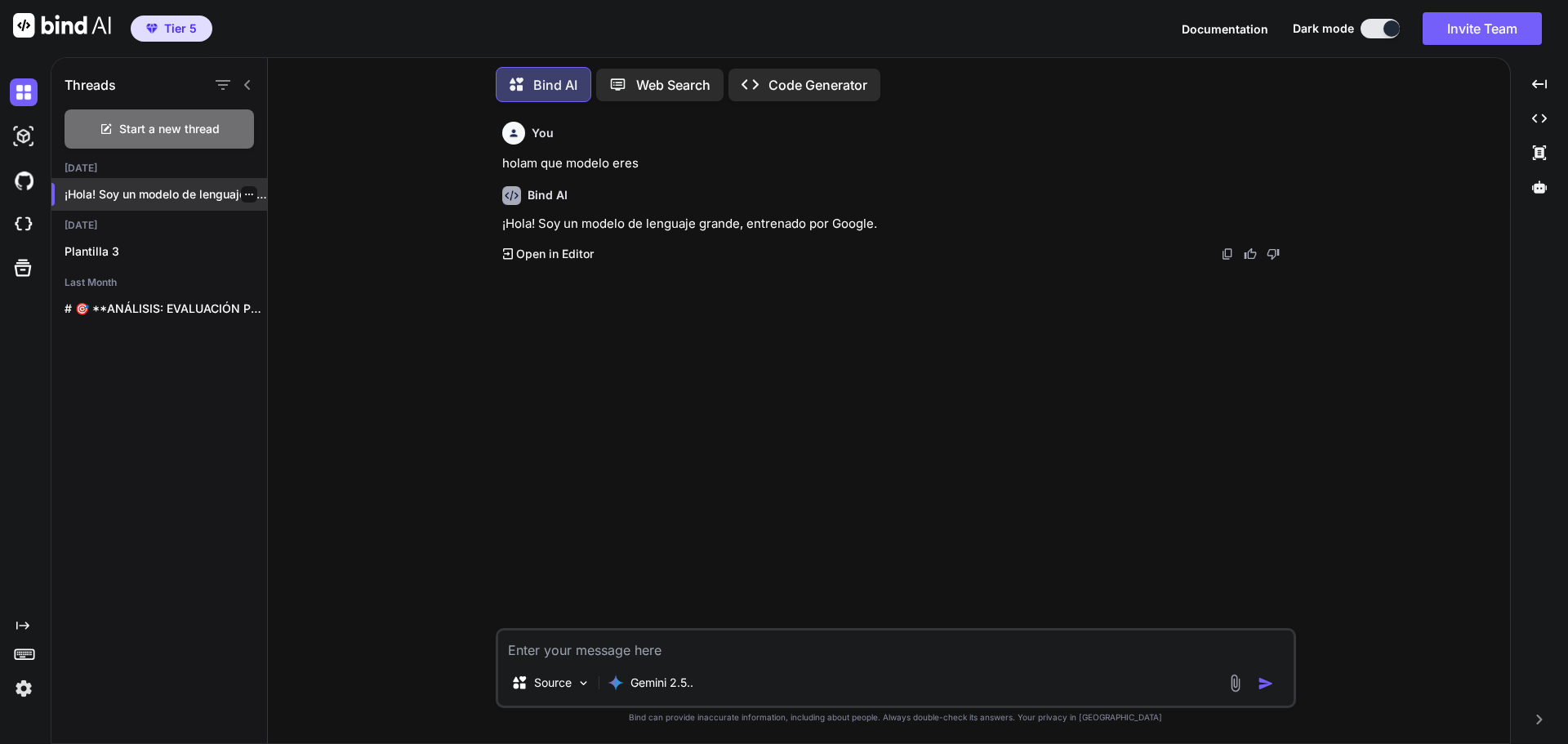
click at [250, 194] on p "¡Hola! Soy un modelo de lenguaje grande,..." at bounding box center [165, 194] width 202 height 16
click at [690, 687] on p "Gemini 2.5.." at bounding box center [661, 682] width 63 height 16
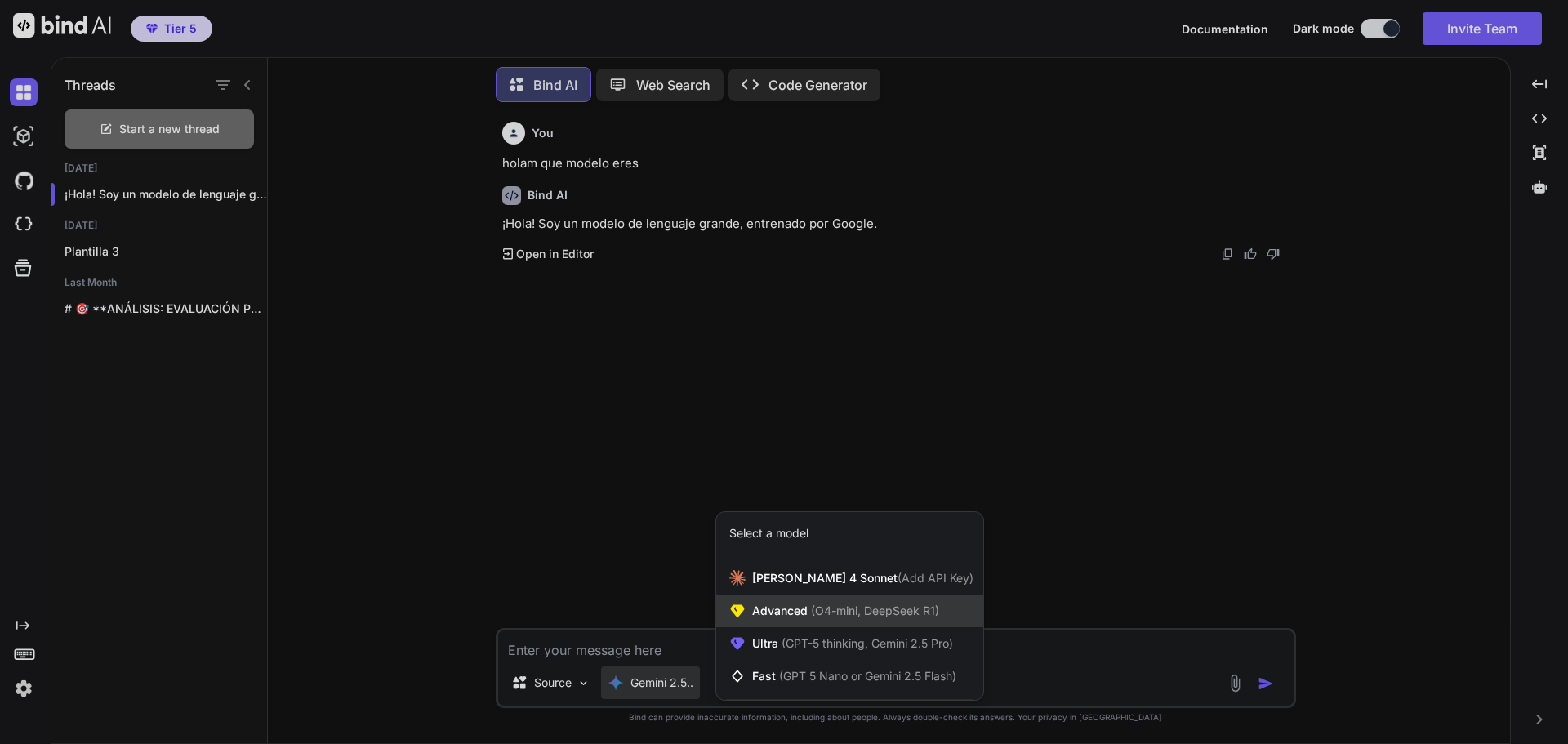
click at [816, 616] on span "(O4-mini, DeepSeek R1)" at bounding box center [873, 610] width 131 height 14
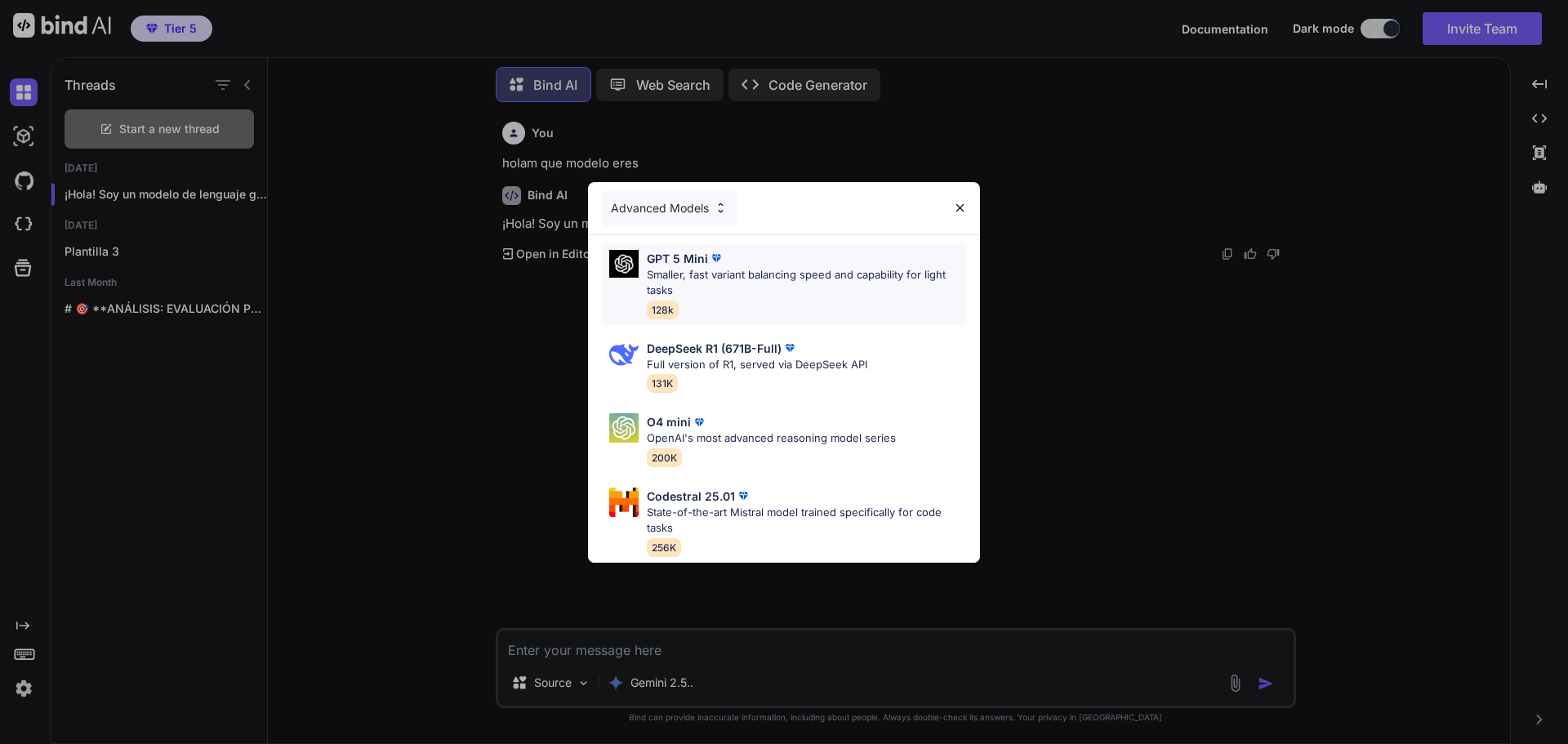
click at [728, 260] on div "GPT 5 Mini" at bounding box center [806, 258] width 320 height 17
type textarea "x"
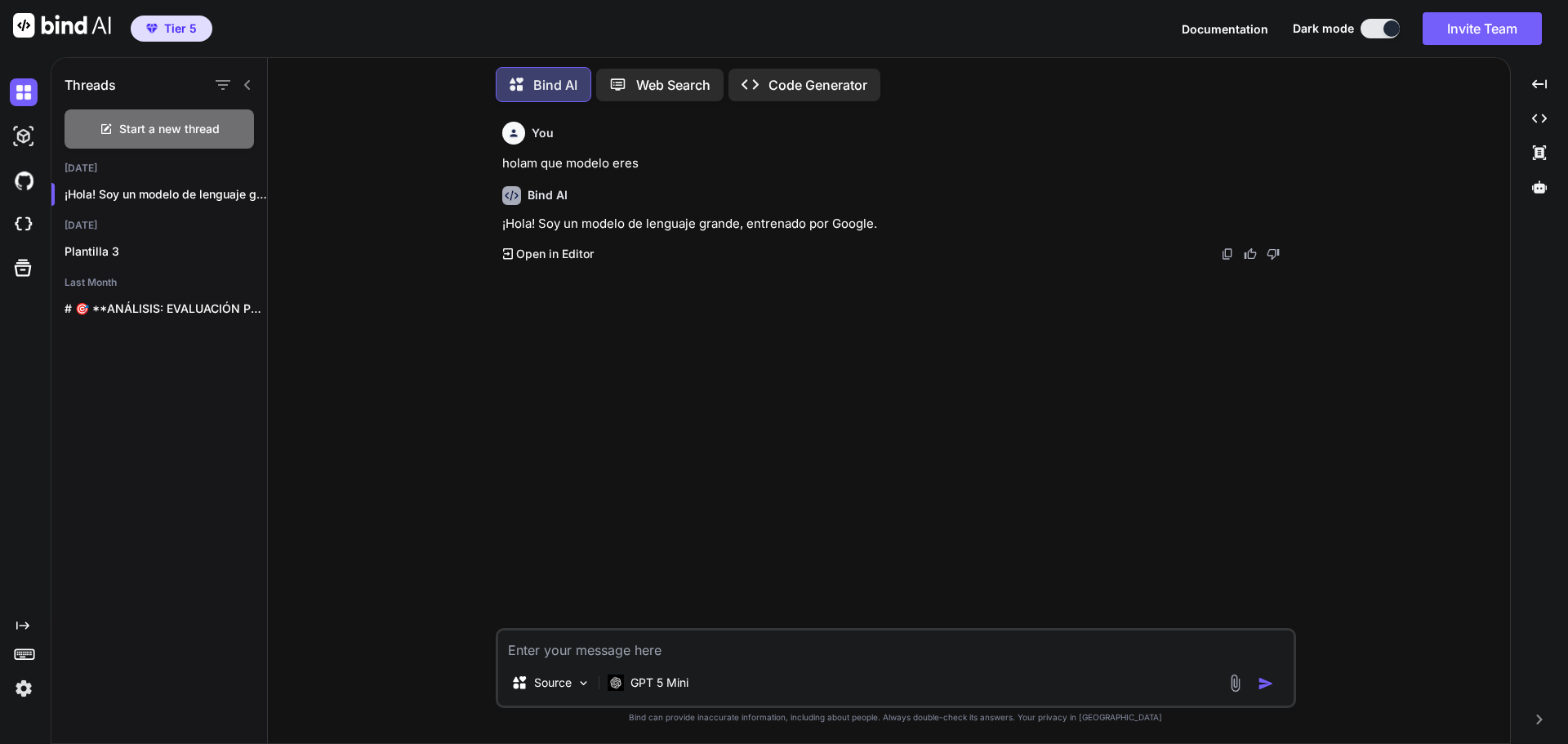
click at [718, 642] on textarea at bounding box center [896, 645] width 796 height 29
type textarea "q"
type textarea "x"
type textarea "qu"
type textarea "x"
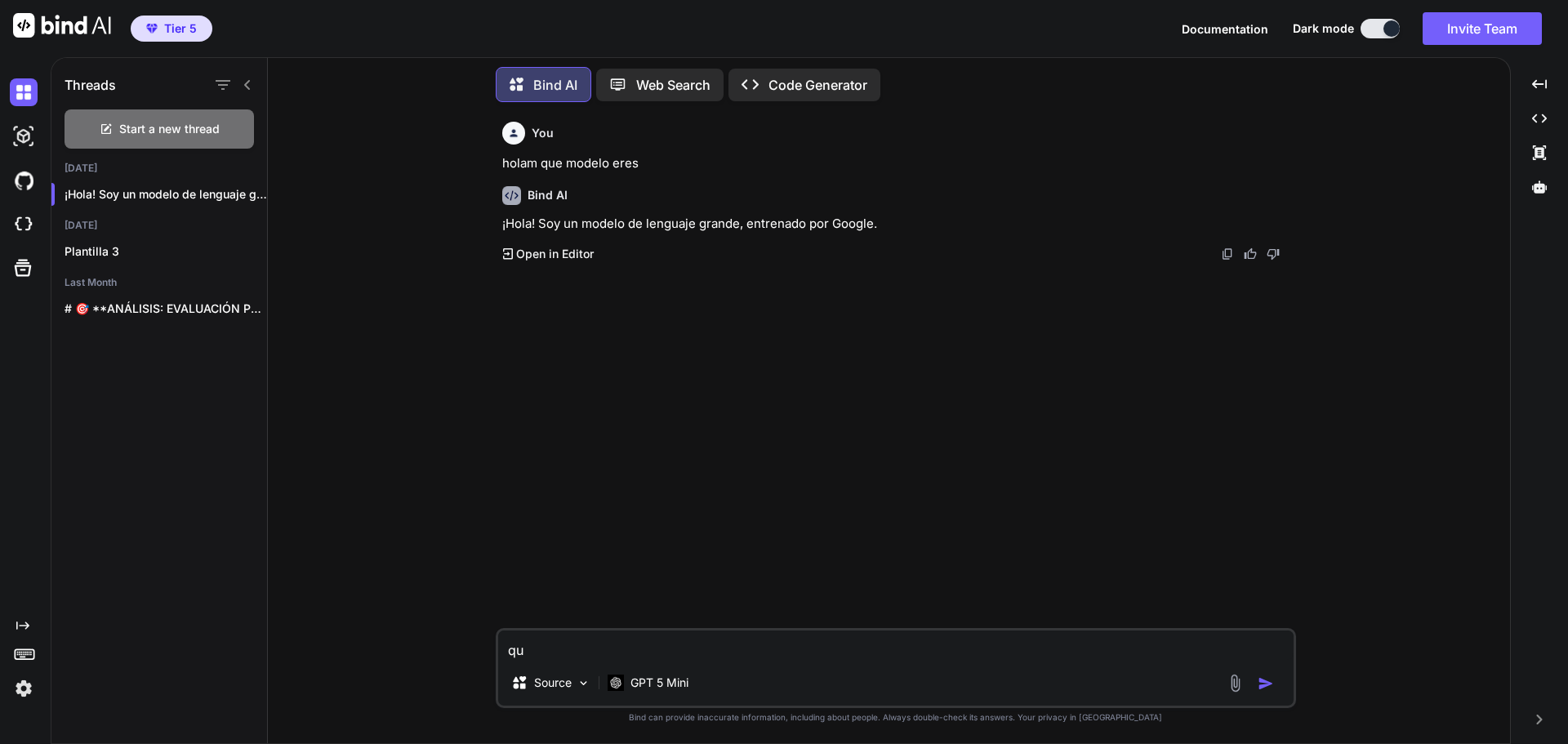
type textarea "que"
type textarea "x"
type textarea "que"
type textarea "x"
type textarea "que m"
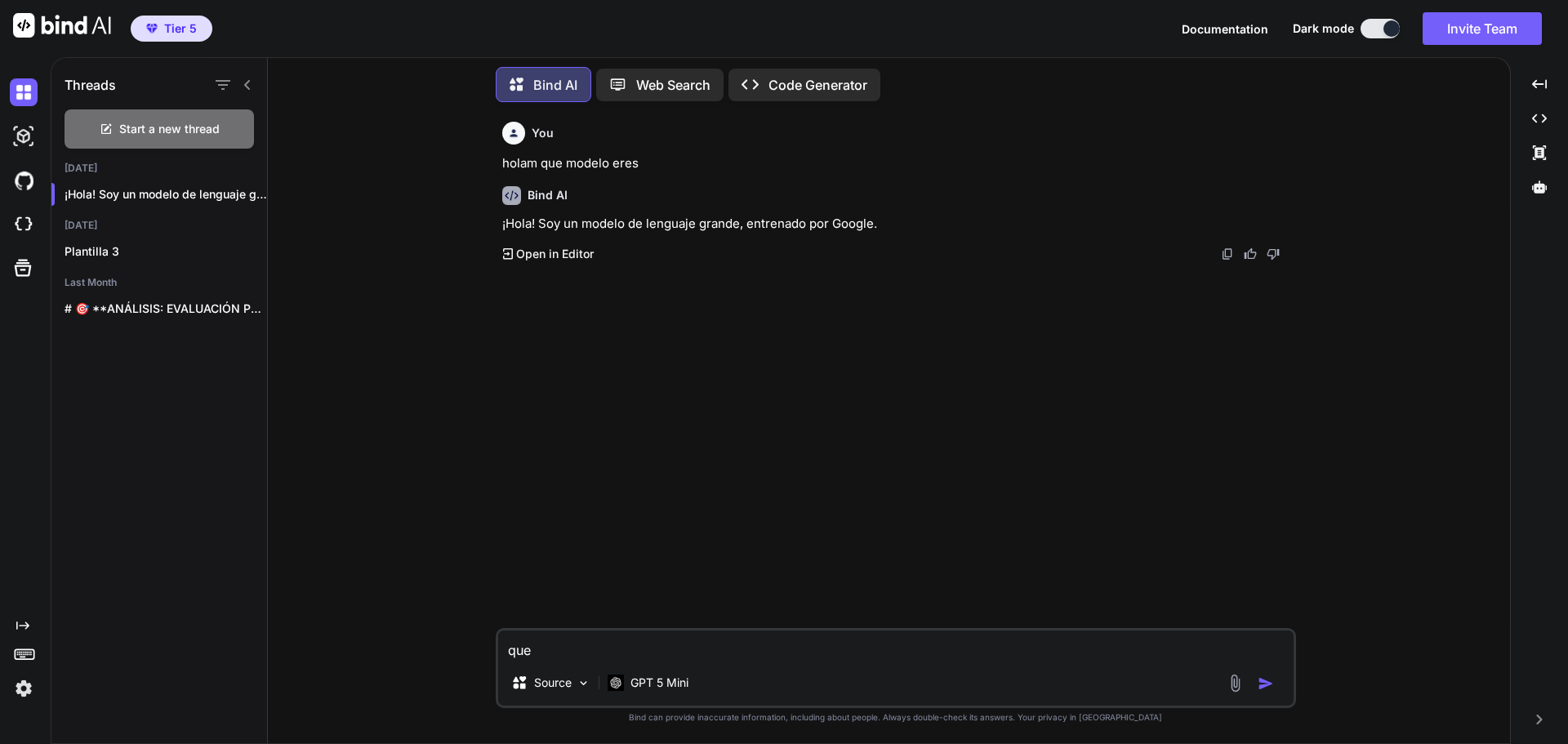
type textarea "x"
type textarea "que mo"
type textarea "x"
type textarea "que mod"
type textarea "x"
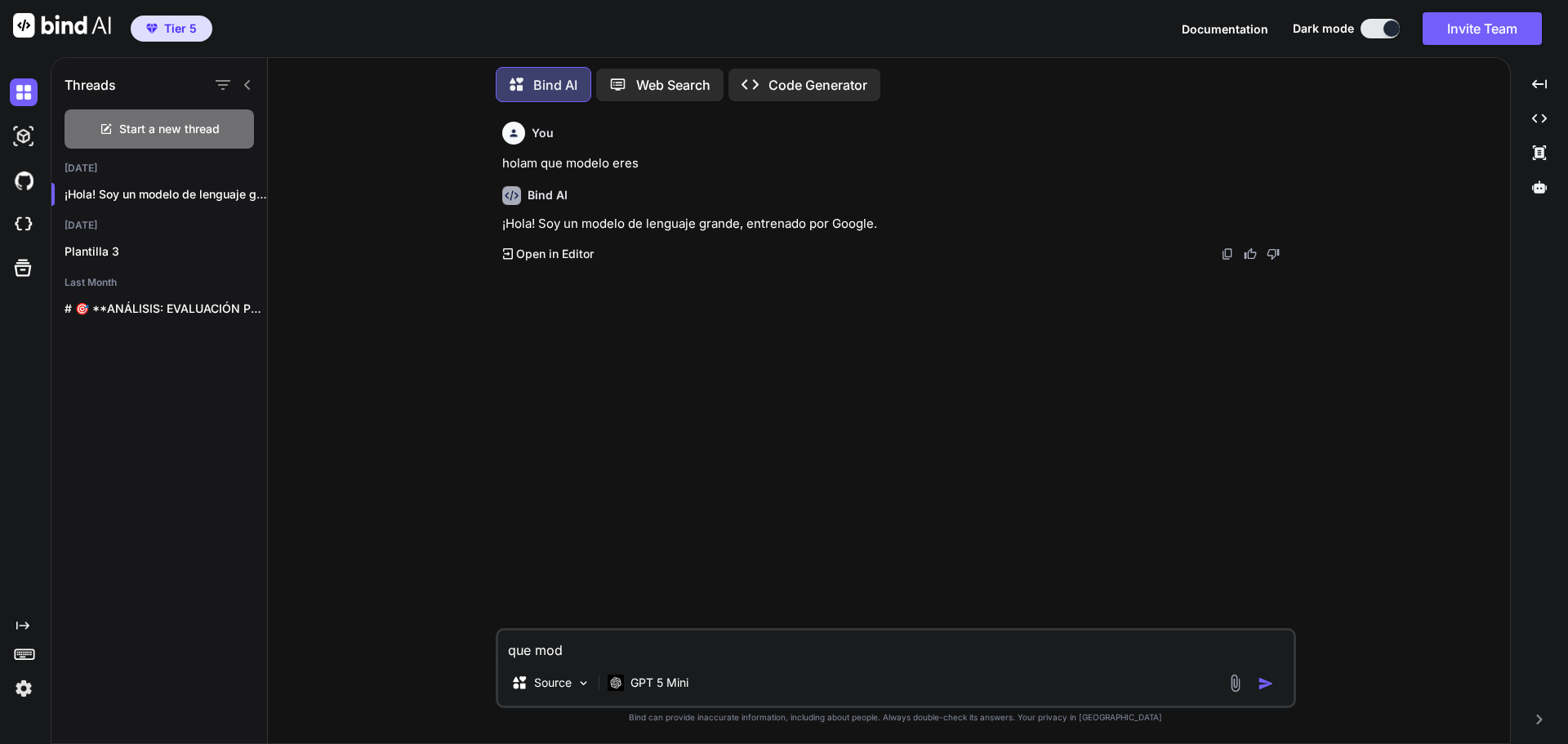
type textarea "que mode"
type textarea "x"
type textarea "que model"
type textarea "x"
type textarea "que modelo"
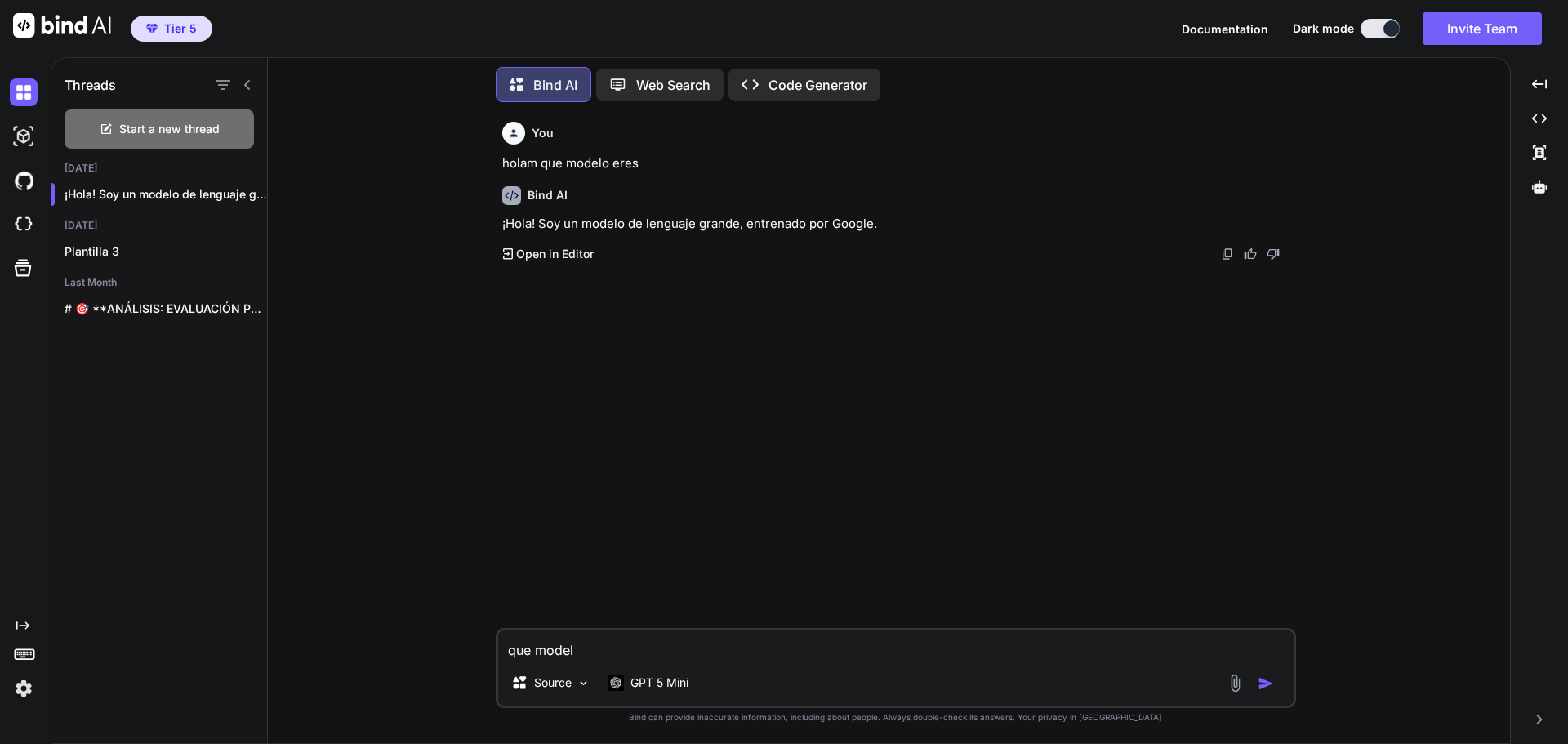
type textarea "x"
type textarea "que modelos"
type textarea "x"
type textarea "que modelos"
type textarea "x"
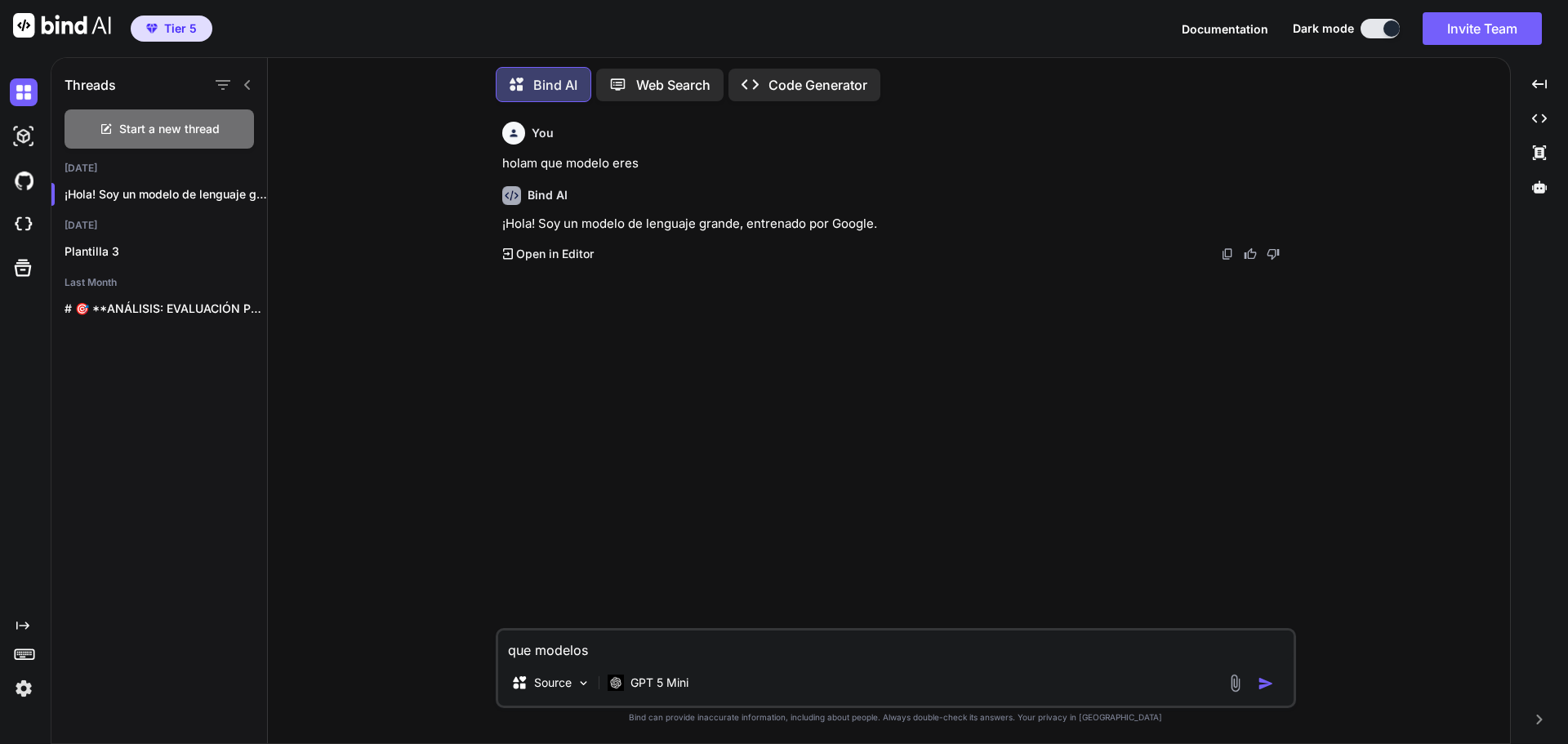
type textarea "que modelos d"
type textarea "x"
type textarea "que modelos de"
type textarea "x"
type textarea "que modelos de"
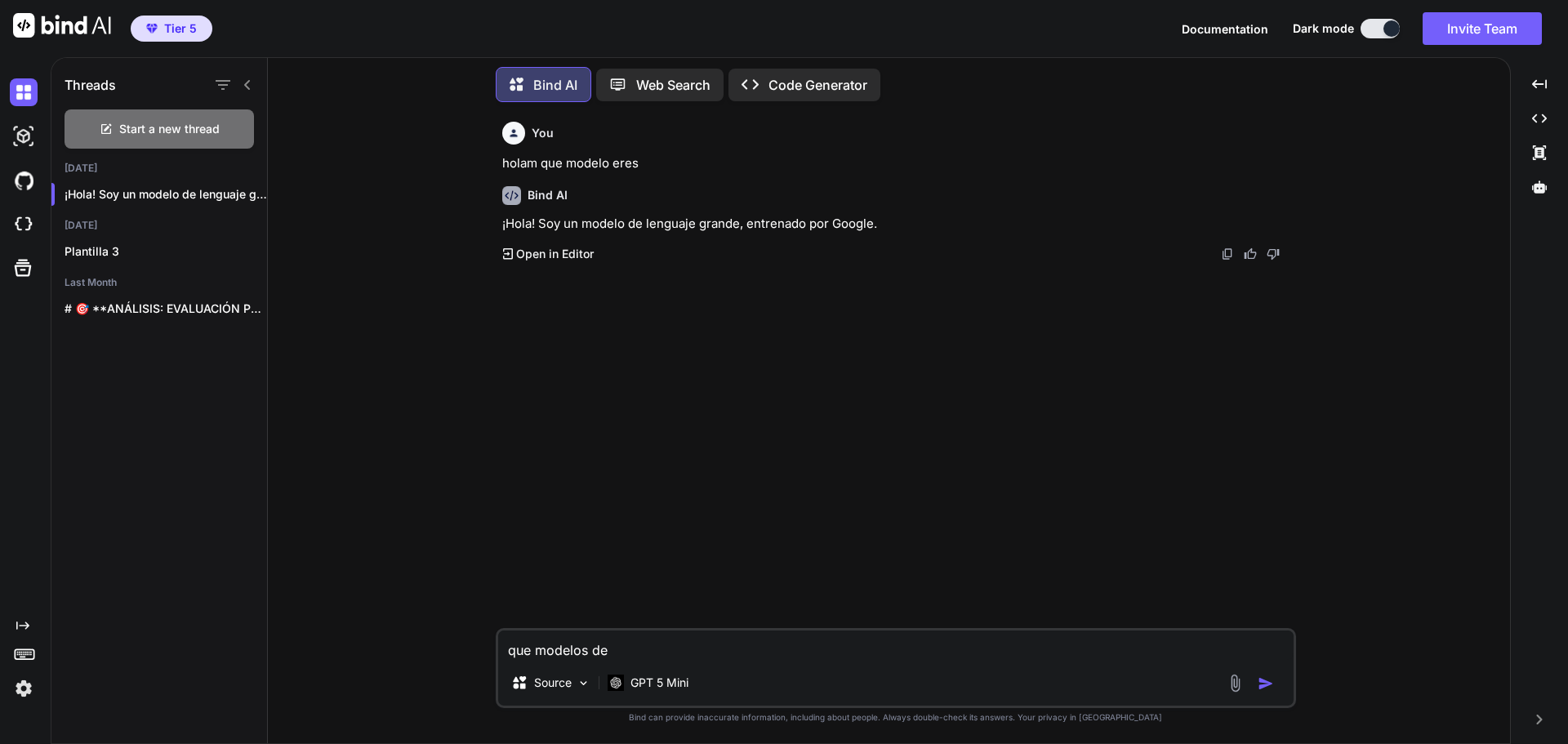
type textarea "x"
type textarea "que modelos de i"
type textarea "x"
type textarea "que modelos de ia"
type textarea "x"
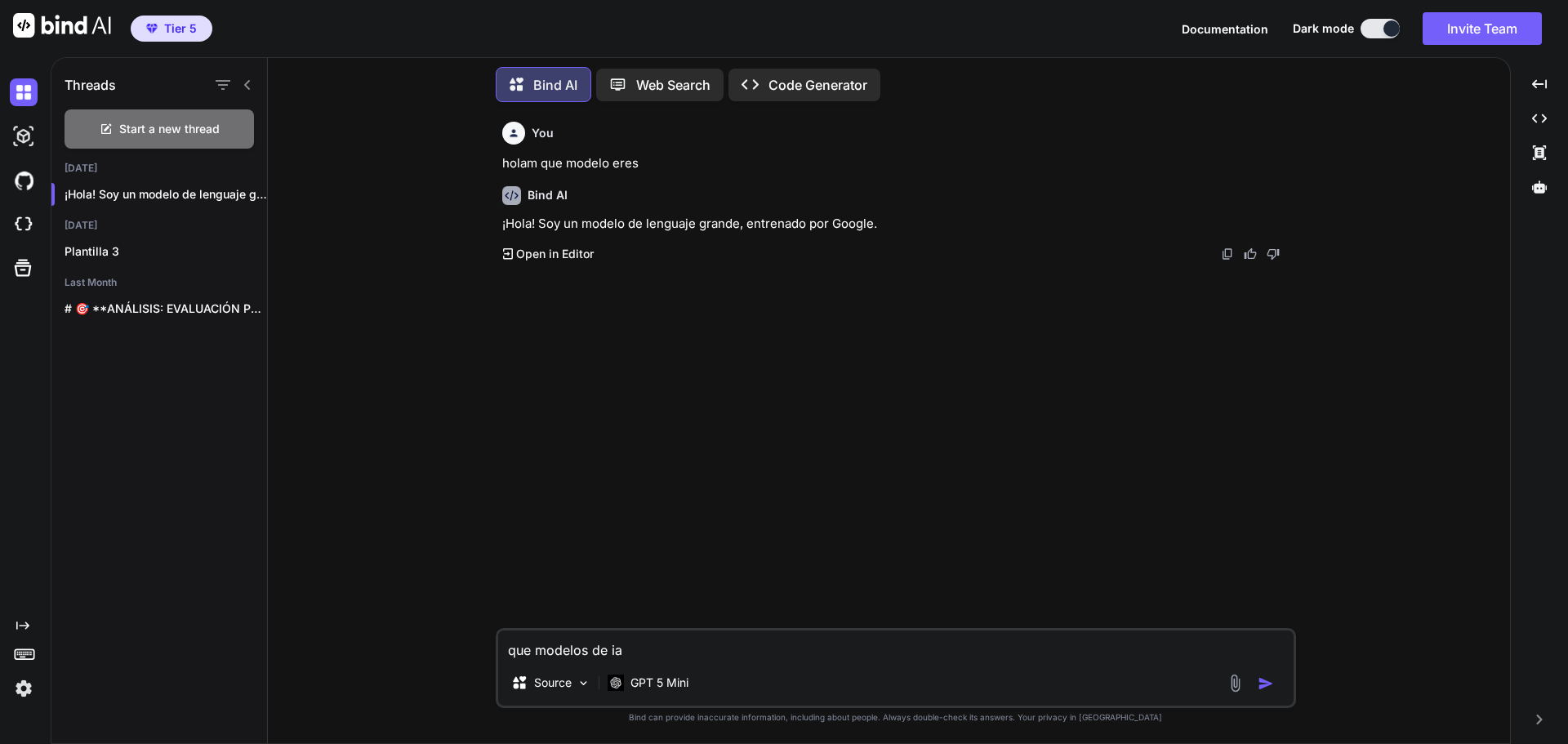
type textarea "que modelos de ia"
type textarea "x"
type textarea "que modelos de ia e"
type textarea "x"
type textarea "que modelos de ia er"
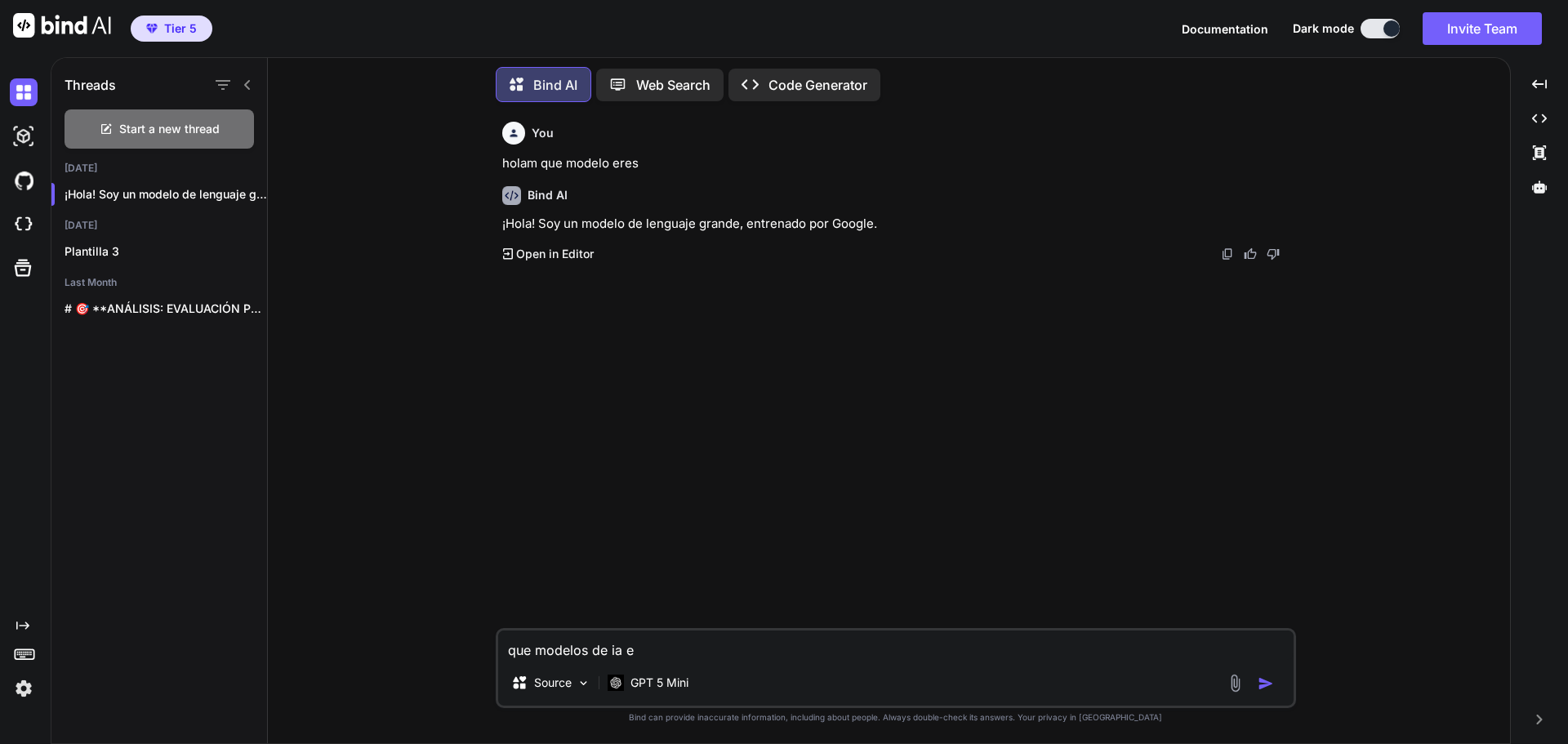
type textarea "x"
type textarea "que modelos de ia ere"
type textarea "x"
type textarea "que modelos de ia eres"
type textarea "x"
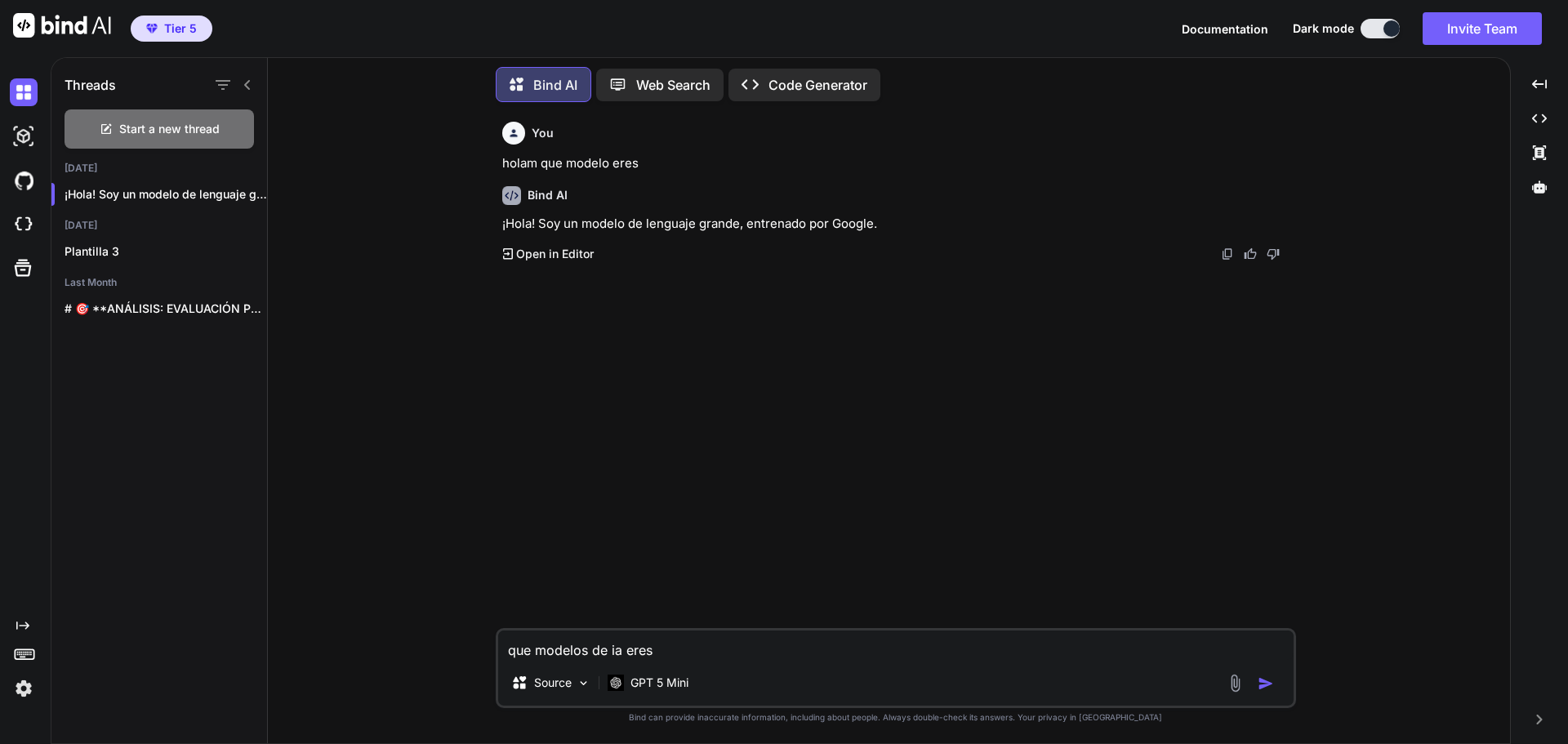
type textarea "que modelos de ia eres"
click at [885, 532] on div "You holam que modelo eres Bind AI ¡Hola! Soy un modelo de lenguaje grande, entr…" at bounding box center [898, 371] width 797 height 513
click at [793, 658] on textarea "que modelos de ia eres" at bounding box center [896, 645] width 796 height 29
click at [1261, 682] on img "button" at bounding box center [1265, 683] width 16 height 16
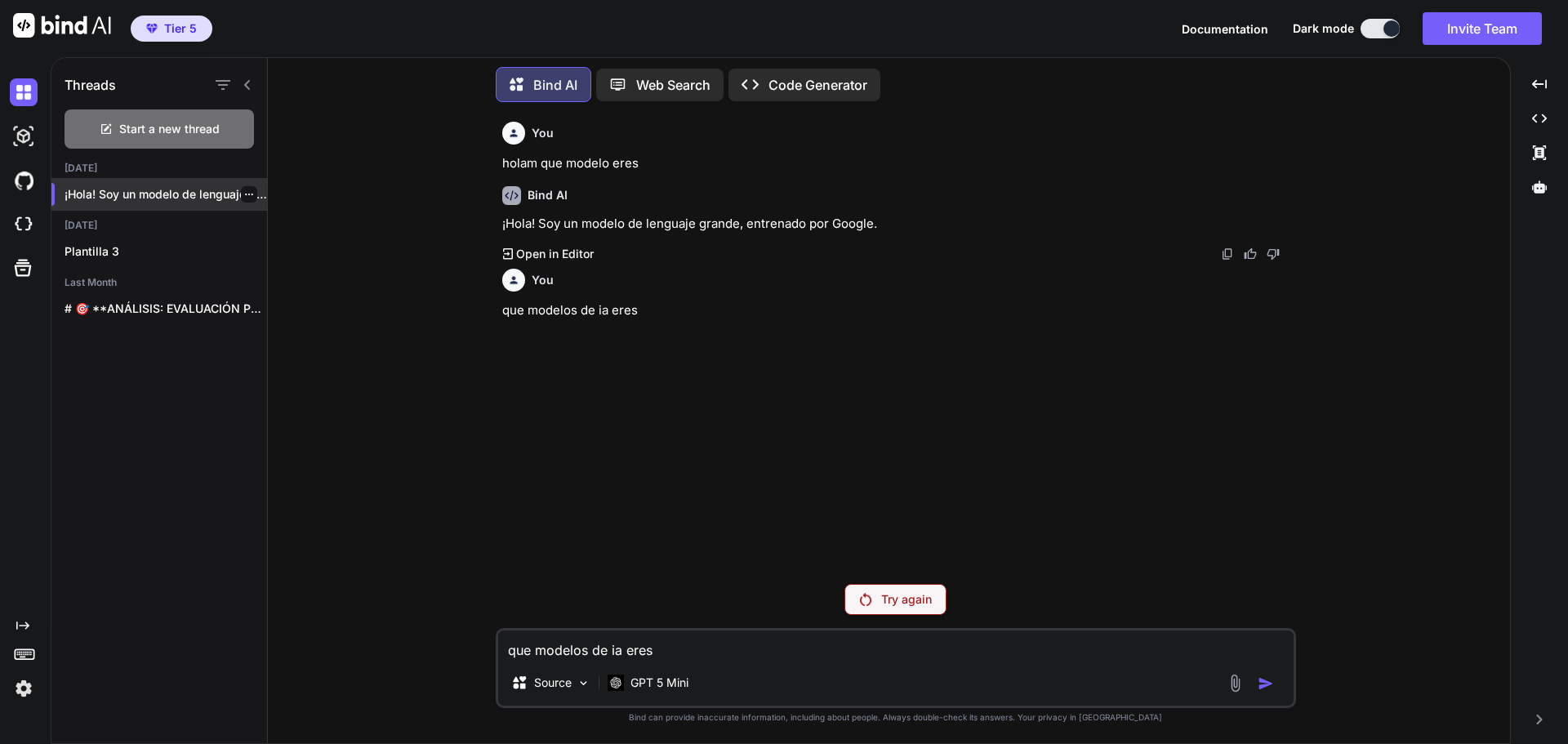
click at [247, 189] on icon "button" at bounding box center [249, 194] width 9 height 9
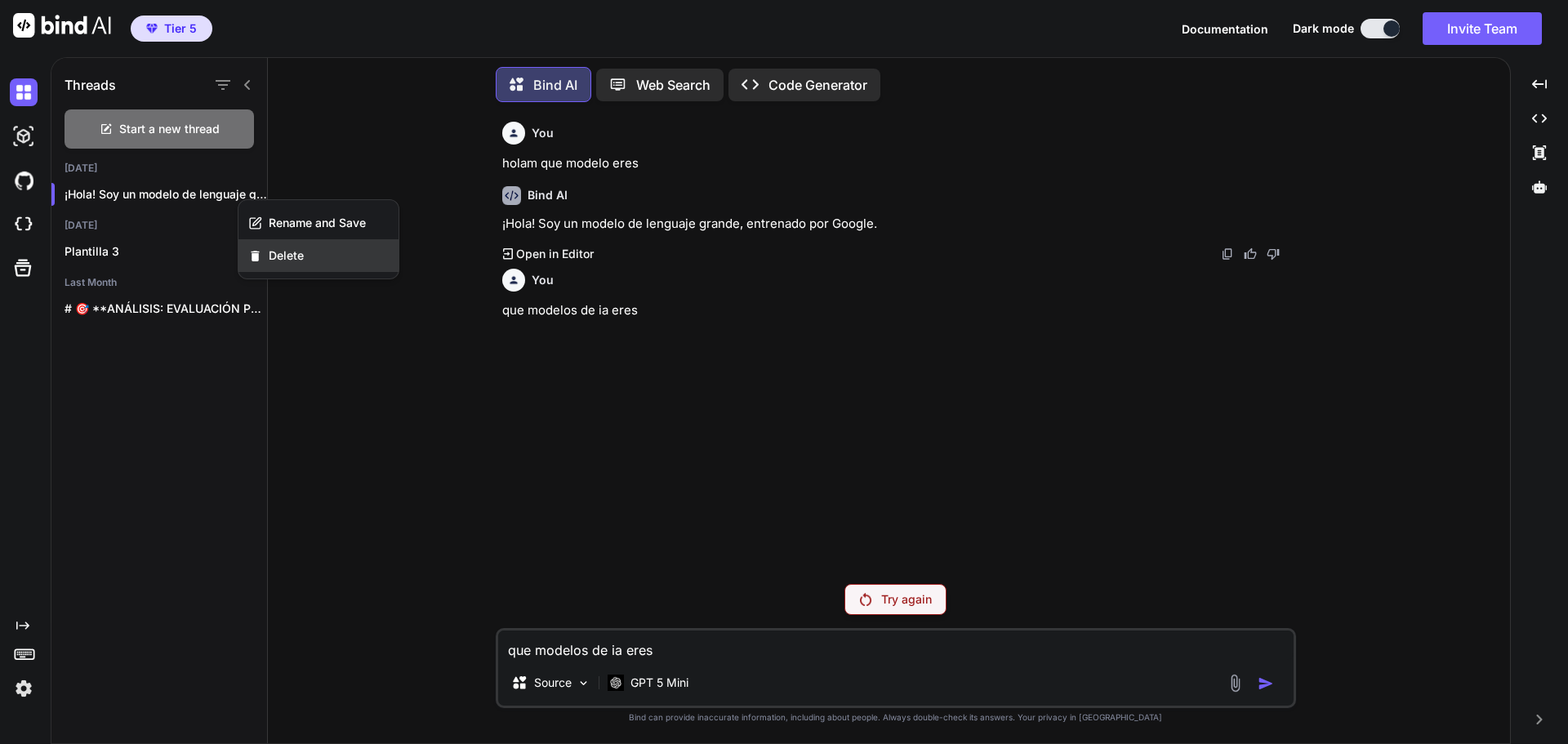
click at [301, 262] on span "Delete" at bounding box center [285, 255] width 35 height 16
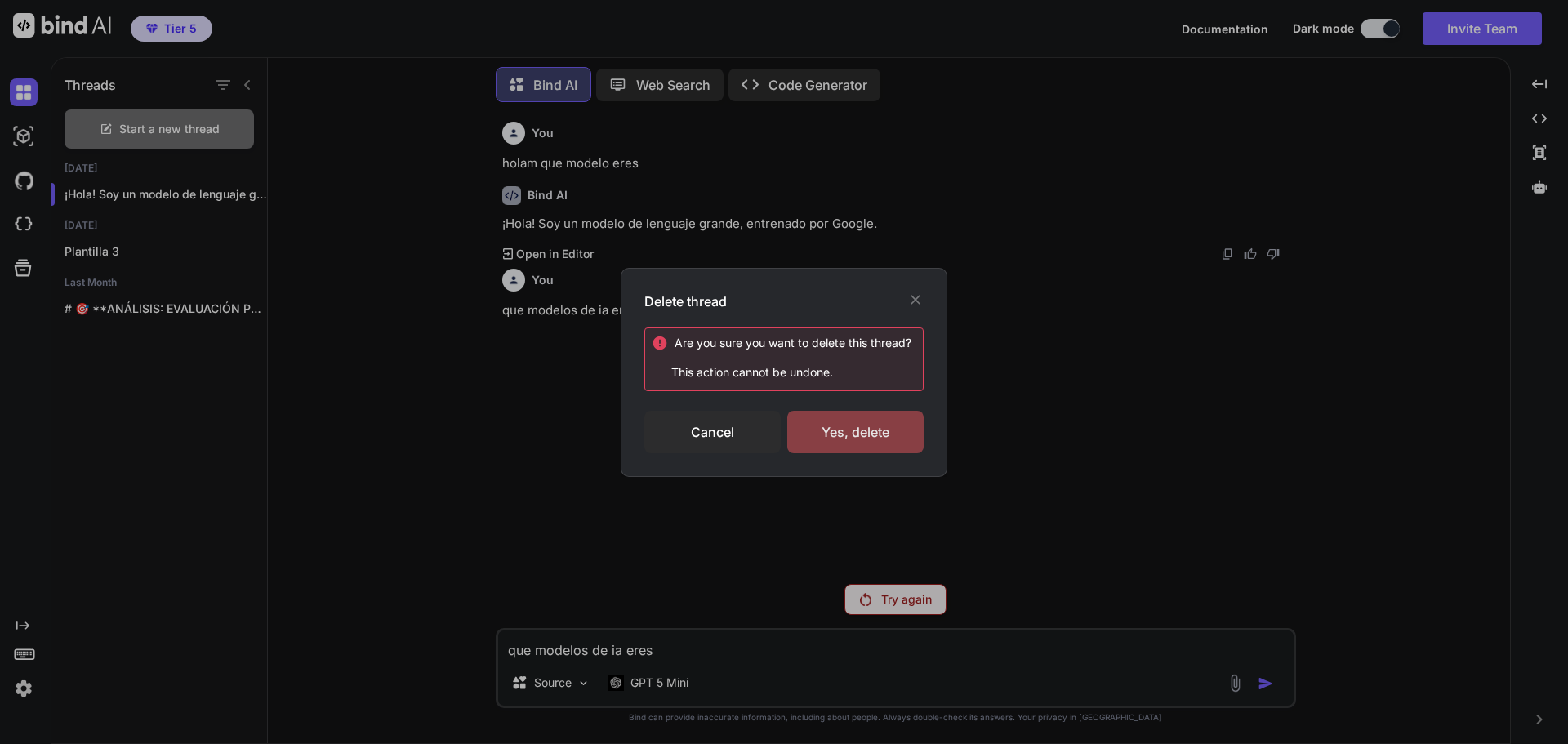
click at [889, 421] on div "Yes, delete" at bounding box center [855, 432] width 136 height 43
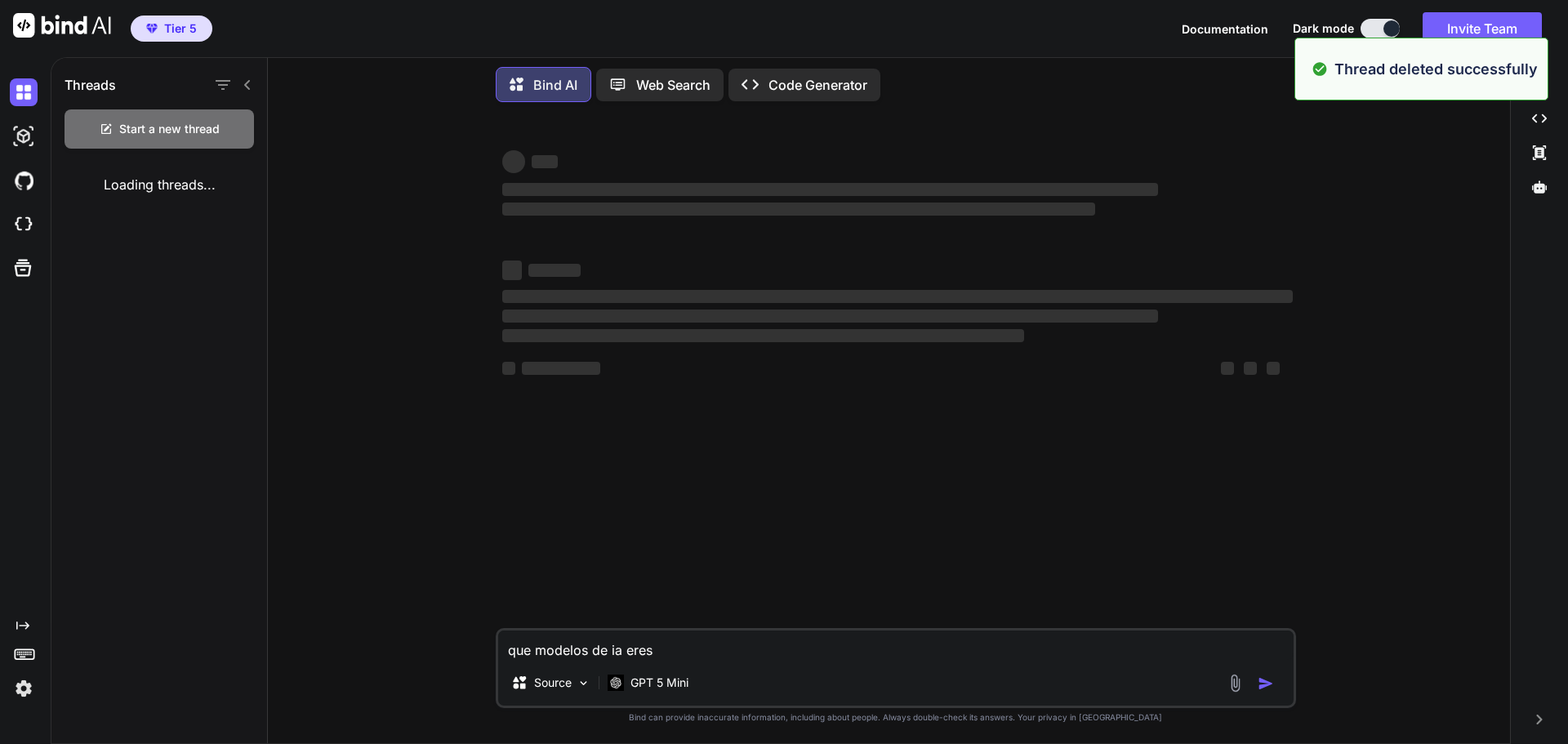
type textarea "x"
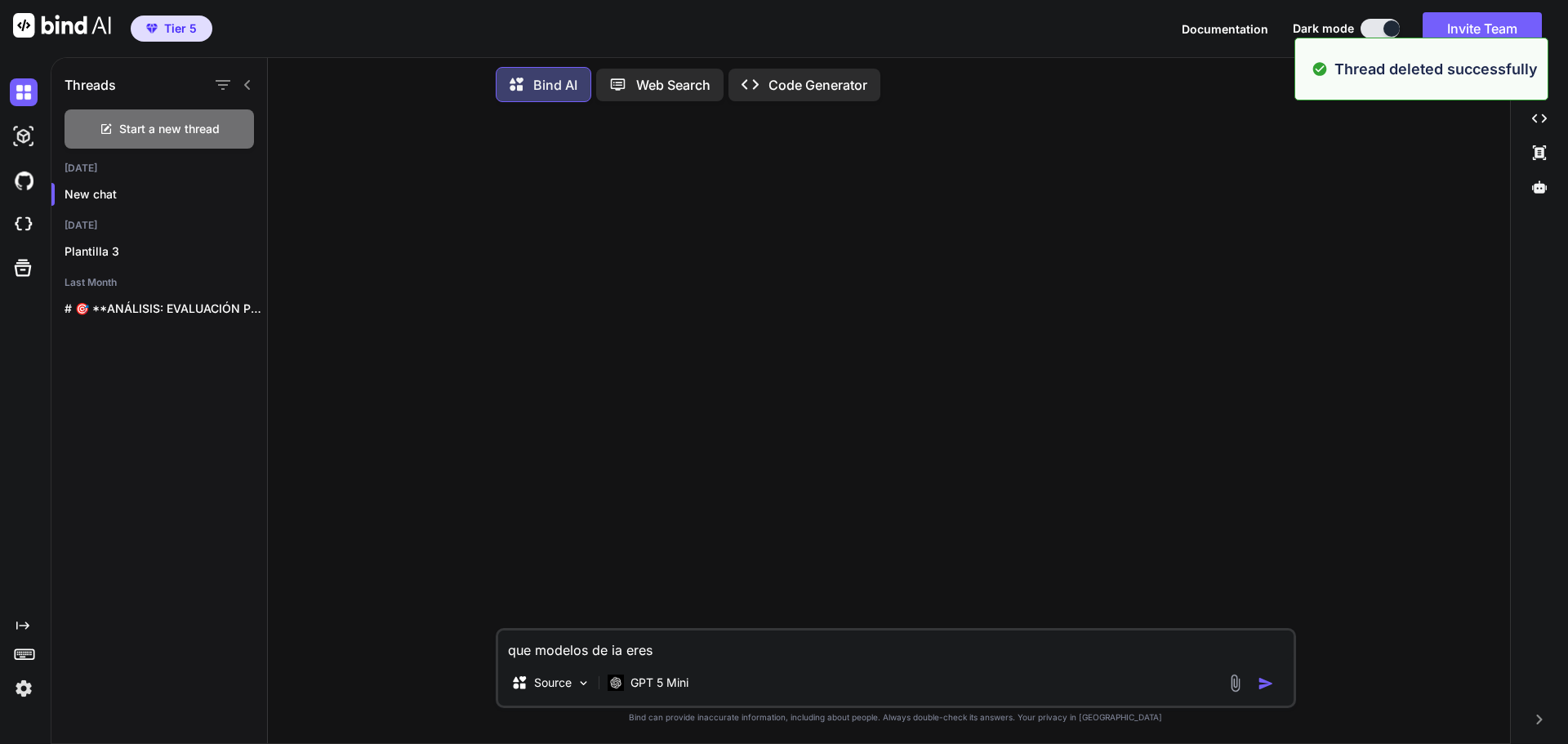
click at [733, 645] on textarea "que modelos de ia eres" at bounding box center [896, 645] width 796 height 29
type textarea "q"
type textarea "x"
type textarea "qu"
type textarea "x"
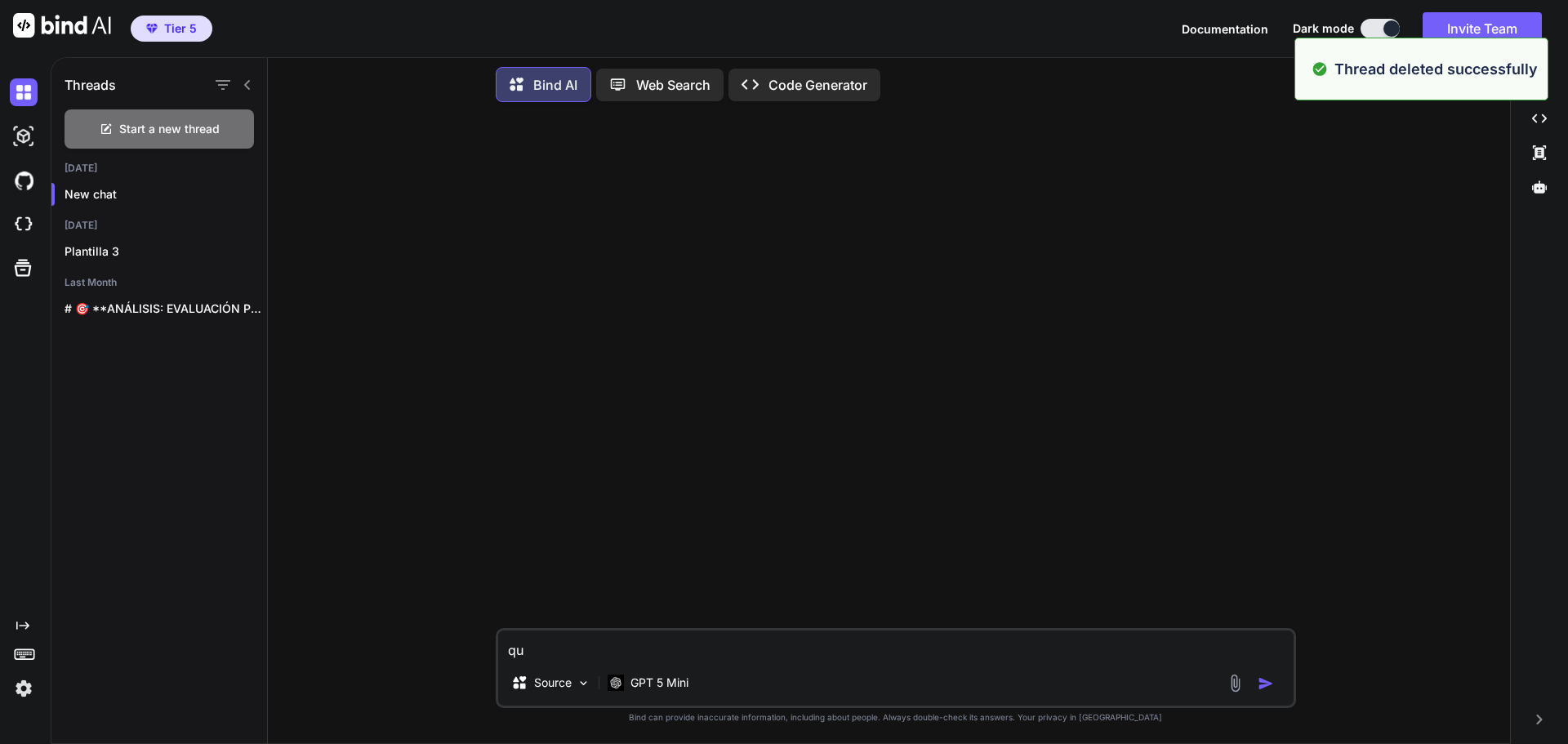
type textarea "que"
type textarea "x"
type textarea "que"
type textarea "x"
type textarea "que m"
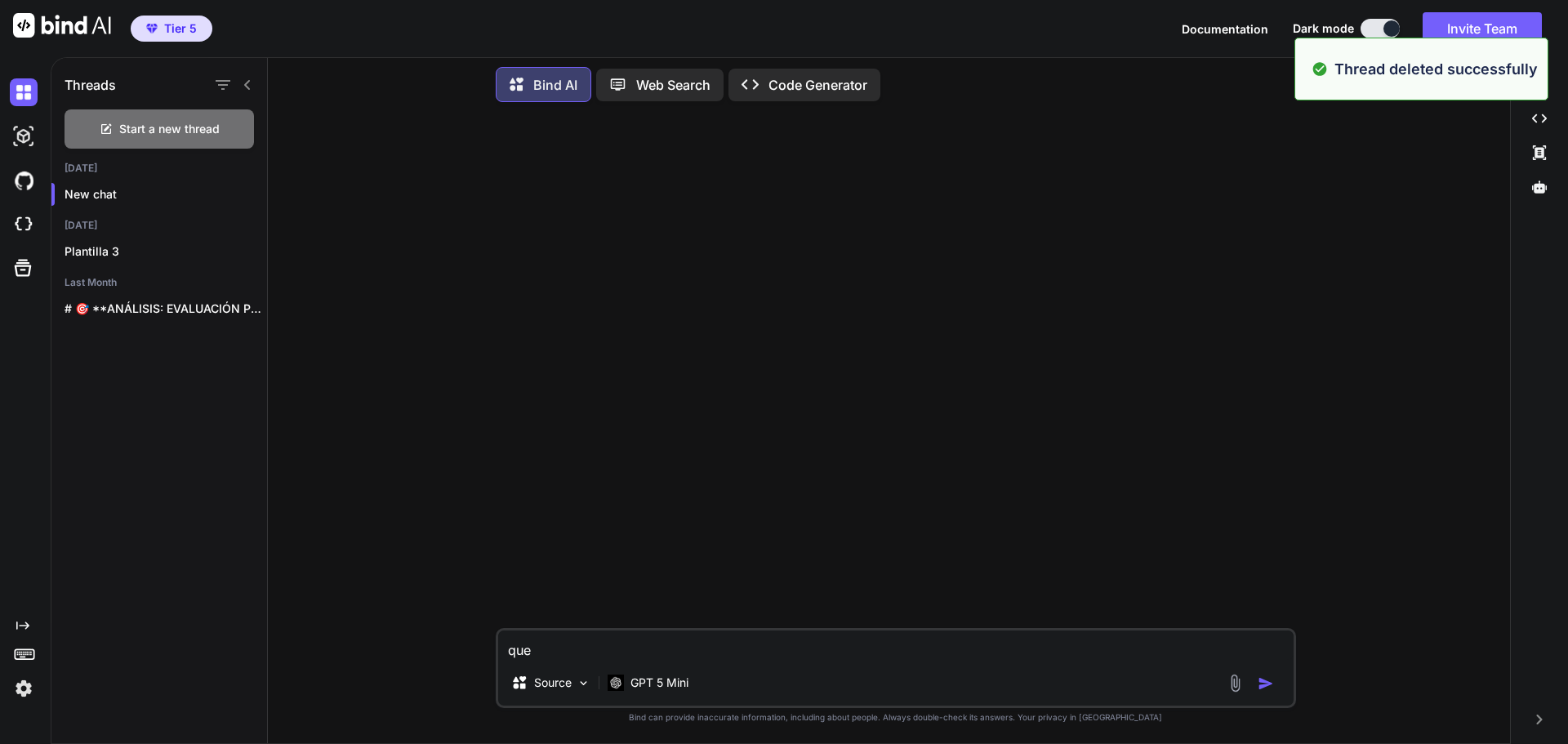
type textarea "x"
type textarea "que mo"
type textarea "x"
type textarea "que mod"
type textarea "x"
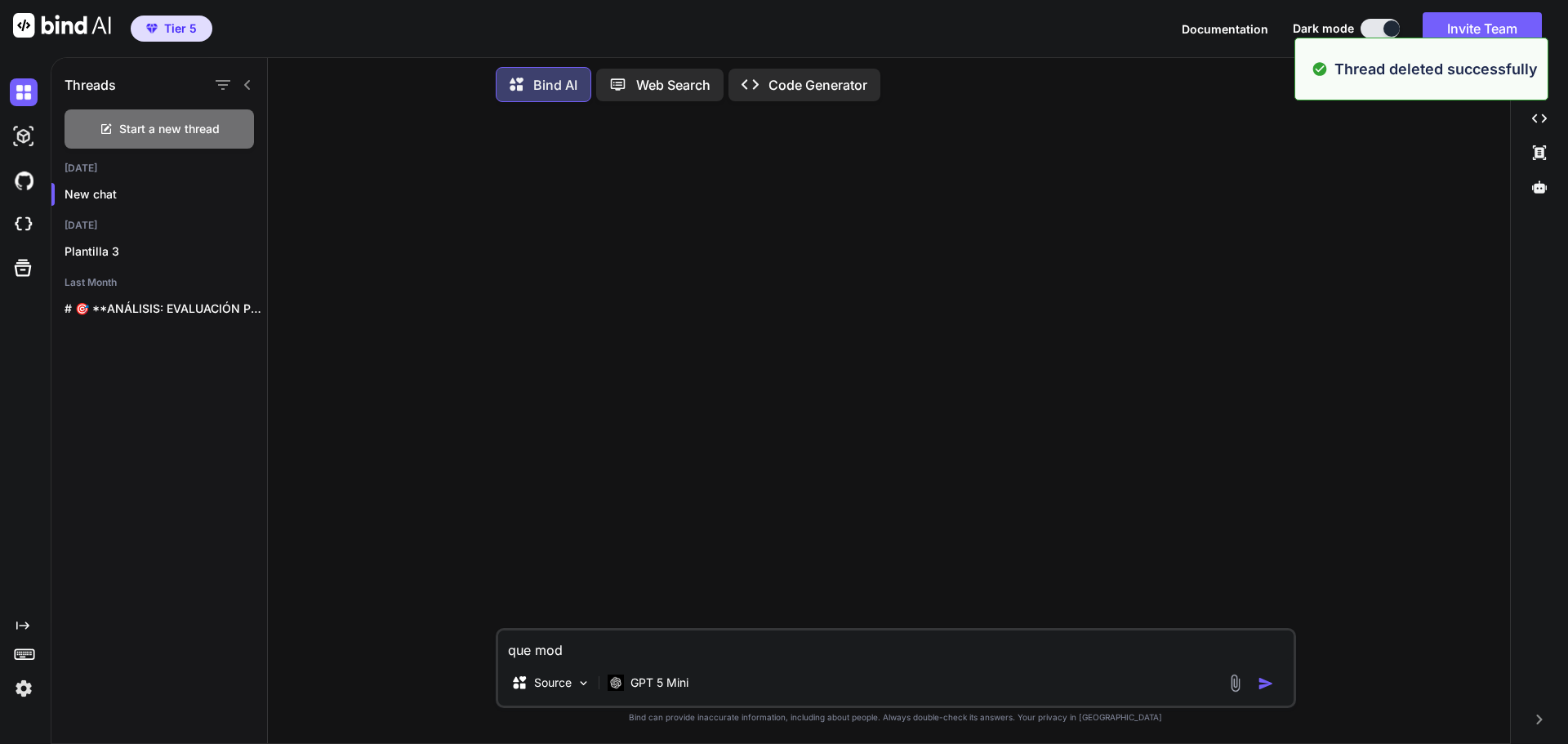
type textarea "que mode"
type textarea "x"
type textarea "que model"
type textarea "x"
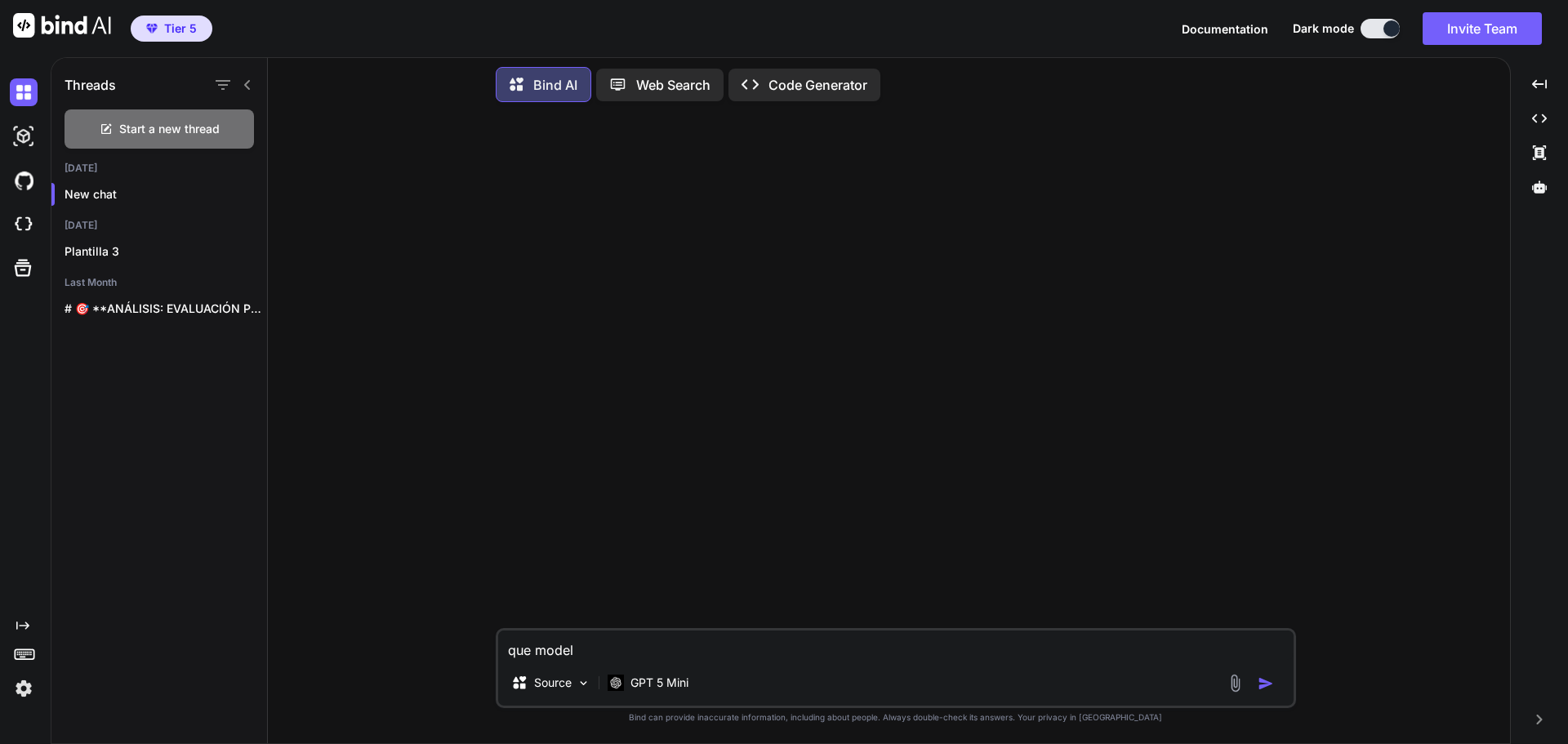
type textarea "que modelo"
type textarea "x"
type textarea "que modelo"
type textarea "x"
type textarea "que modelo d"
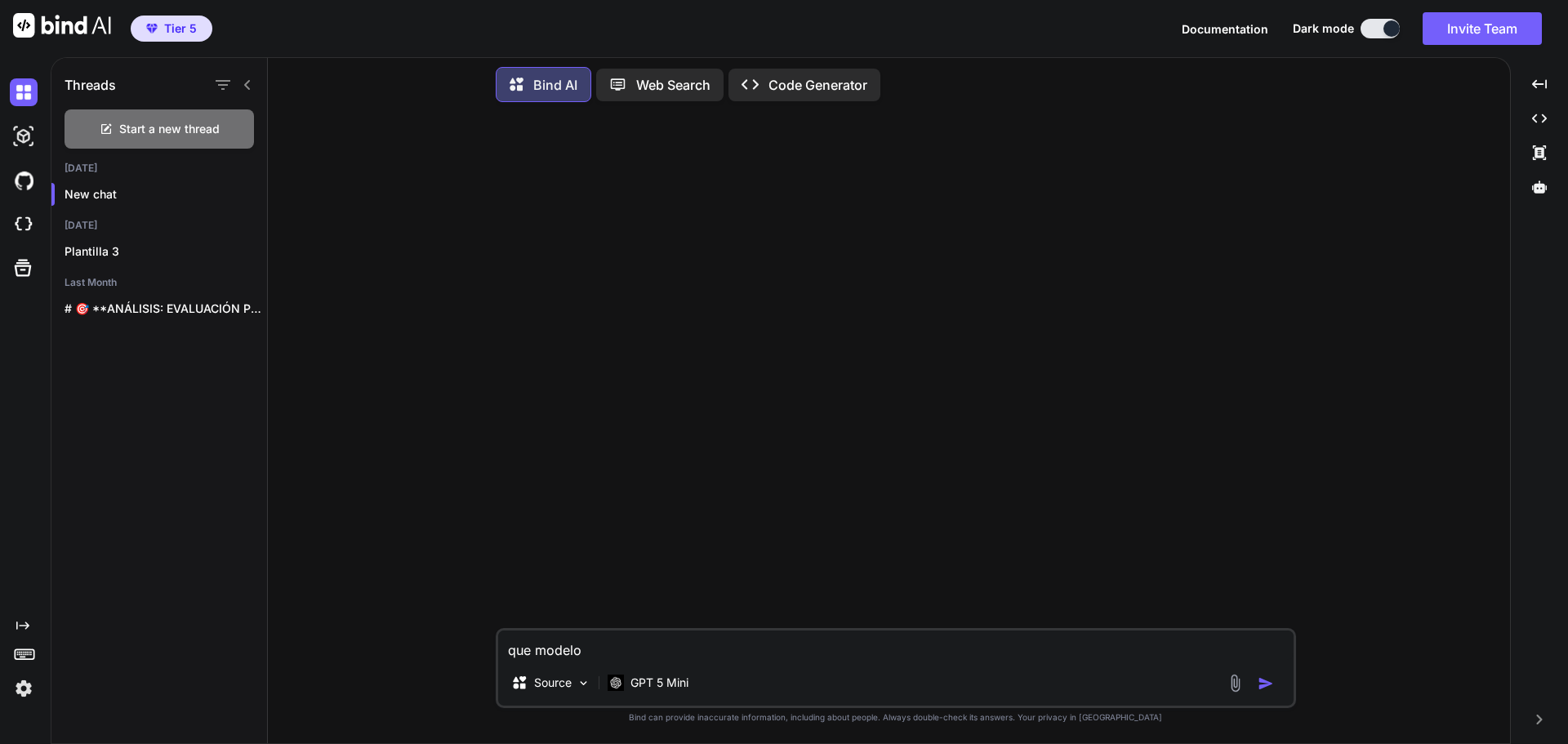
type textarea "x"
type textarea "que modelo de"
type textarea "x"
type textarea "que modelo de"
type textarea "x"
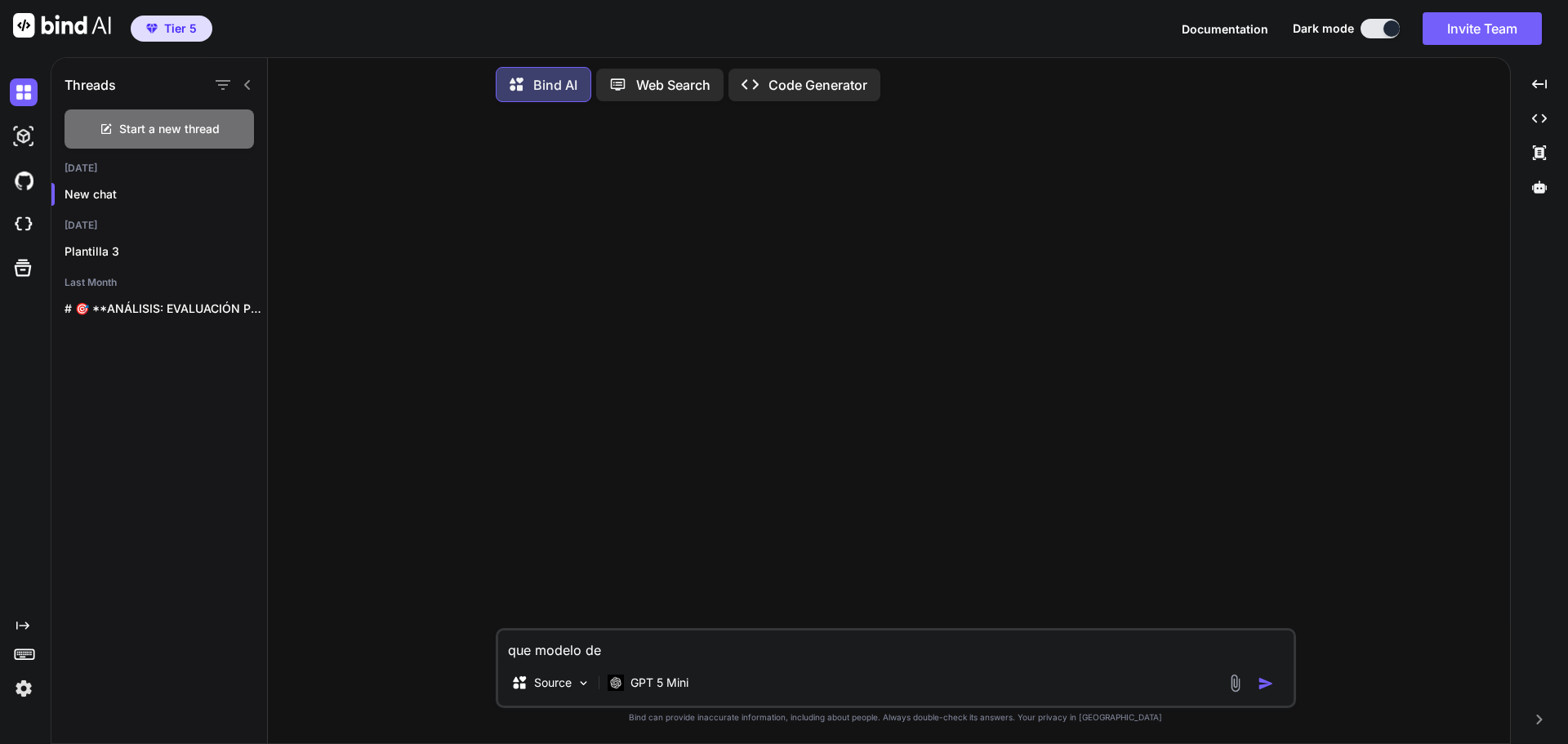
type textarea "que modelo de i"
type textarea "x"
type textarea "que modelo de ia"
type textarea "x"
type textarea "que modelo de ia"
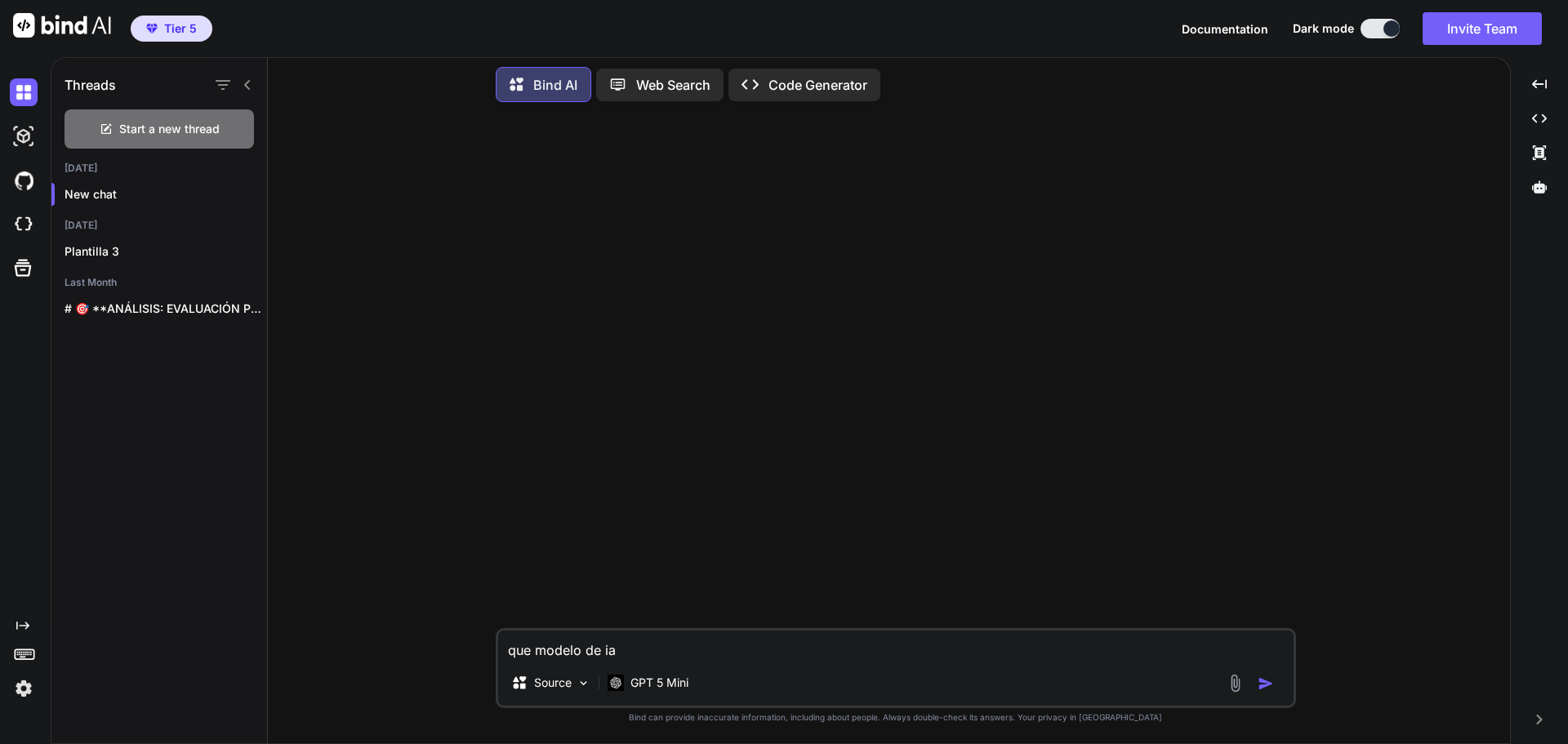
type textarea "x"
type textarea "que modelo de ia e"
type textarea "x"
type textarea "que modelo de ia er"
type textarea "x"
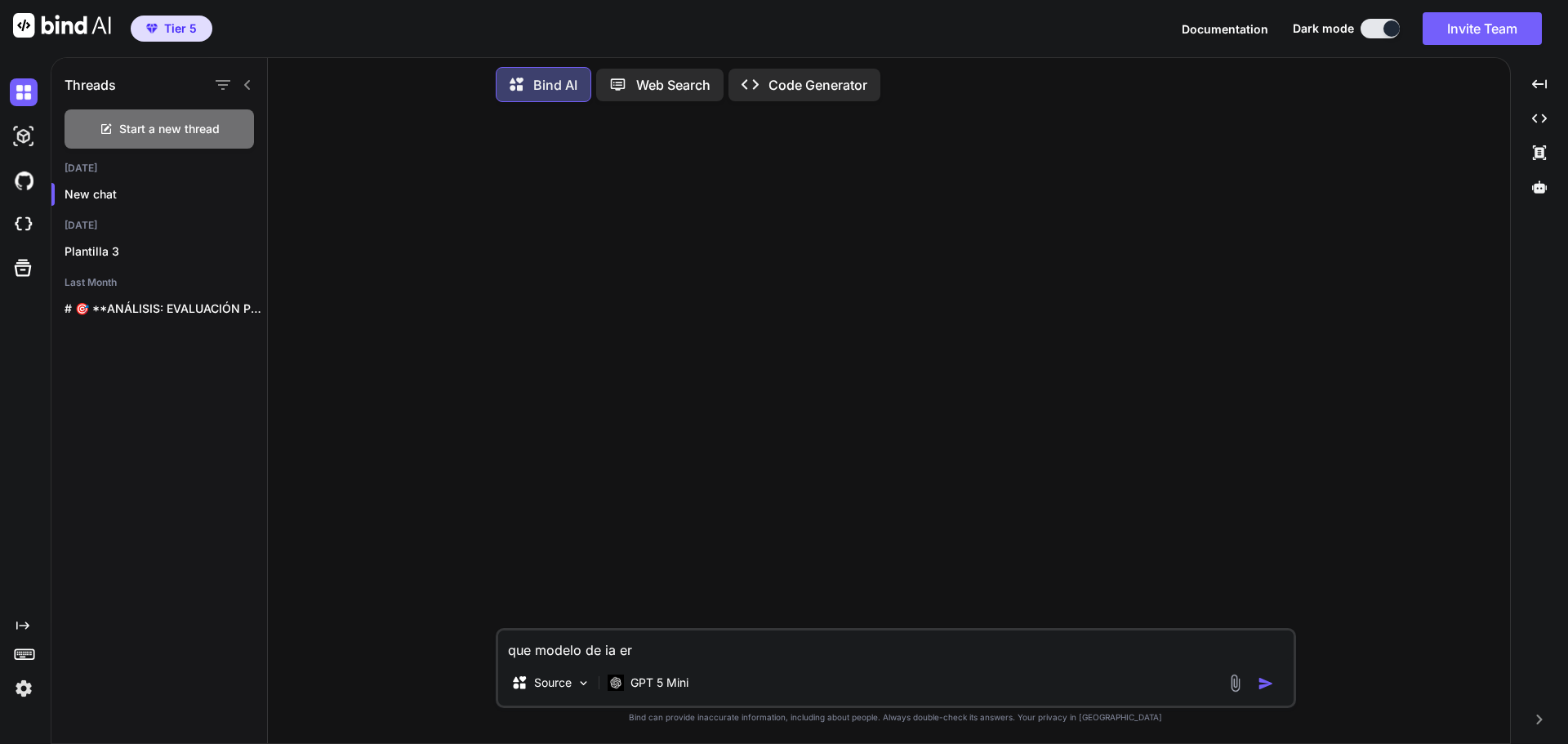
type textarea "que modelo de ia ere"
type textarea "x"
type textarea "que modelo de ia eres"
type textarea "x"
type textarea "que modelo de ia eres?"
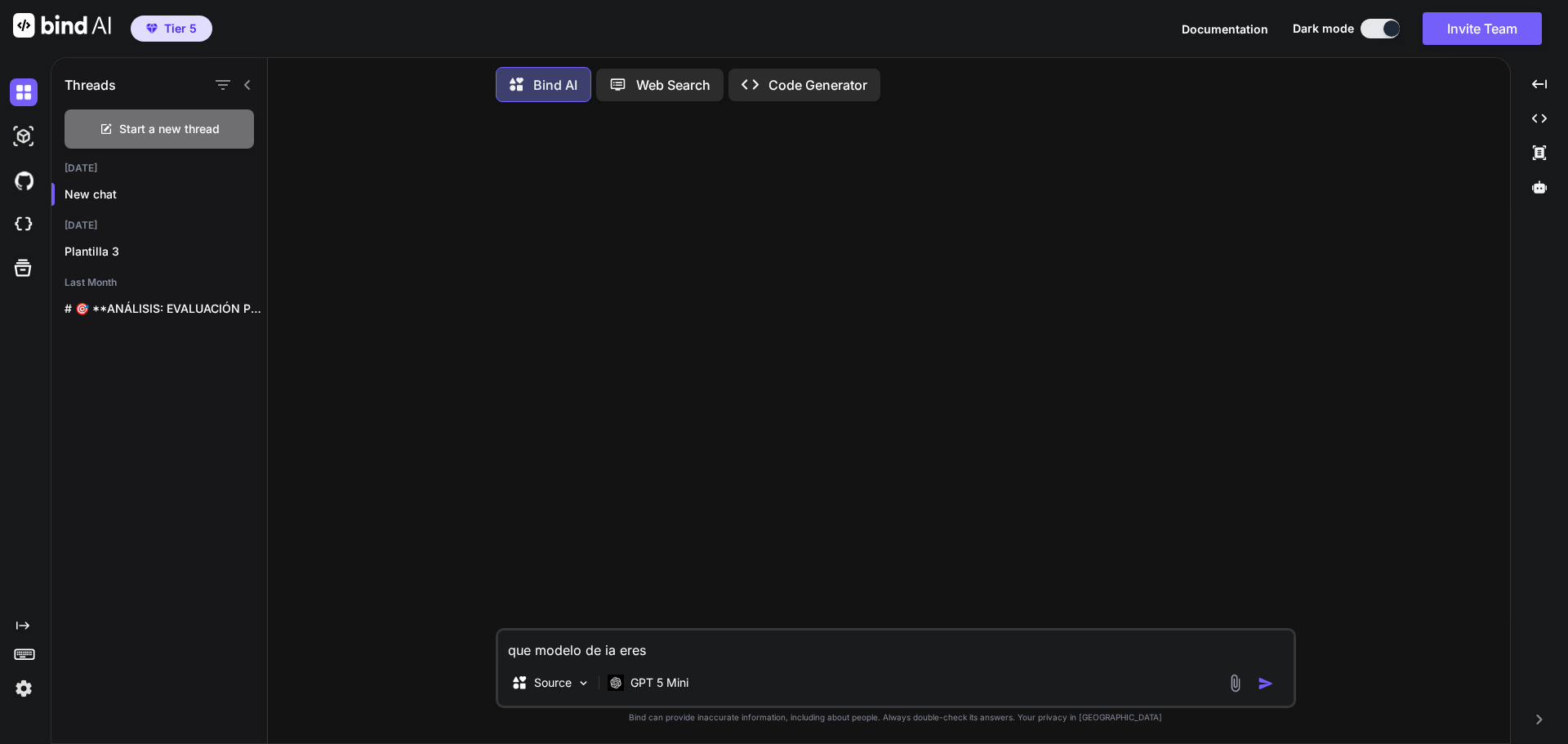
type textarea "x"
type textarea "que modelo de ia eres?"
click at [1272, 681] on button "button" at bounding box center [1269, 683] width 23 height 16
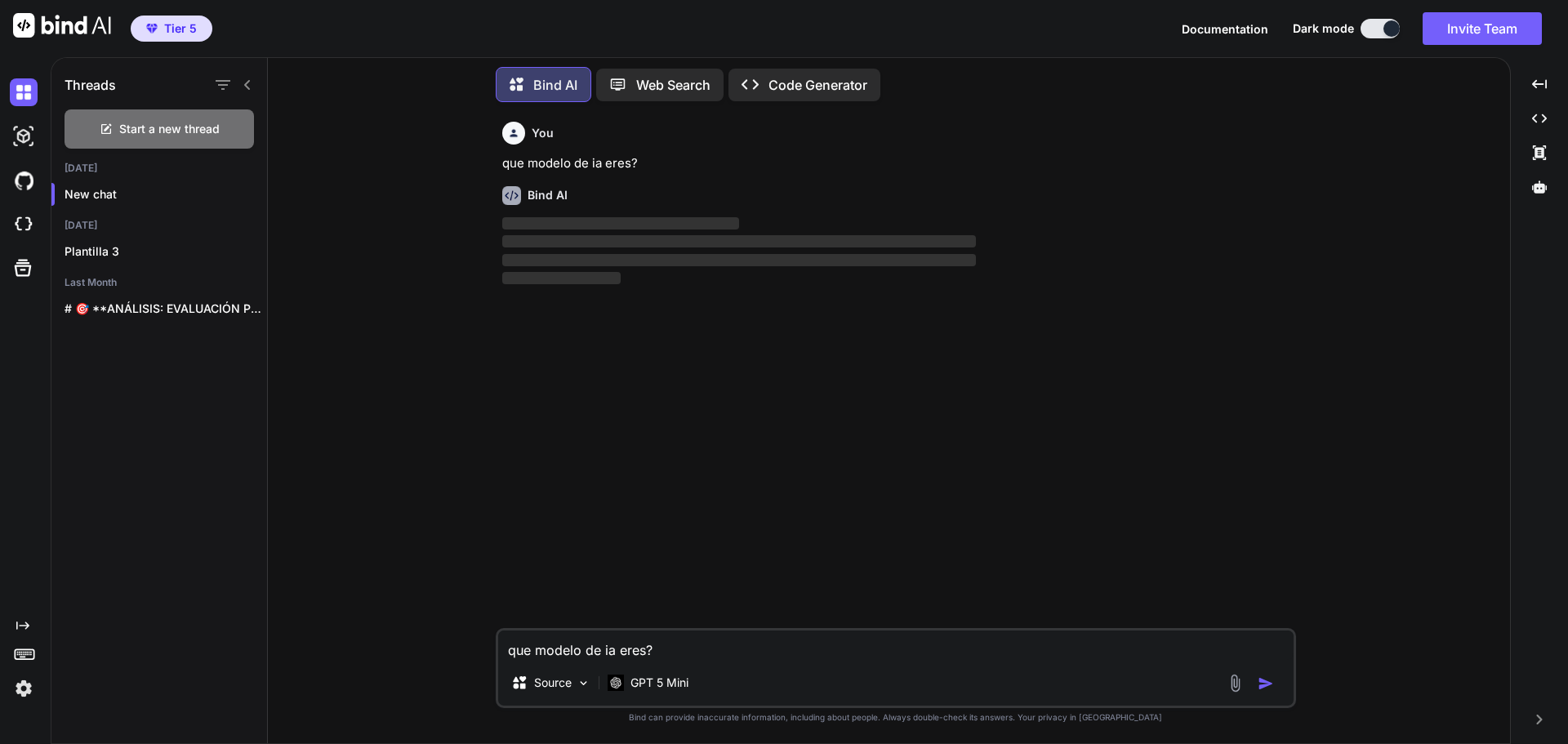
type textarea "x"
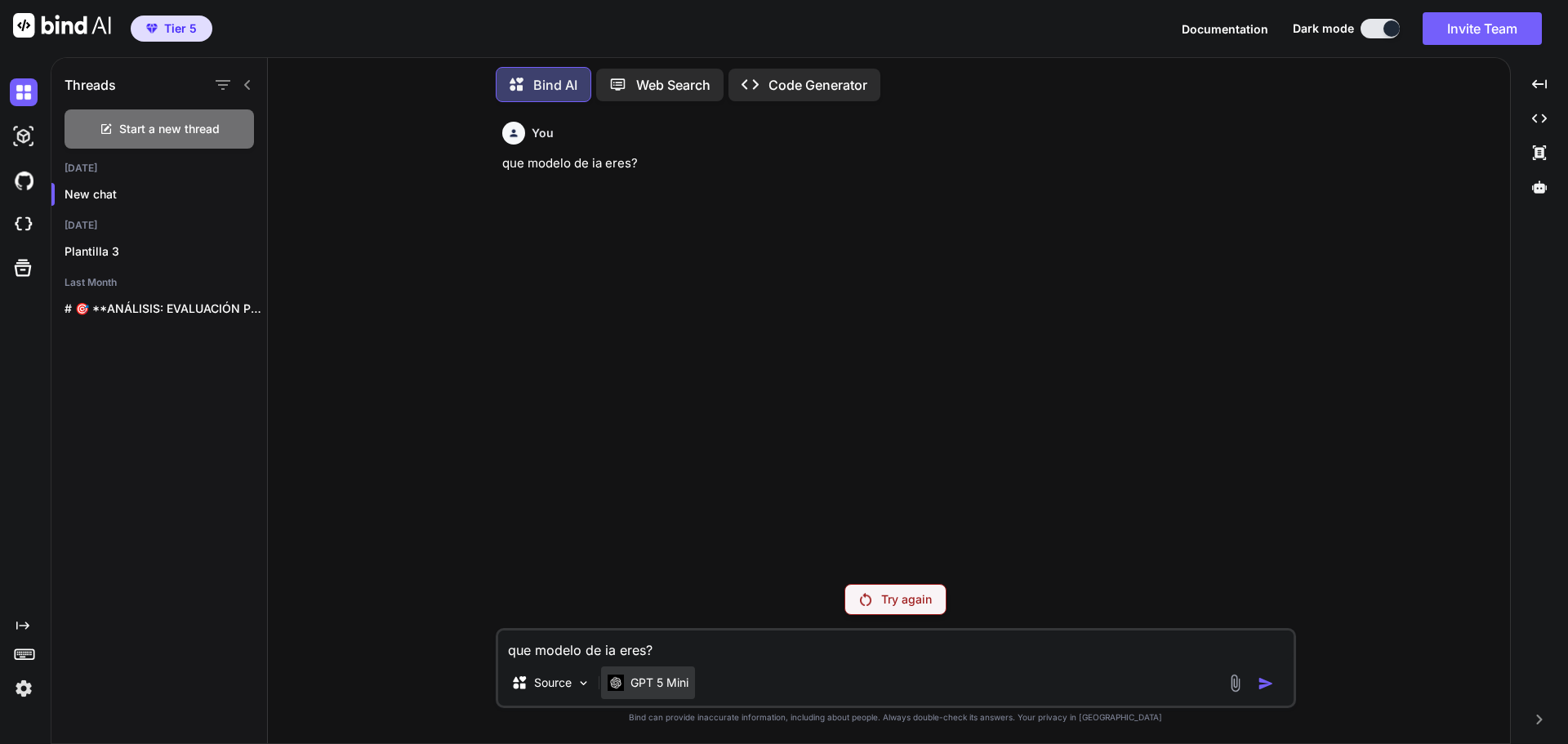
click at [682, 683] on p "GPT 5 Mini" at bounding box center [659, 682] width 58 height 16
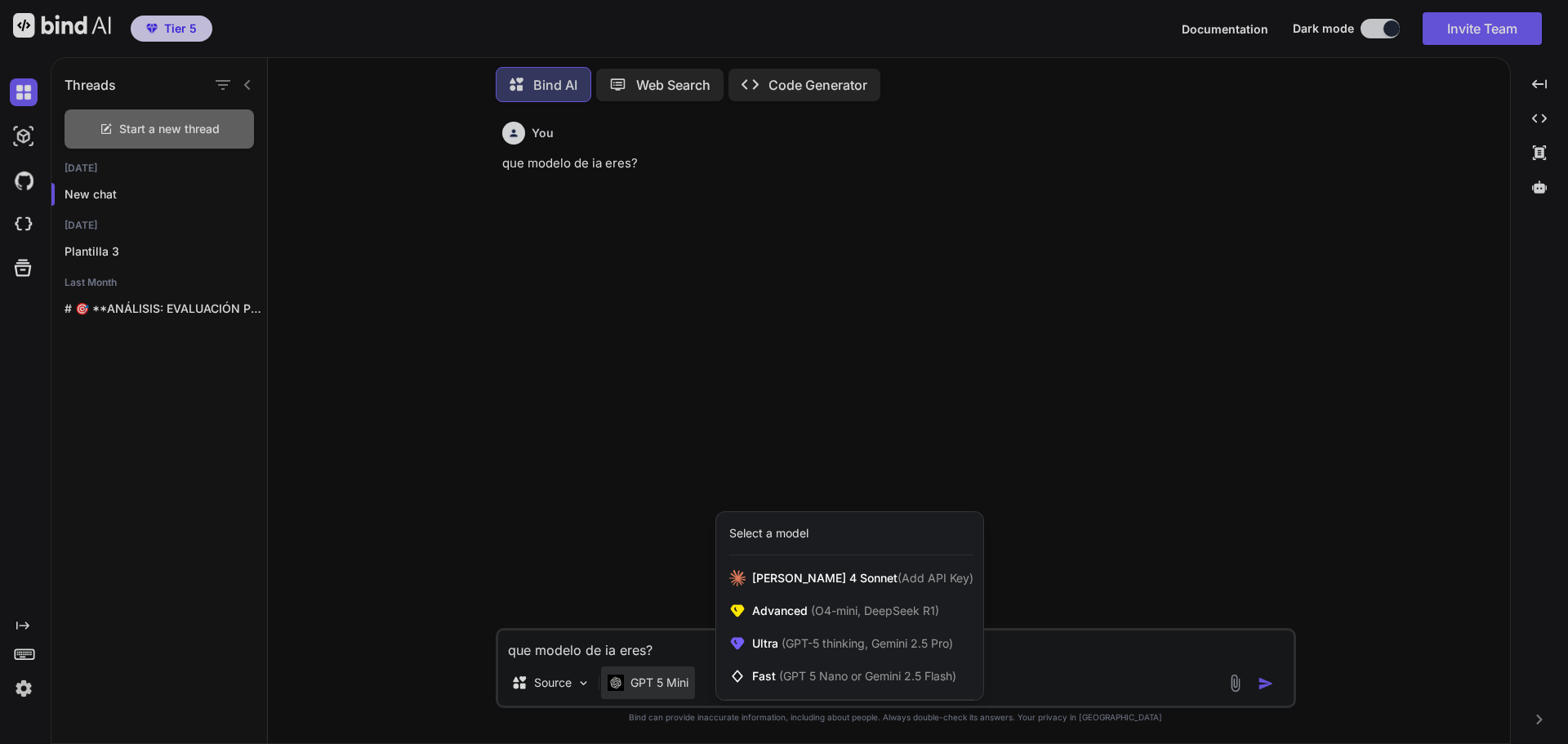
click at [1259, 455] on div at bounding box center [784, 372] width 1568 height 744
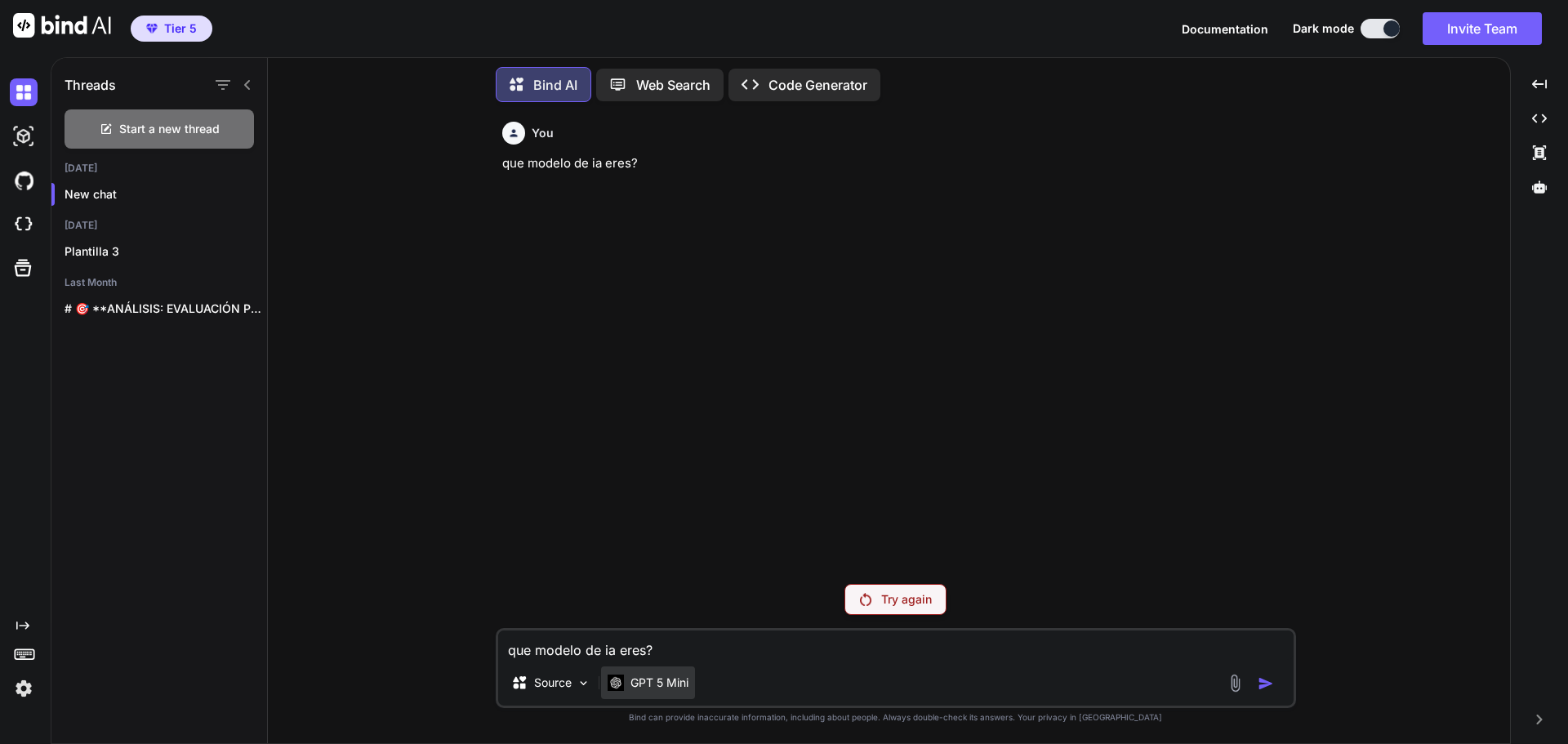
click at [671, 692] on div "GPT 5 Mini" at bounding box center [648, 682] width 94 height 33
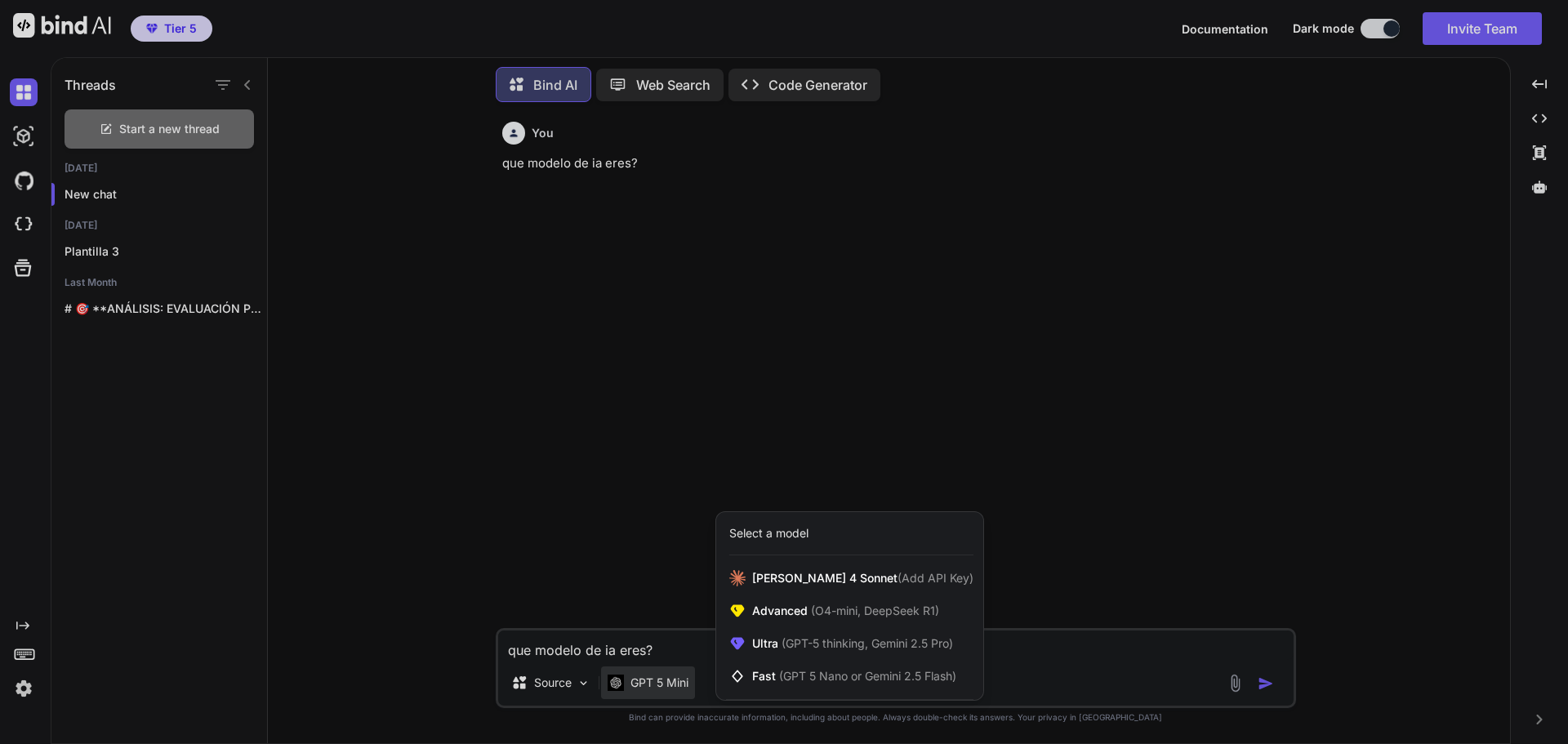
click at [816, 284] on div at bounding box center [784, 372] width 1568 height 744
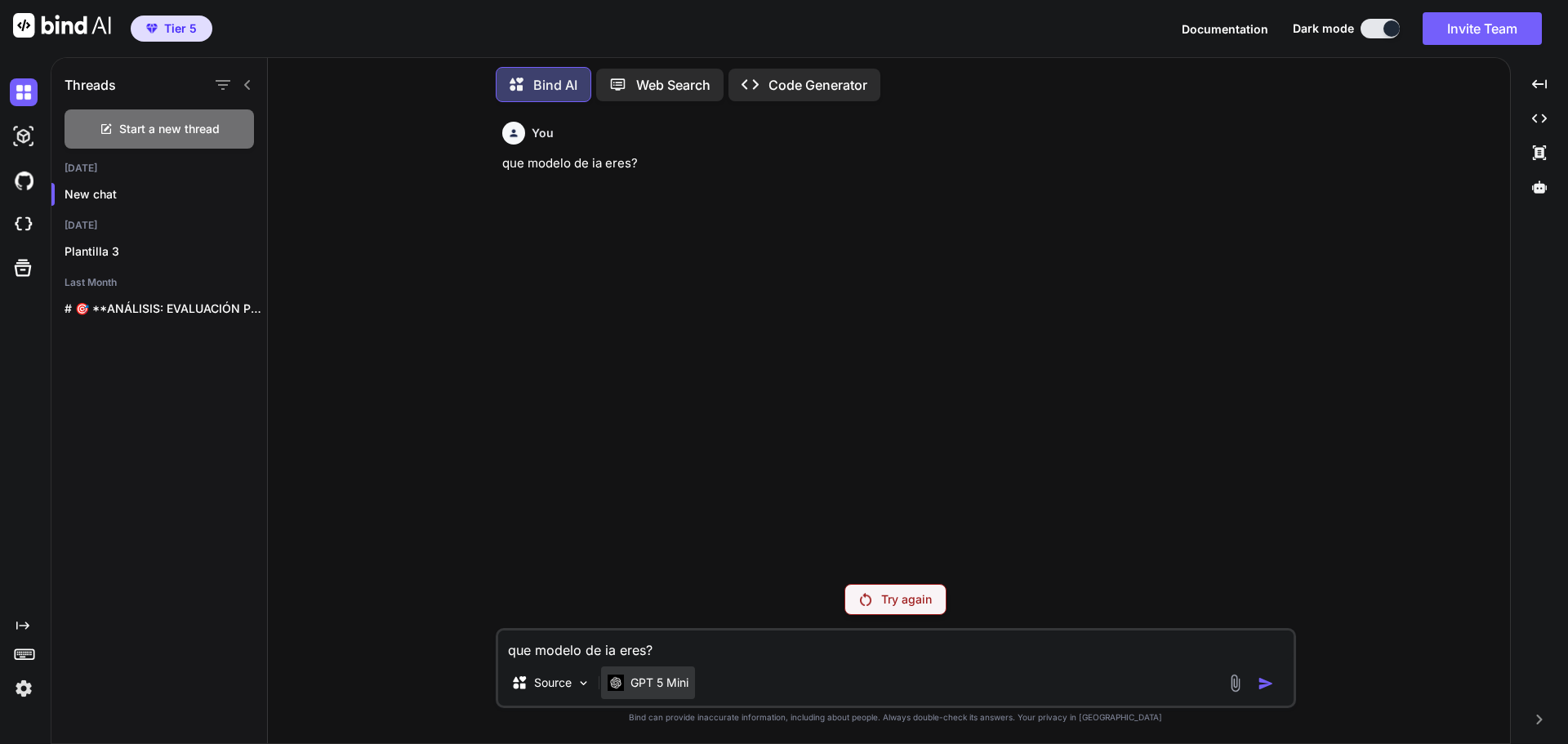
click at [667, 693] on div "GPT 5 Mini" at bounding box center [648, 682] width 94 height 33
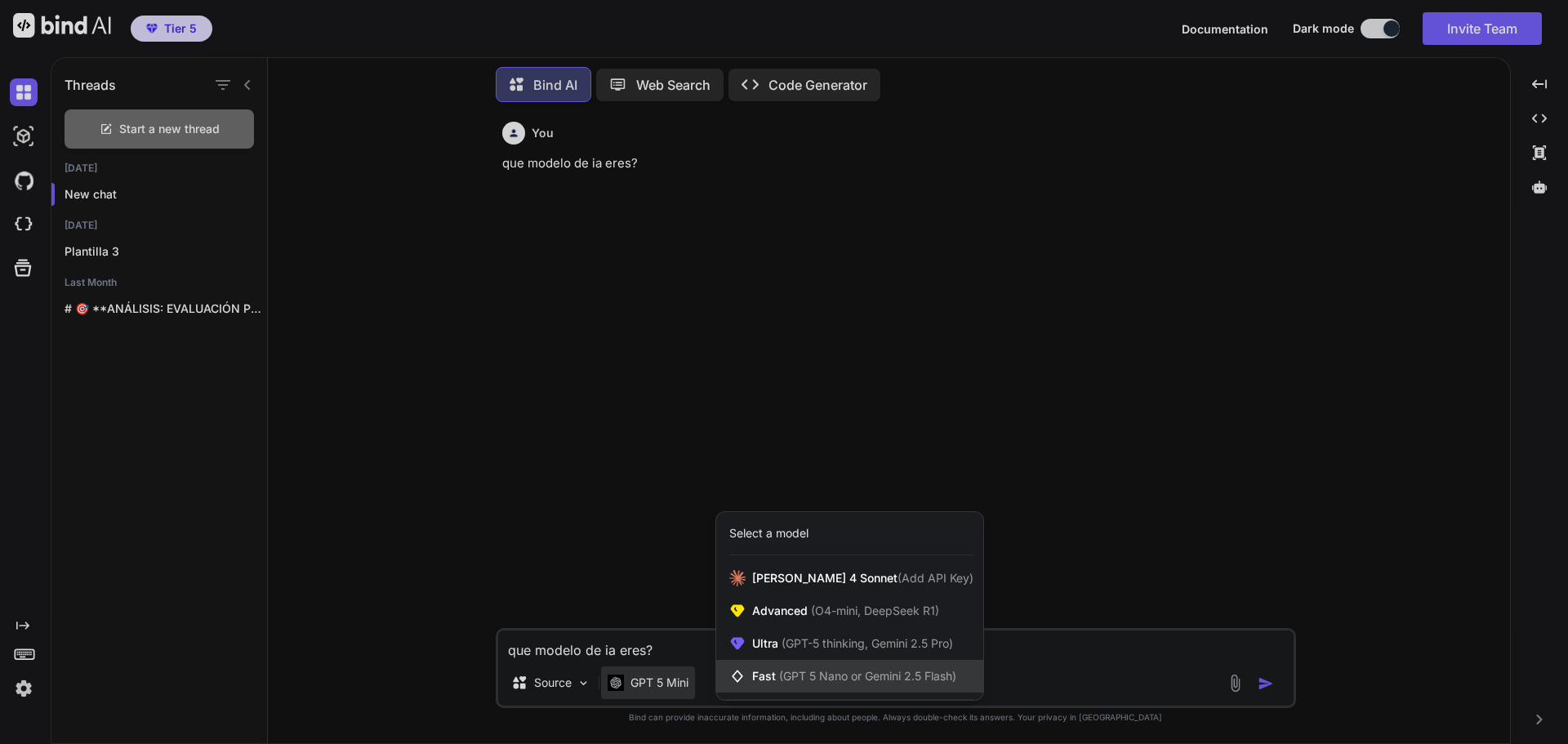
click at [803, 679] on span "(GPT 5 Nano or Gemini 2.5 Flash)" at bounding box center [868, 675] width 177 height 14
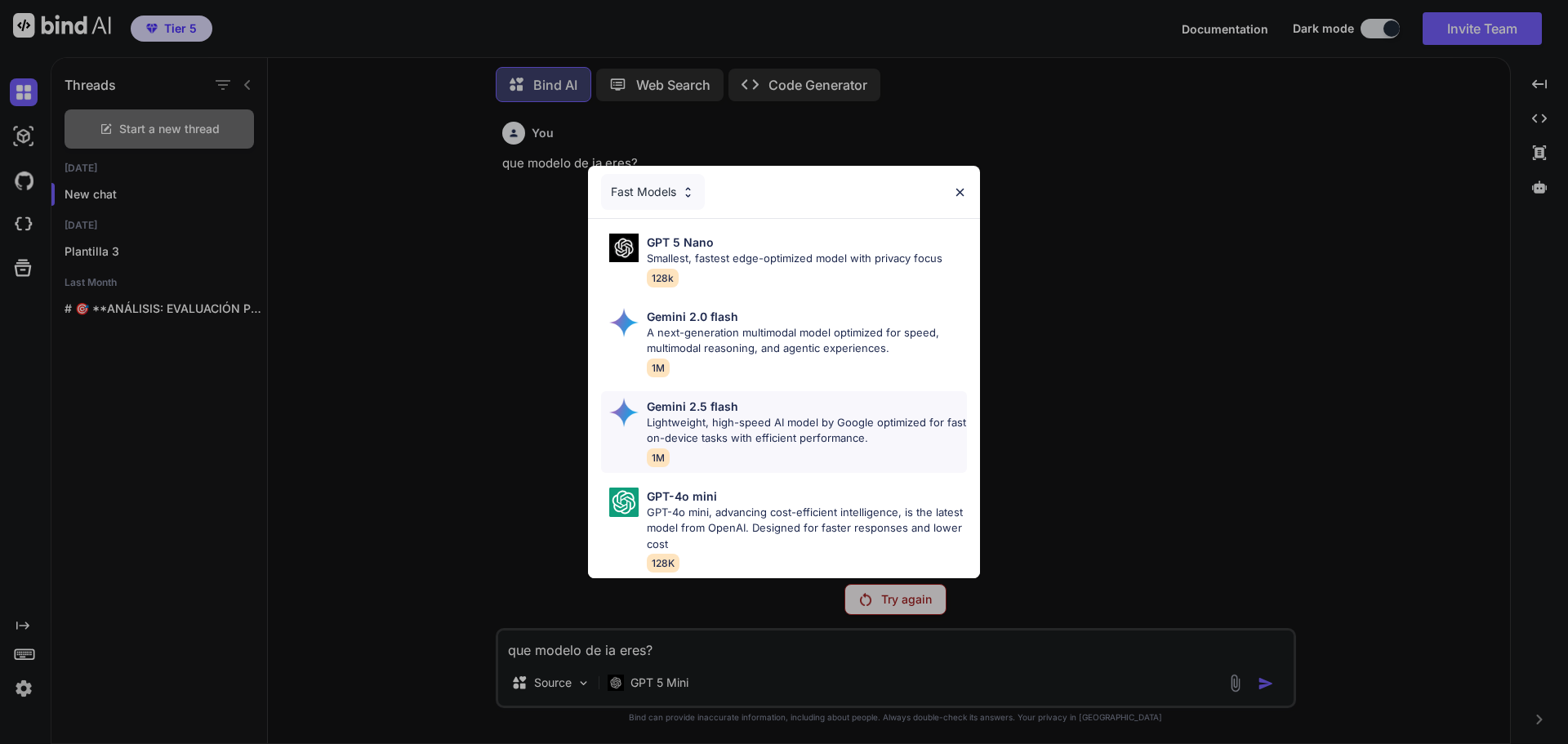
click at [783, 415] on p "Lightweight, high-speed AI model by Google optimized for fast on-device tasks w…" at bounding box center [806, 430] width 320 height 32
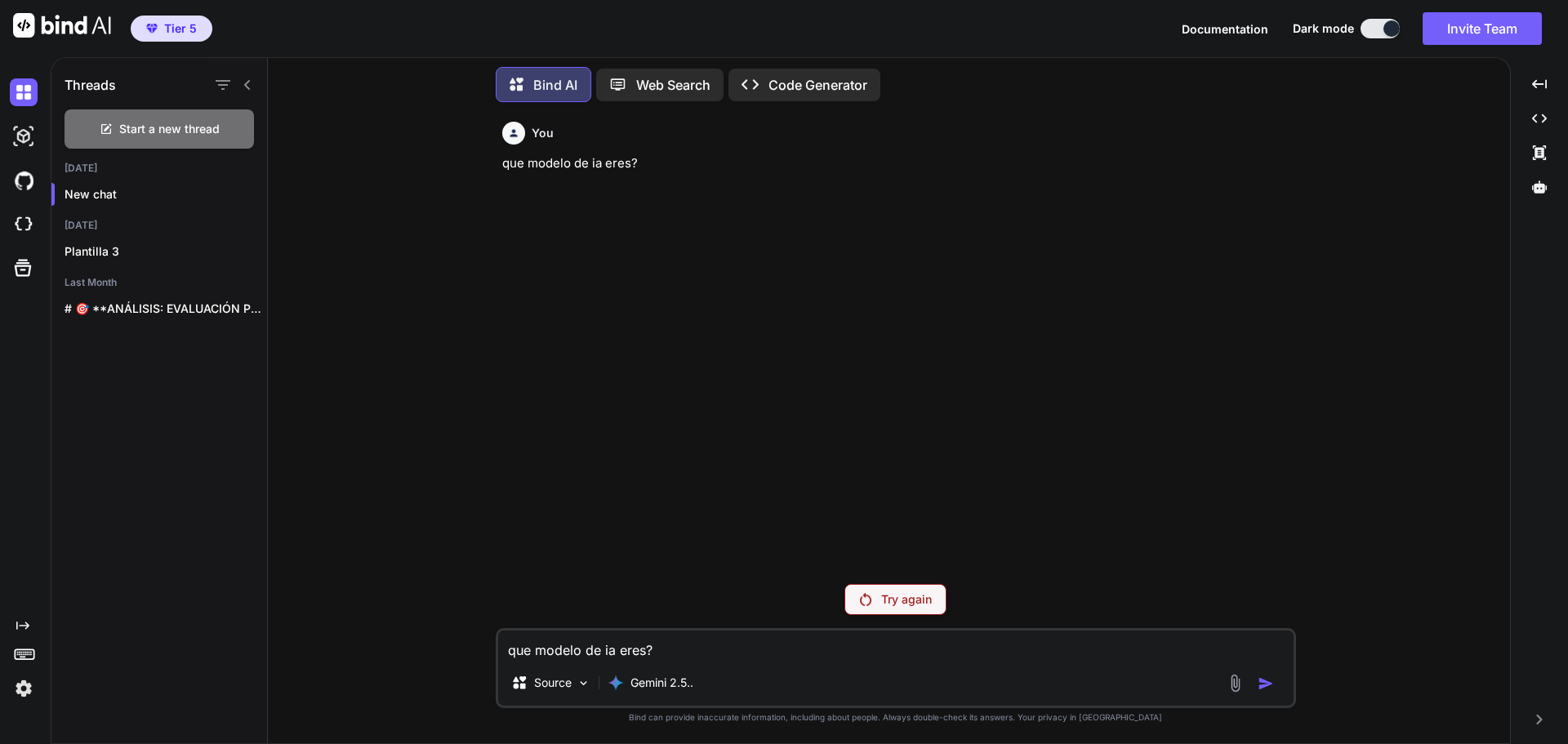
click at [693, 650] on textarea "que modelo de ia eres?" at bounding box center [896, 645] width 796 height 29
paste textarea "1. Ideation & Brainstorming Use these prompts when you’re at the beginning of a…"
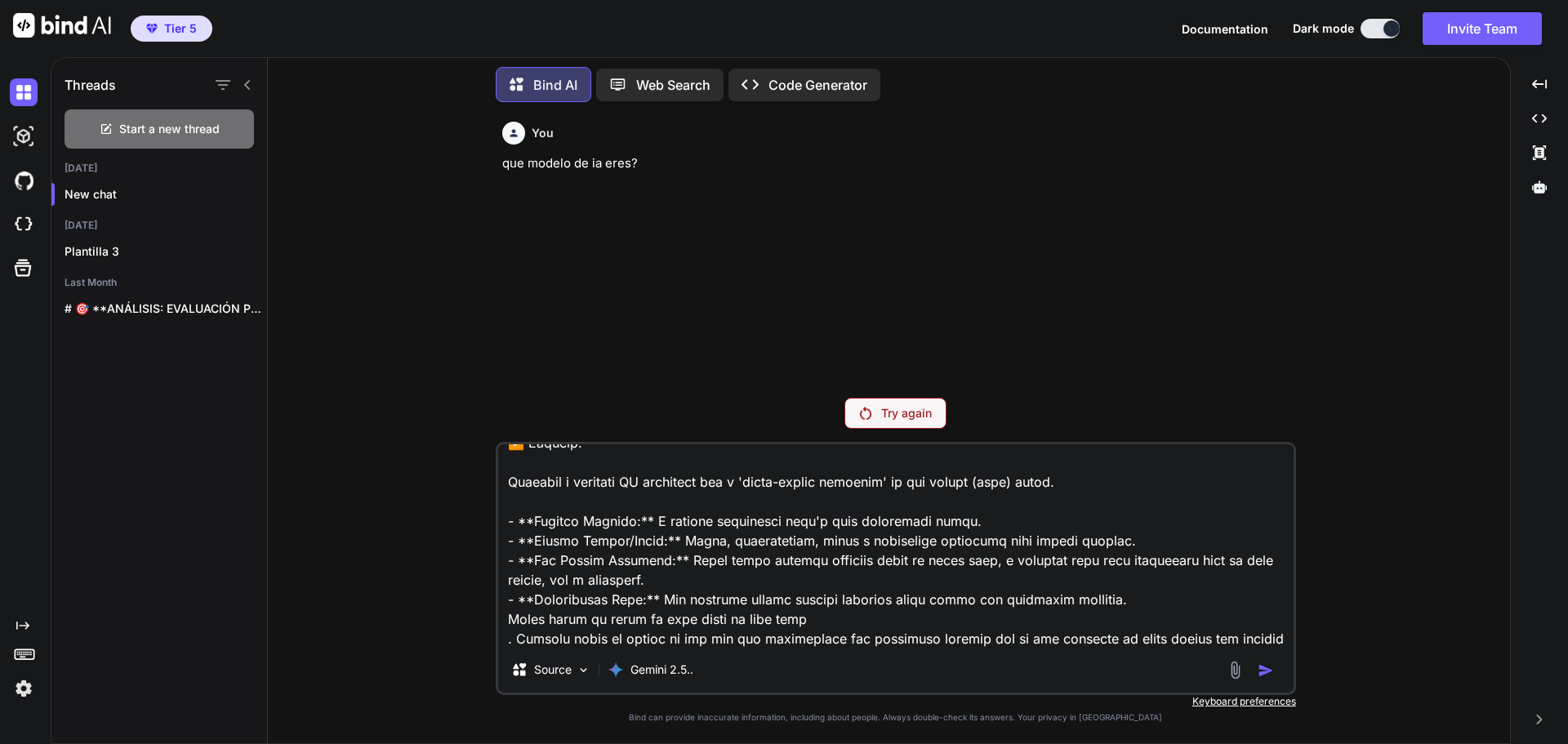
scroll to position [1667, 0]
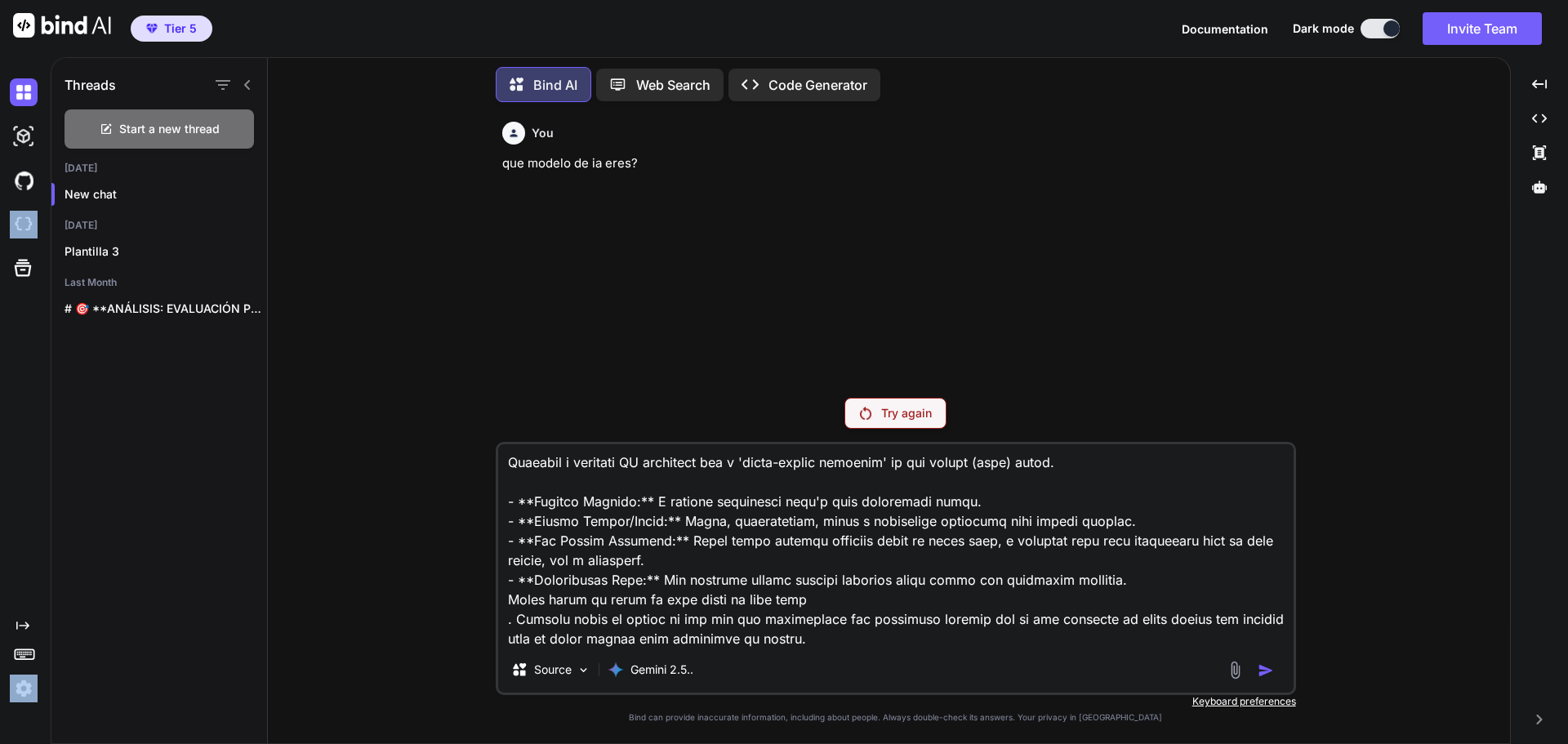
drag, startPoint x: 0, startPoint y: 675, endPoint x: -13, endPoint y: 233, distance: 442.2
click at [0, 233] on html "Tier 5 Documentation Dark mode Invite Team Created with Pixso. Created with Pix…" at bounding box center [784, 372] width 1568 height 744
click at [891, 645] on textarea at bounding box center [896, 545] width 796 height 202
paste textarea "Ficha de Estilo: Minimalista Sofisticado 1. IDENTIDAD Y PROPÓSITO Nombre del es…"
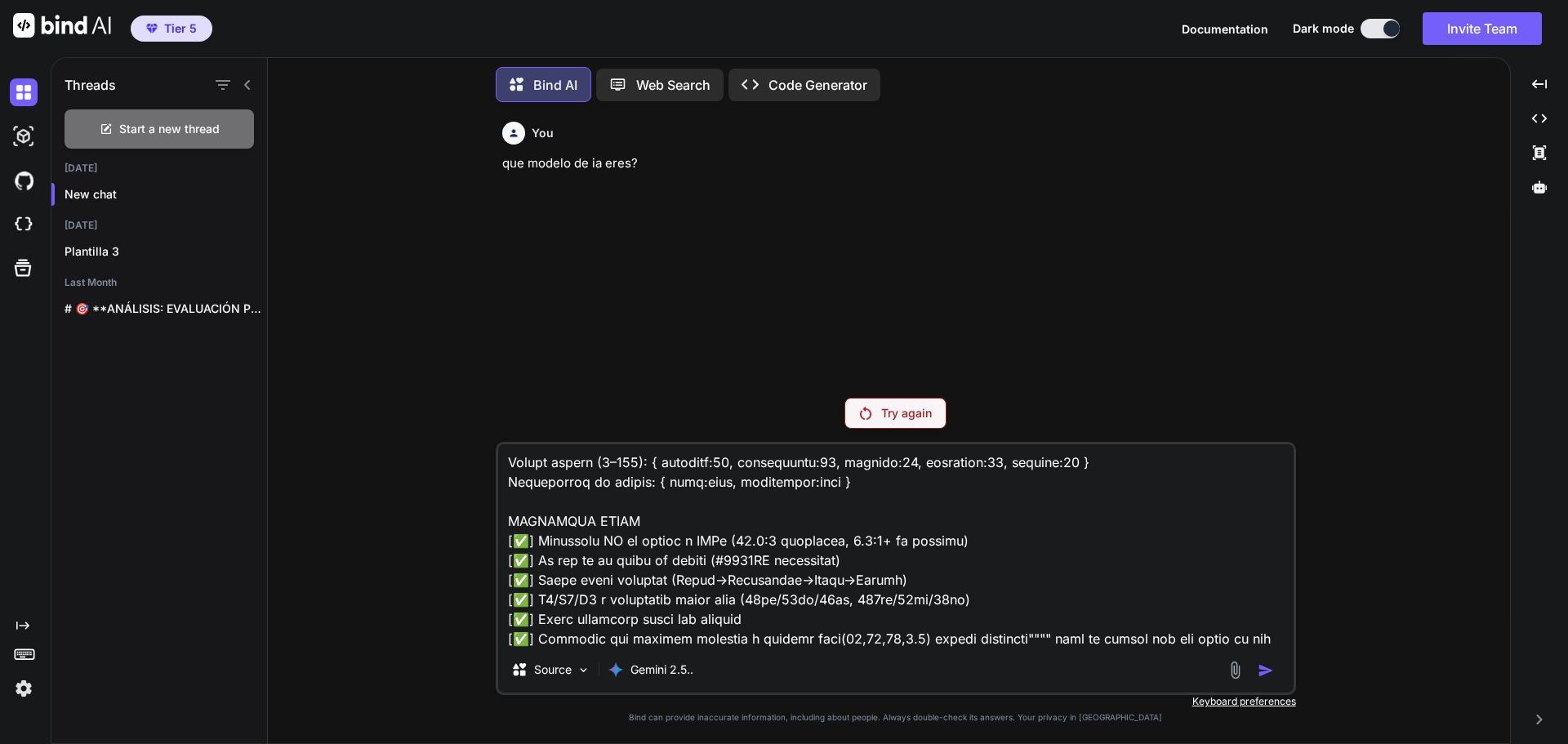
scroll to position [8583, 0]
click at [890, 599] on textarea at bounding box center [896, 545] width 796 height 202
type textarea "queiro dar instrtuccione spara enerar una iamgen de uan web, en concreto he vis…"
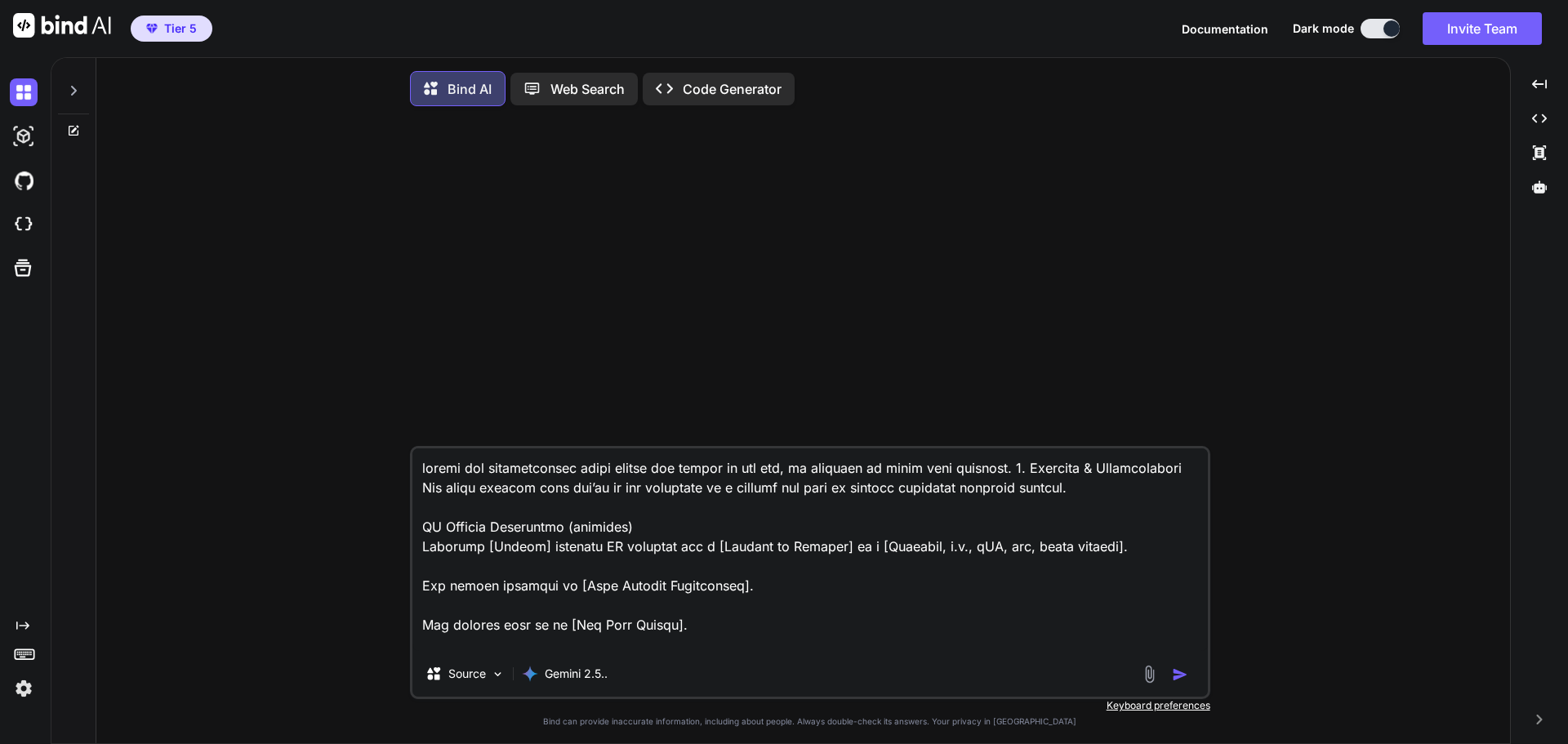
click at [1177, 681] on img "button" at bounding box center [1180, 674] width 16 height 16
type textarea "x"
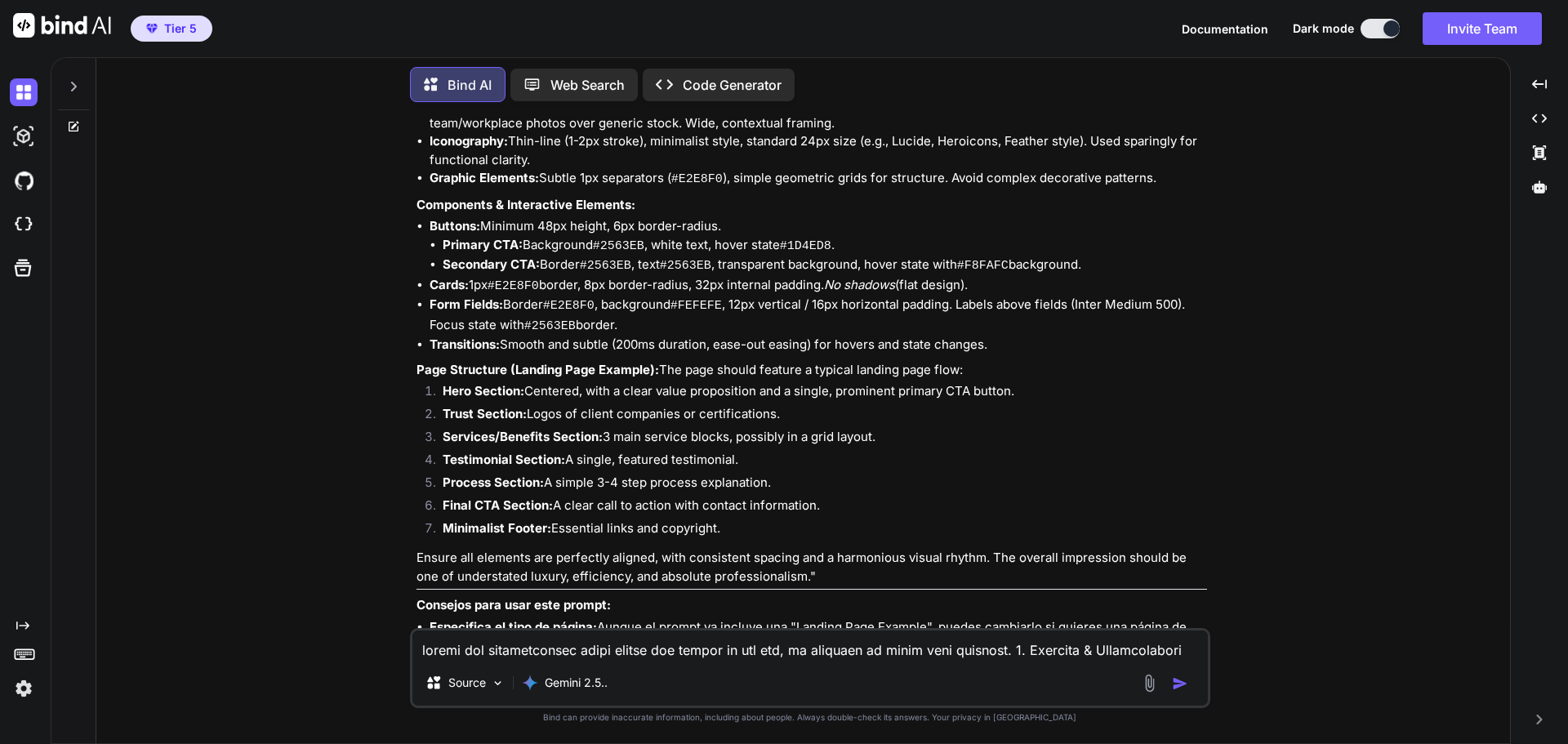
scroll to position [3955, 0]
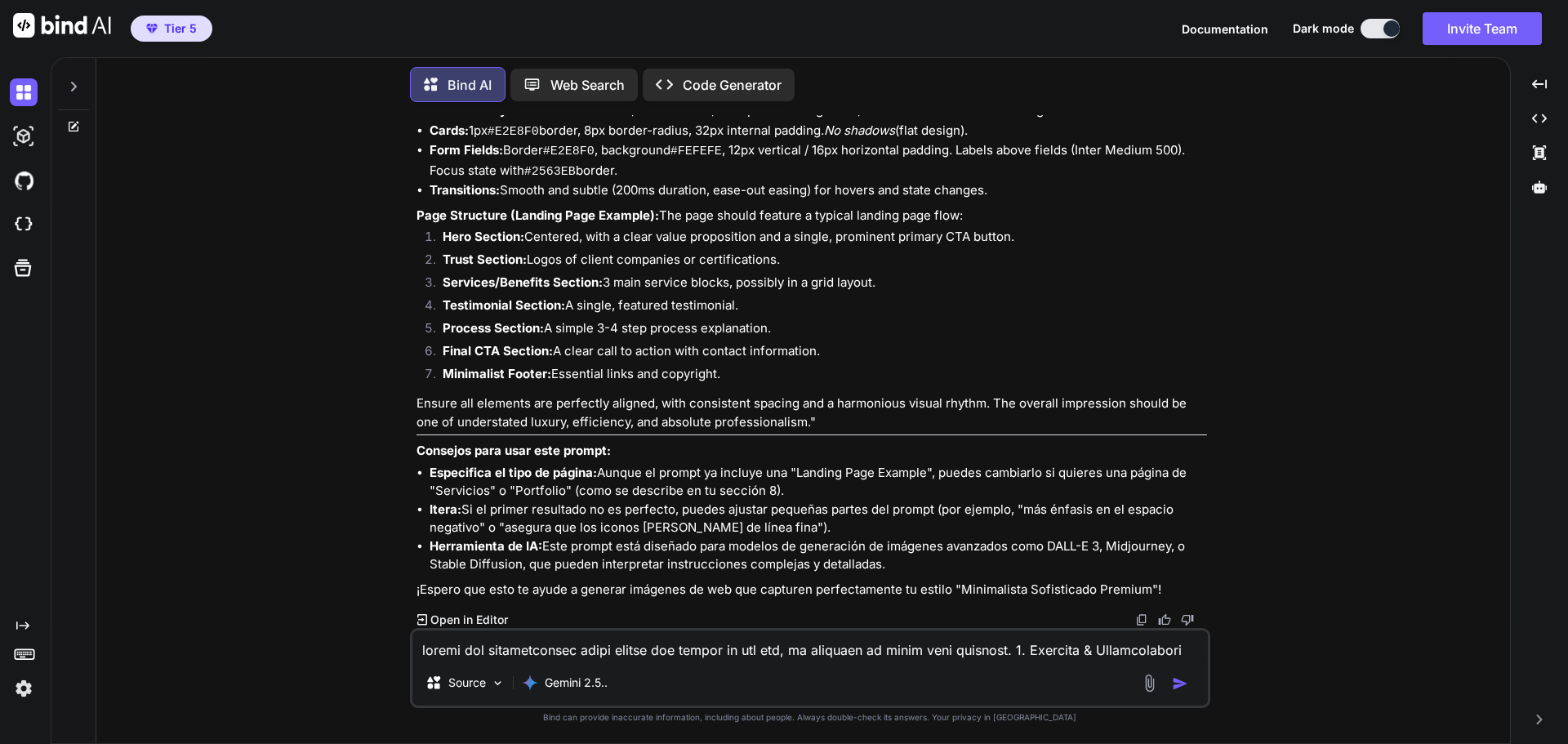
click at [713, 653] on textarea at bounding box center [810, 645] width 796 height 29
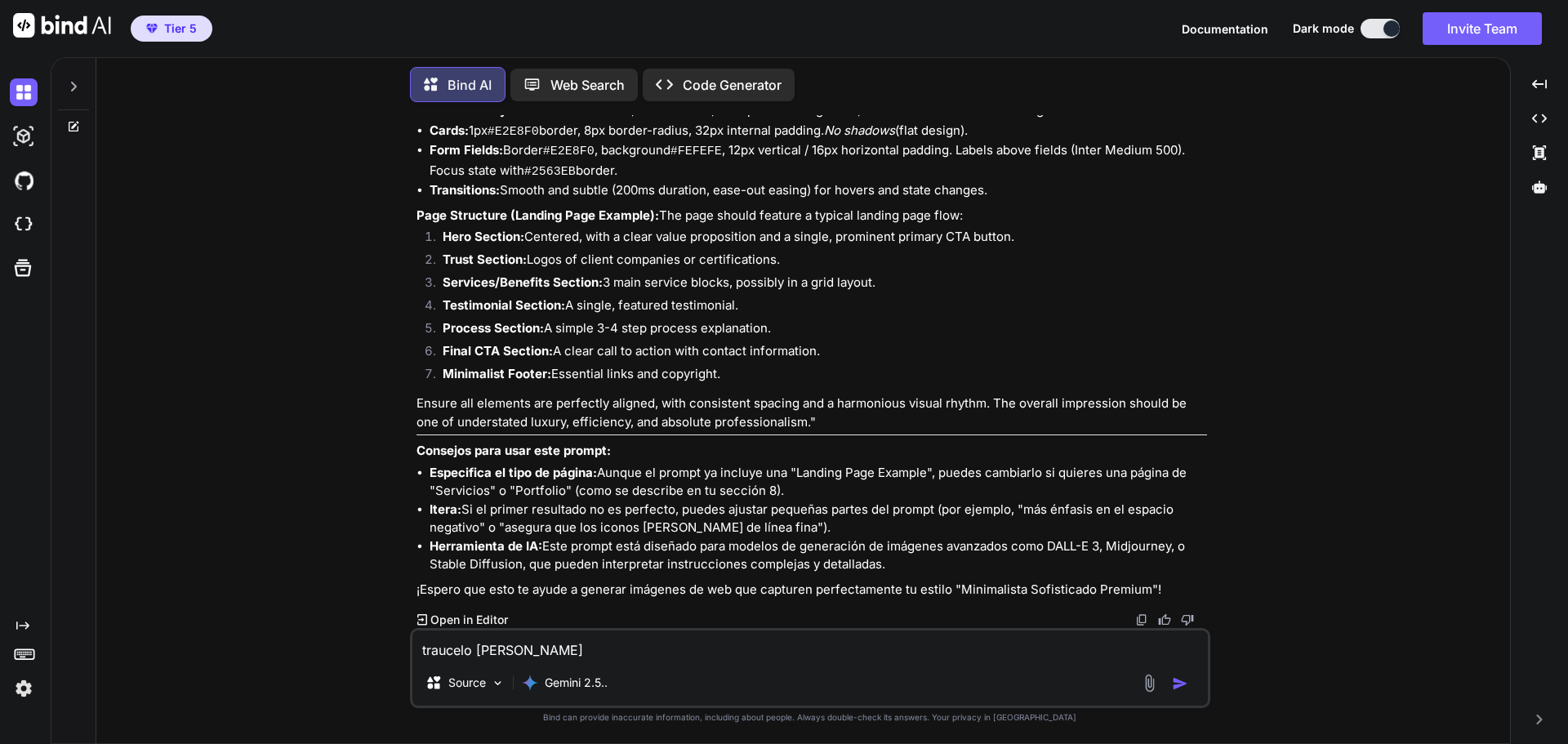
type textarea "traucelo [PERSON_NAME]"
click at [1176, 684] on img "button" at bounding box center [1180, 683] width 16 height 16
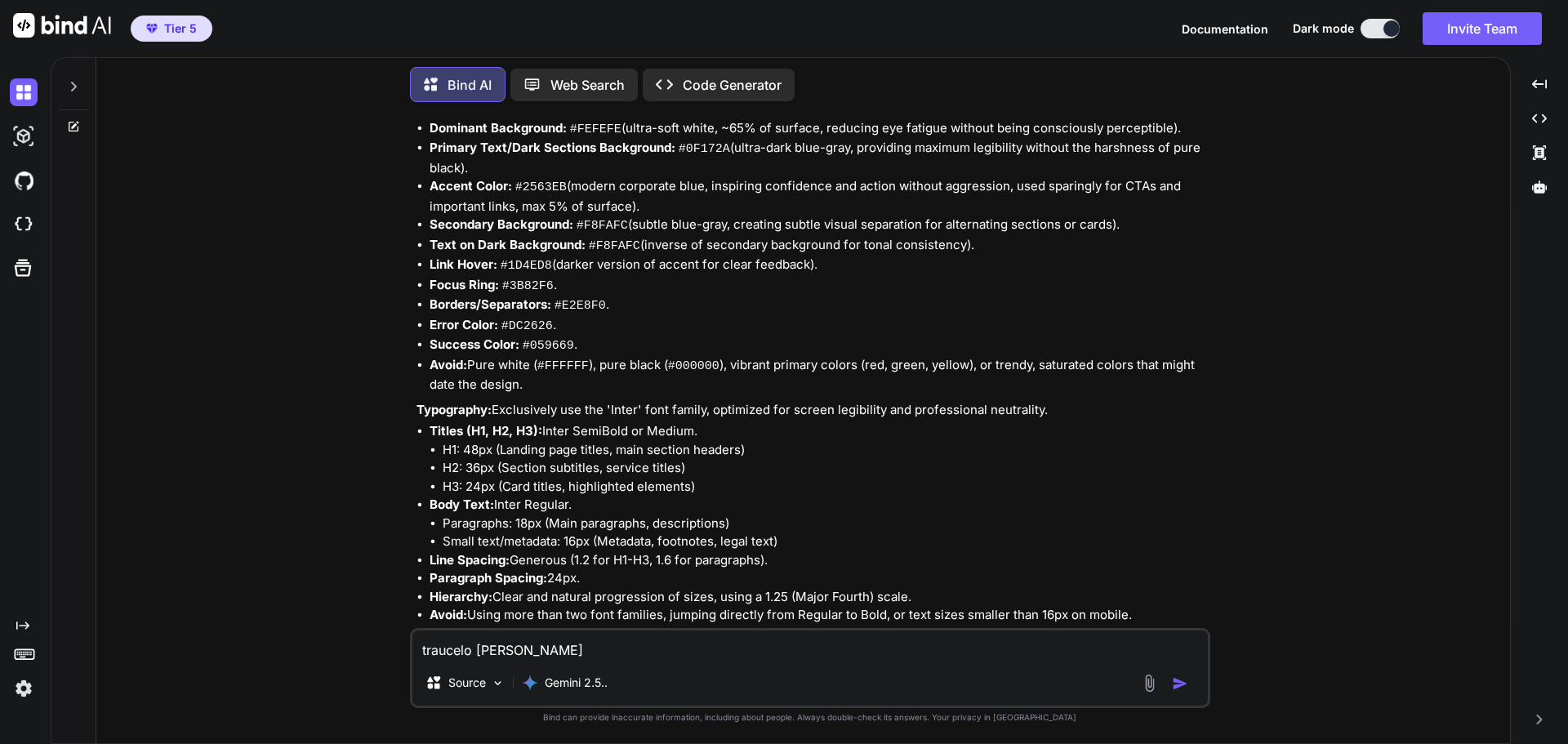
scroll to position [4537, 0]
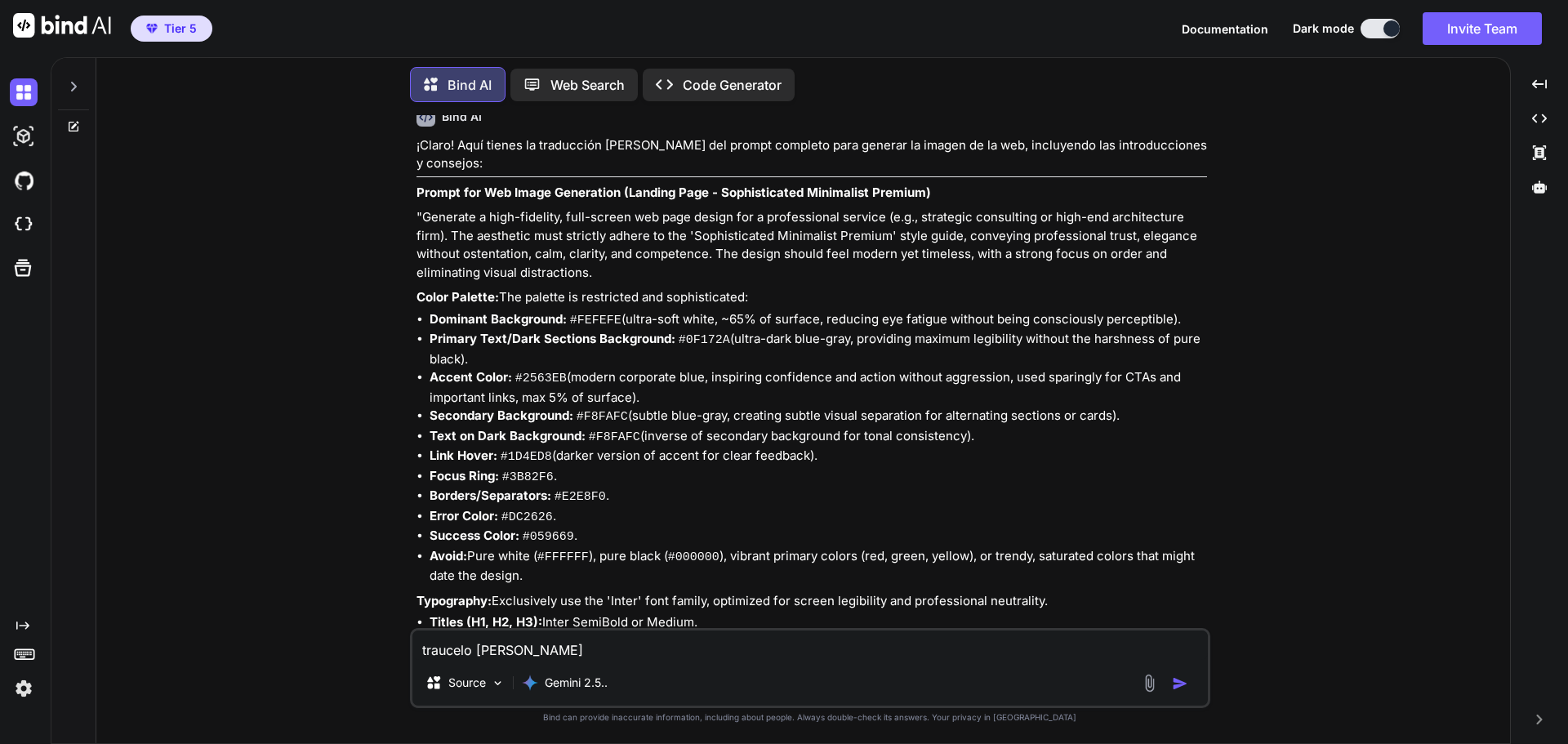
drag, startPoint x: 690, startPoint y: 569, endPoint x: 426, endPoint y: 227, distance: 432.0
copy div "Generate a high-fidelity, full-screen web page design for a professional servic…"
click at [877, 652] on textarea "traucelo [PERSON_NAME]" at bounding box center [810, 645] width 796 height 29
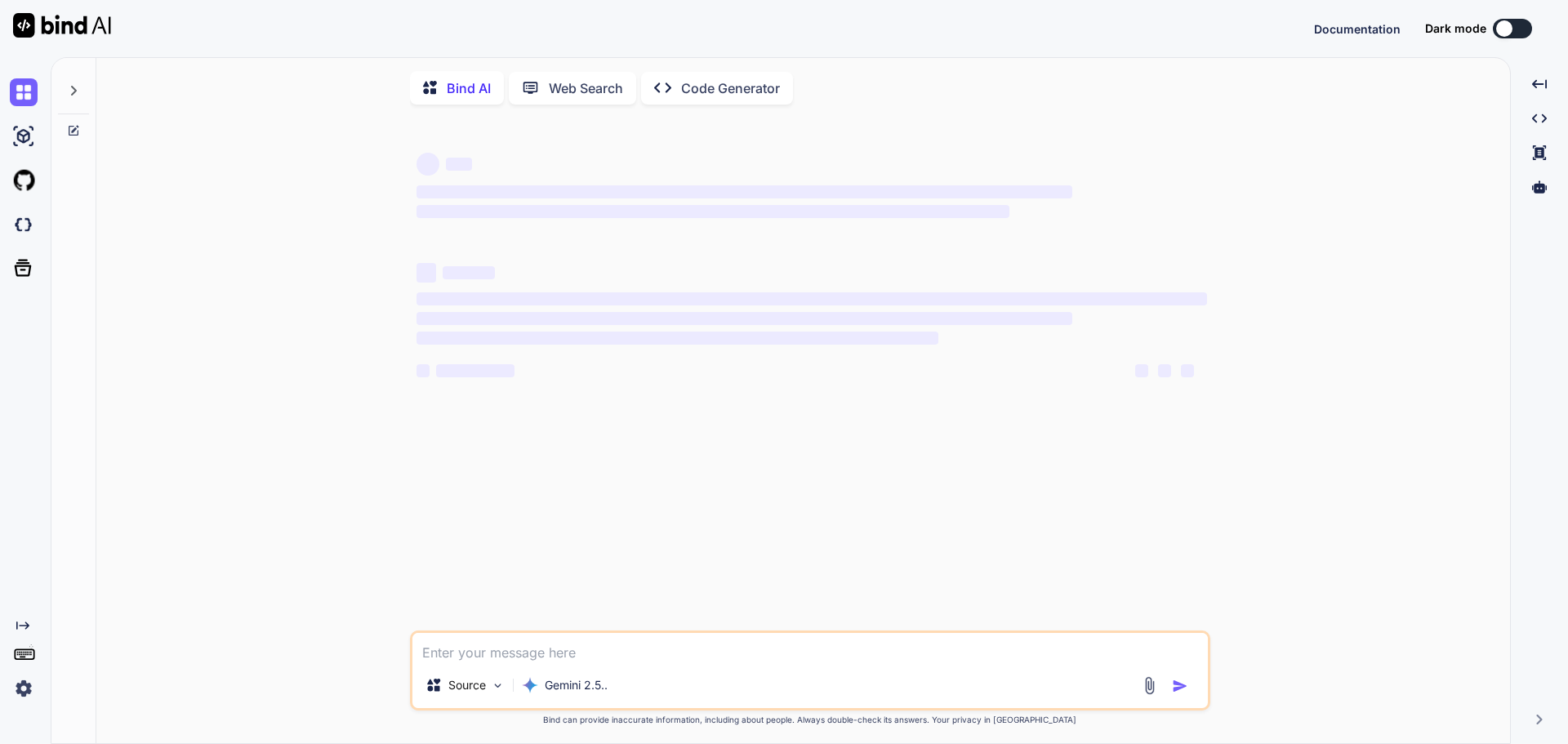
click at [588, 87] on p "Web Search" at bounding box center [586, 87] width 75 height 20
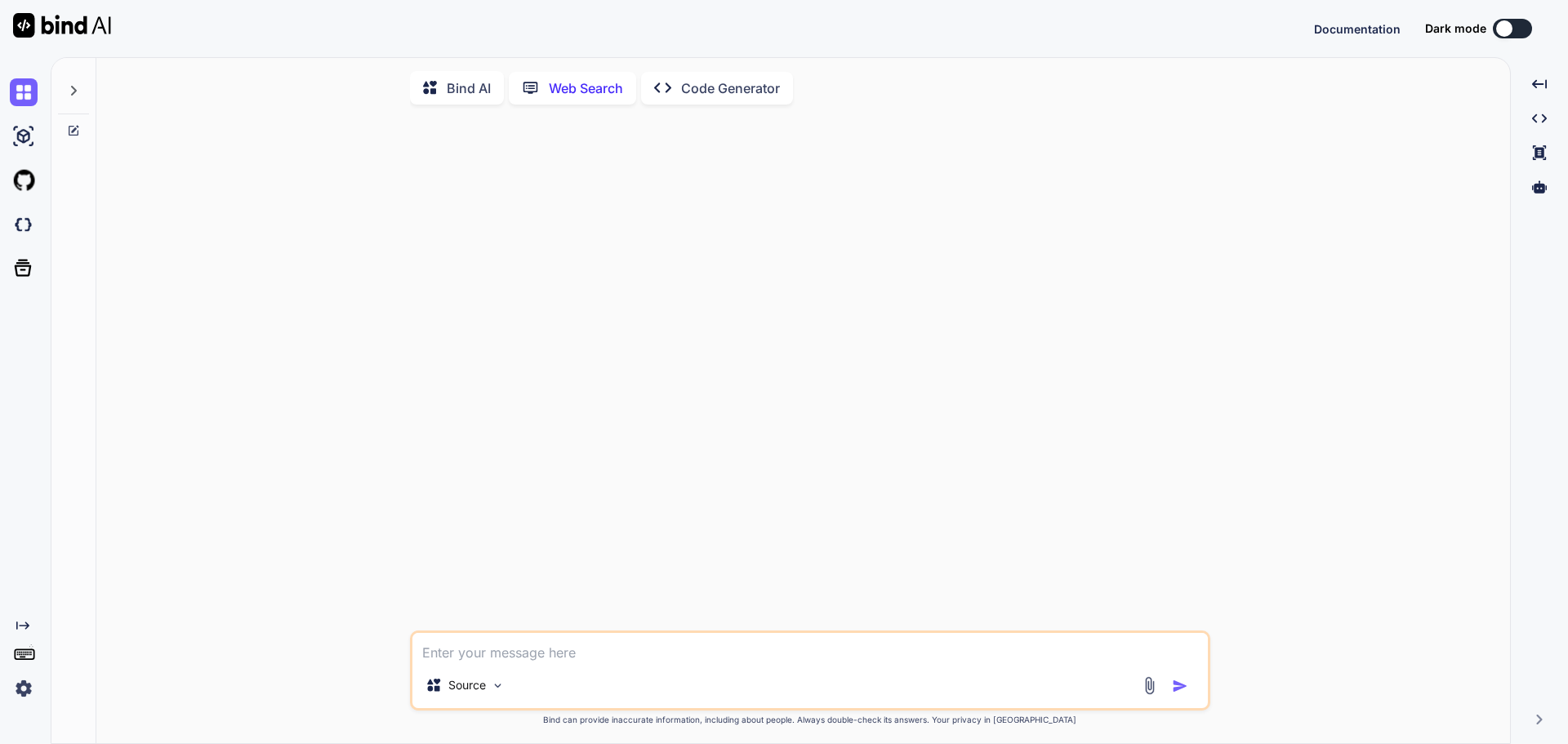
scroll to position [7, 0]
click at [640, 645] on textarea at bounding box center [810, 645] width 796 height 29
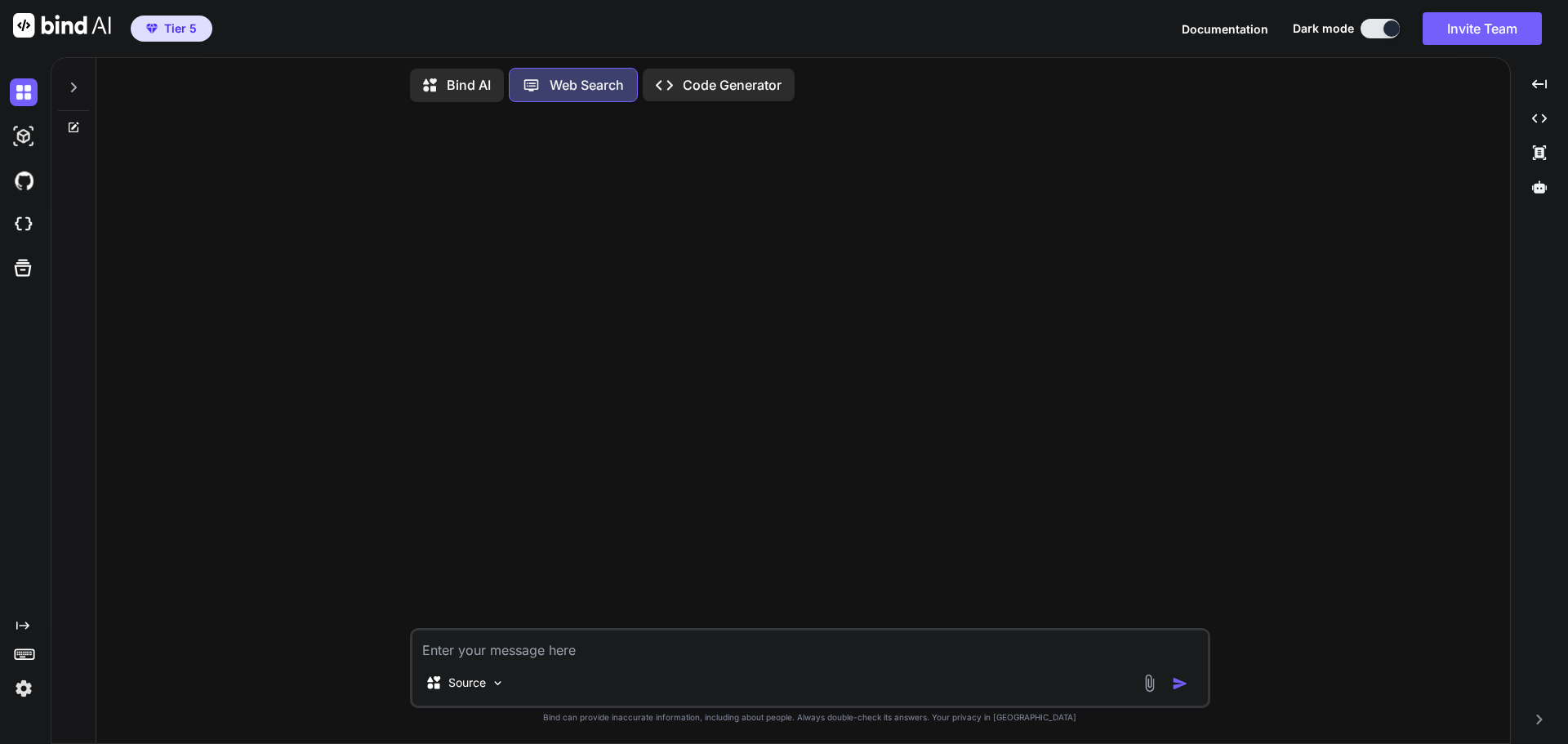
type textarea "x"
type textarea "busca en evanto que sucede [PERSON_NAME] y video genrados si son publicos o pre…"
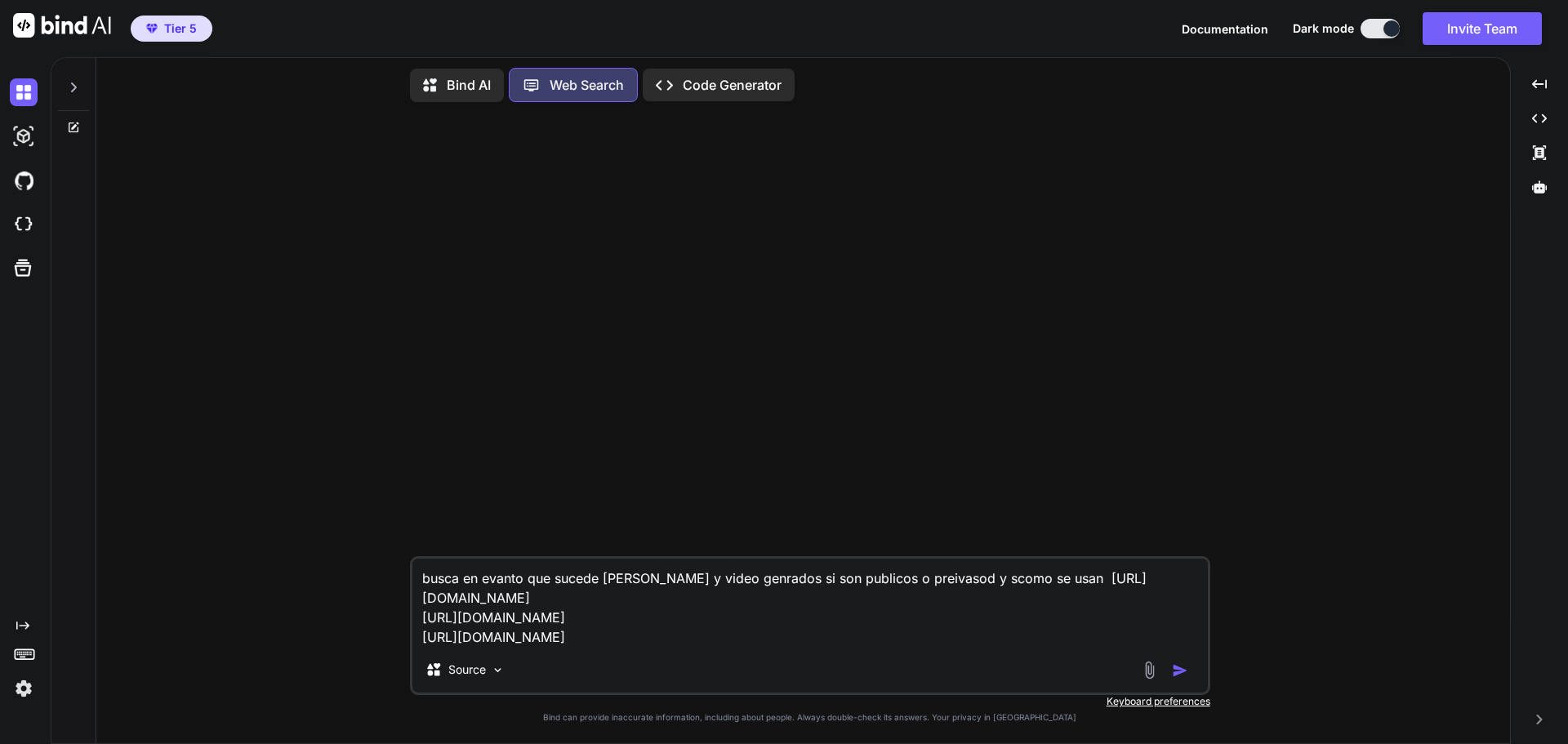
type textarea "x"
type textarea "busca en evanto que sucede [PERSON_NAME] y video genrados si son publicos o pre…"
click at [496, 675] on img at bounding box center [497, 669] width 14 height 14
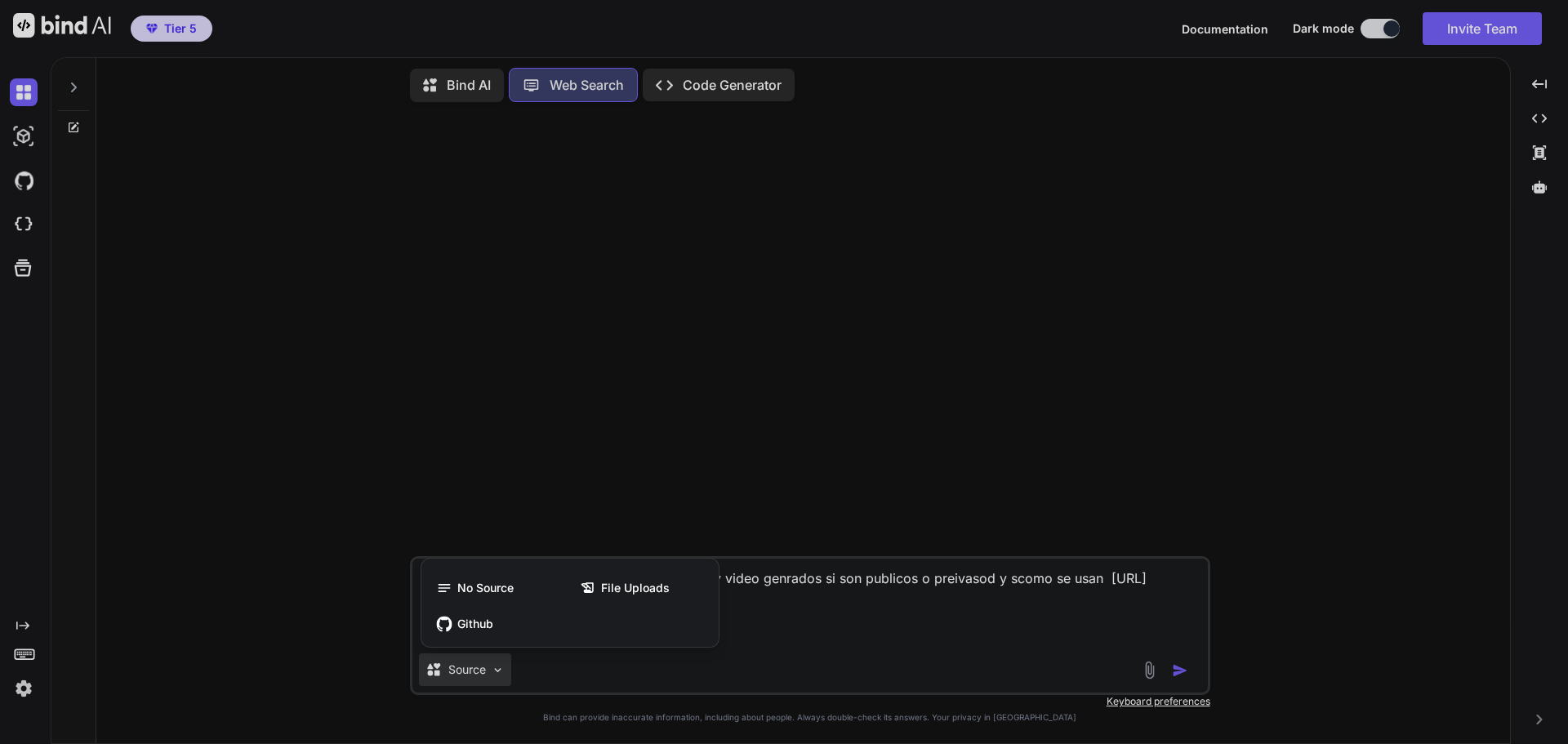
click at [628, 465] on div at bounding box center [784, 372] width 1568 height 744
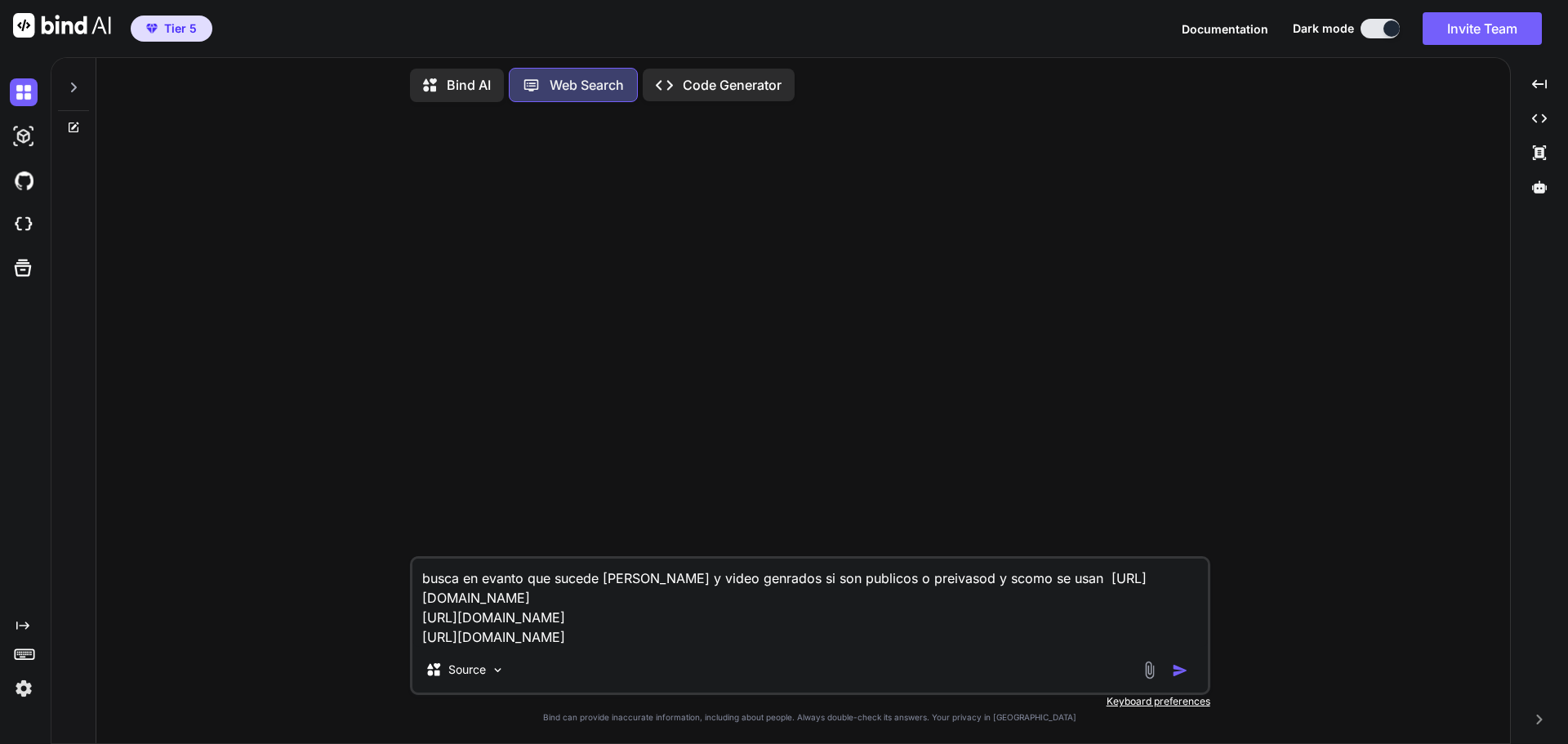
click at [1177, 669] on img "button" at bounding box center [1180, 669] width 16 height 16
type textarea "x"
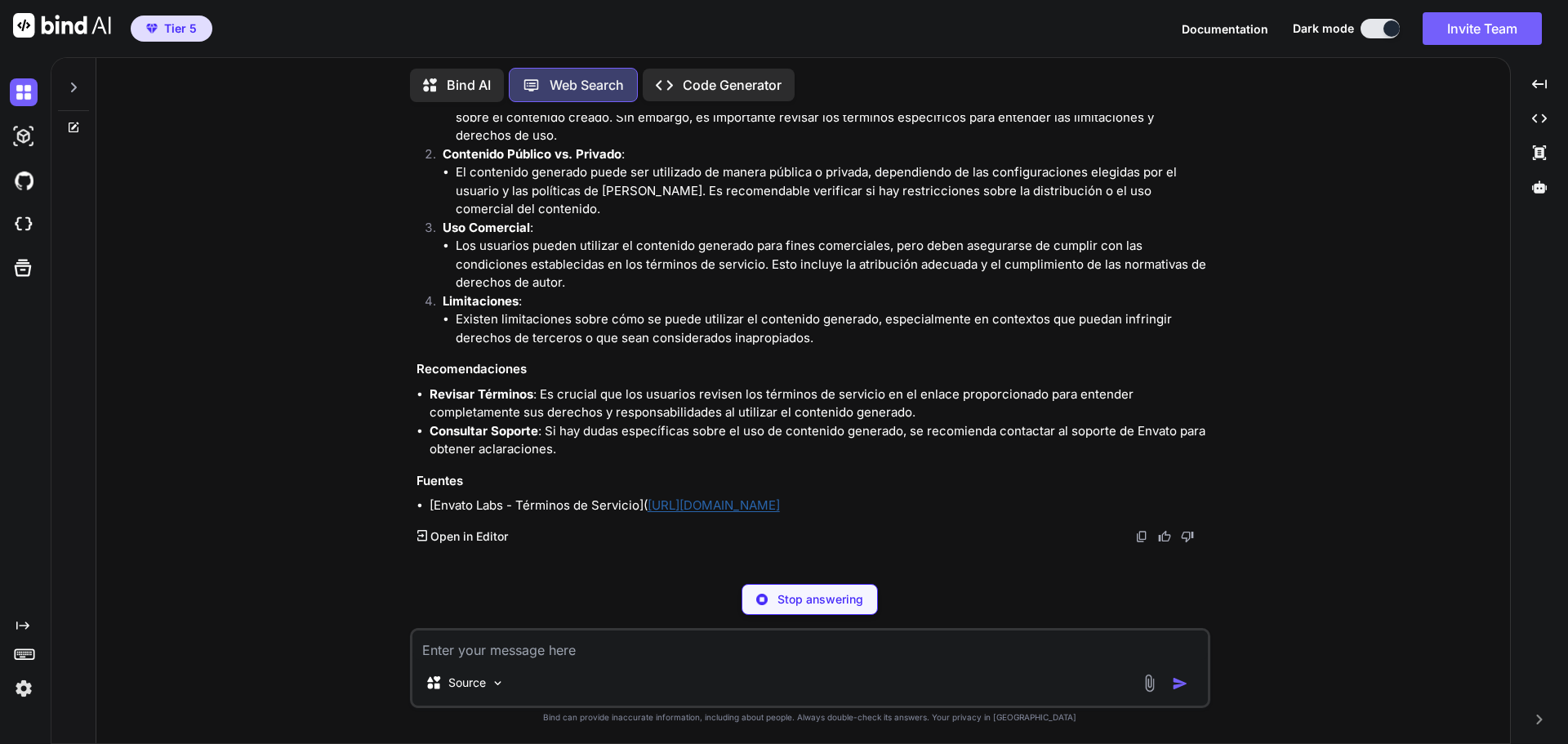
scroll to position [179, 0]
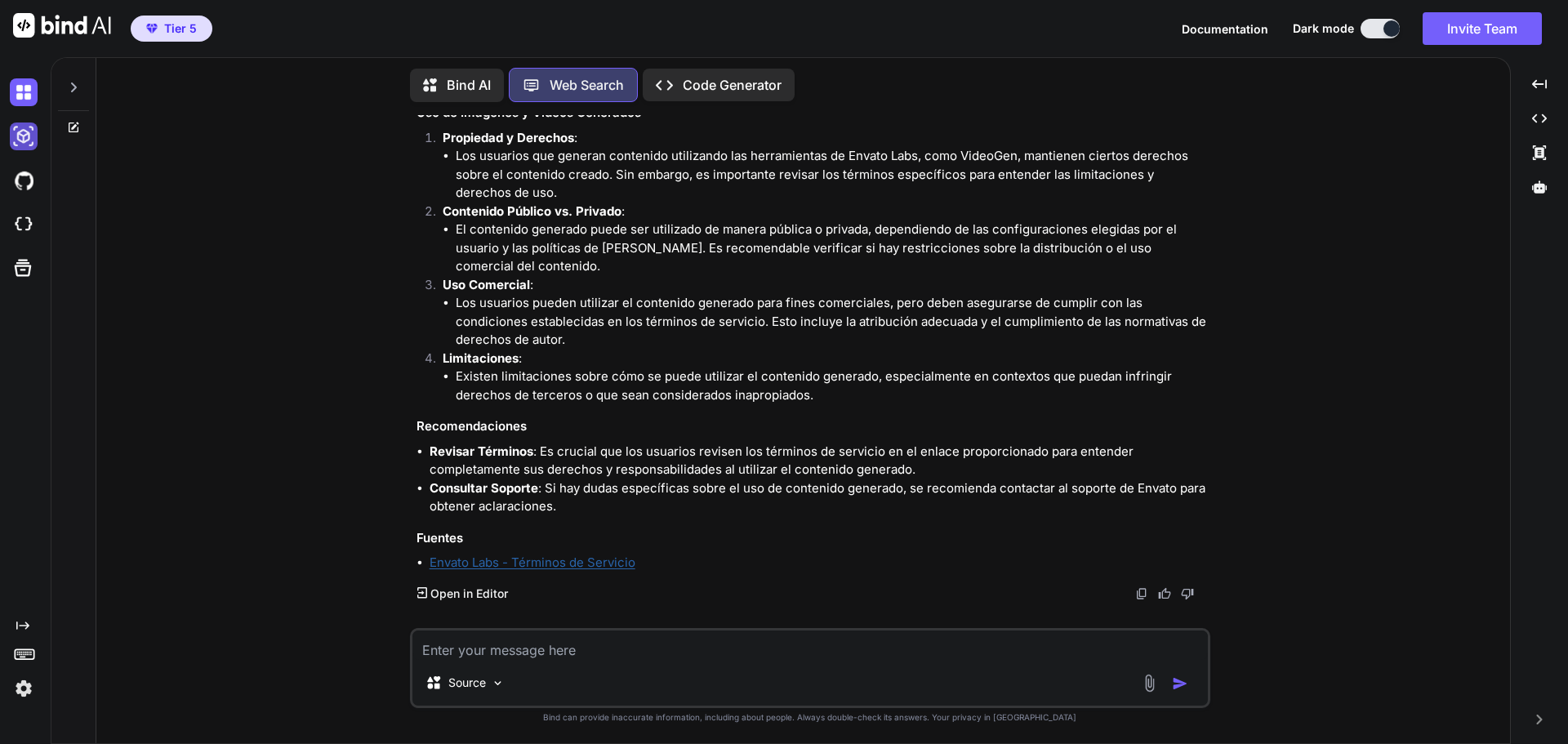
click at [22, 141] on img at bounding box center [23, 136] width 27 height 27
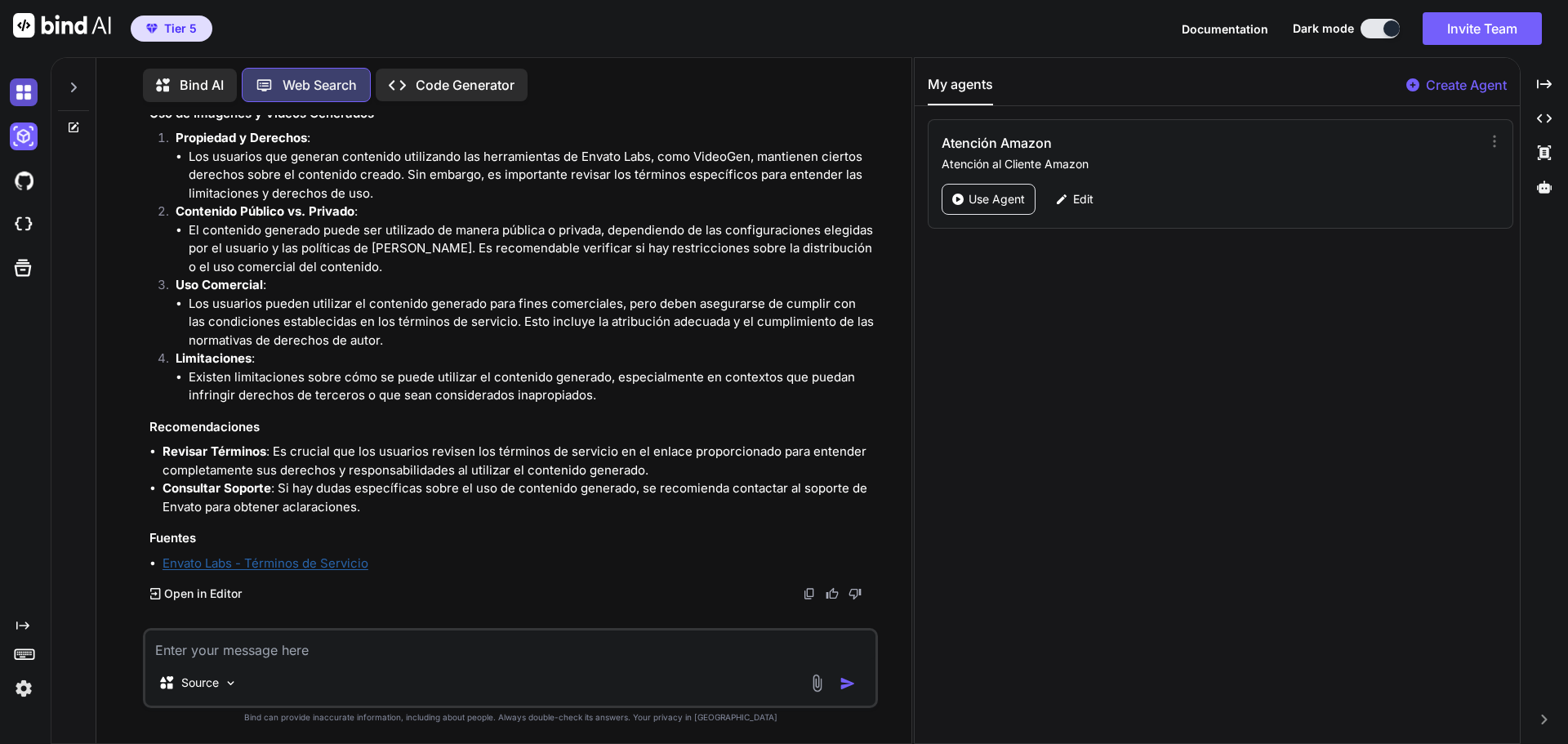
click at [15, 82] on img at bounding box center [23, 92] width 27 height 27
